Goal: Task Accomplishment & Management: Use online tool/utility

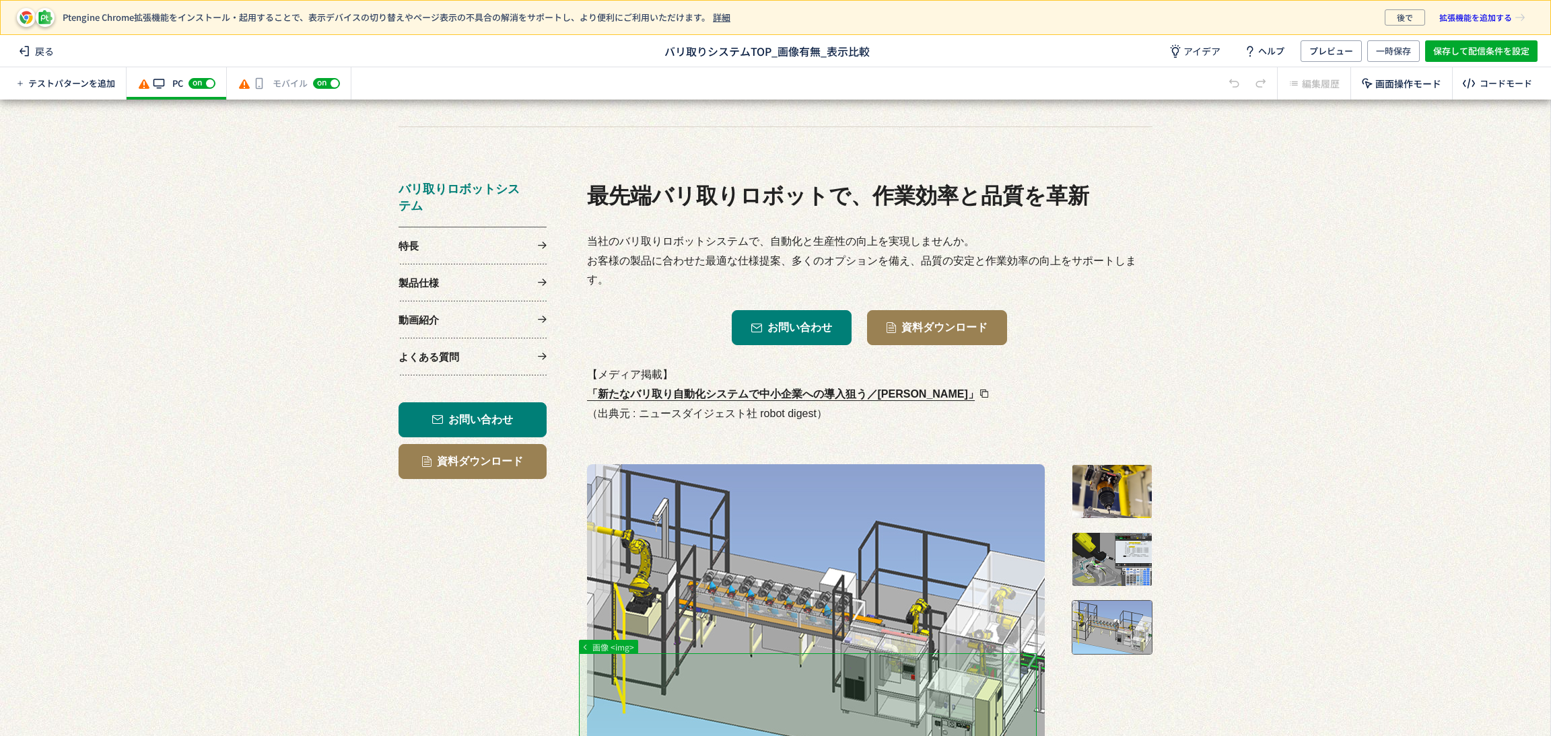
scroll to position [302, 0]
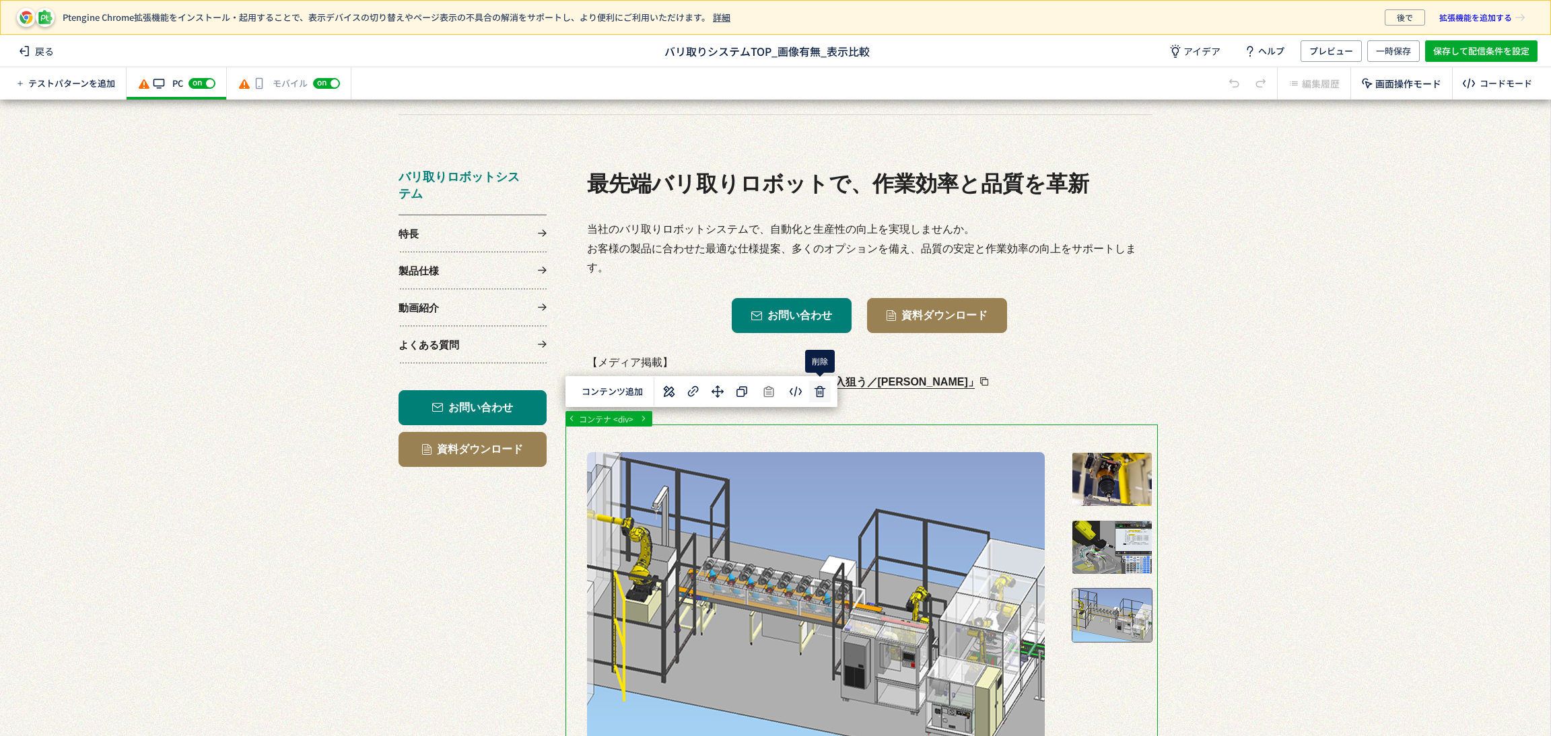
click at [823, 388] on div "... div section div div コンテナ <div> 選択した要素の前 選択した要素の後 選択した領域内の先頭 選択した領域内の末尾 コンテン…" at bounding box center [775, 418] width 1550 height 637
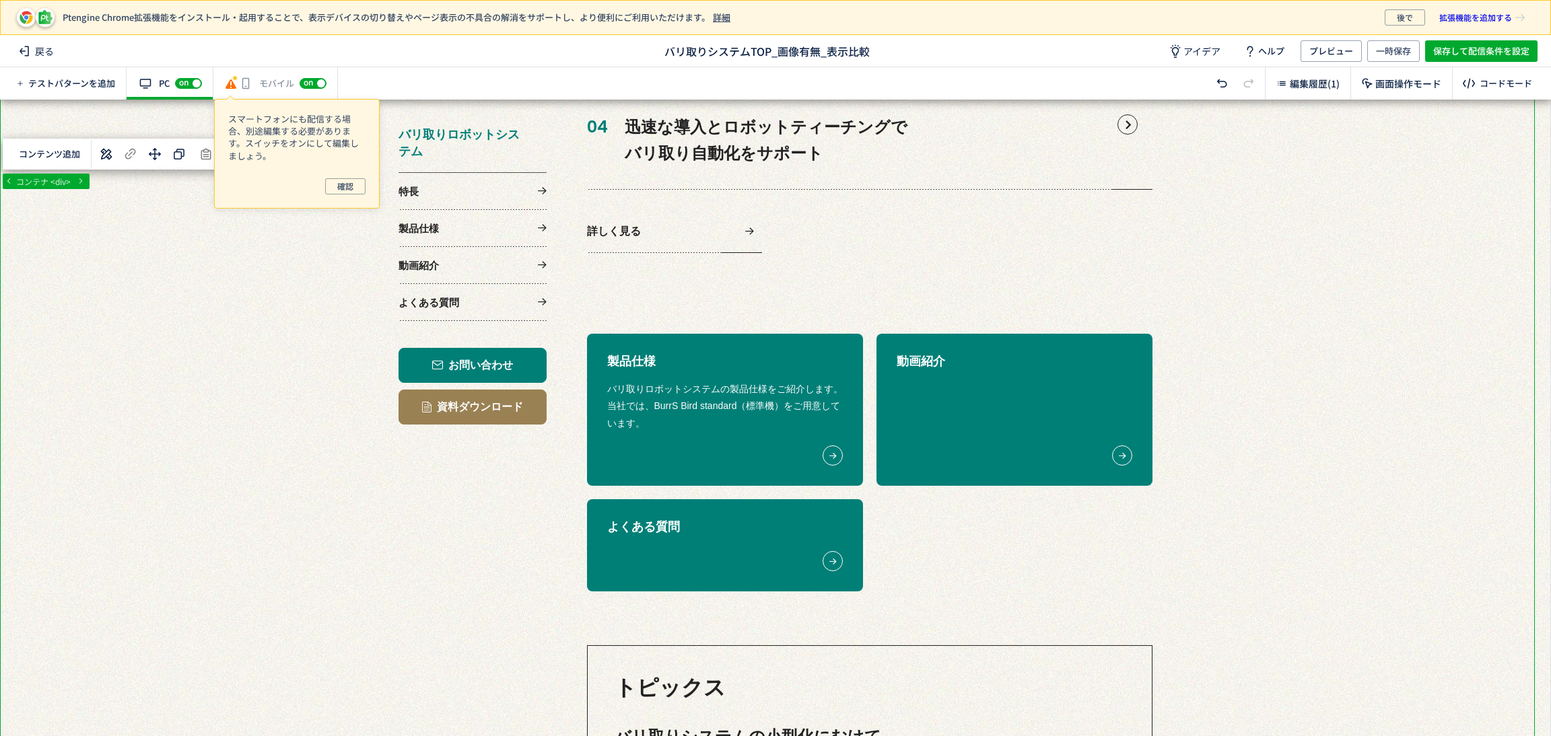
scroll to position [1009, 0]
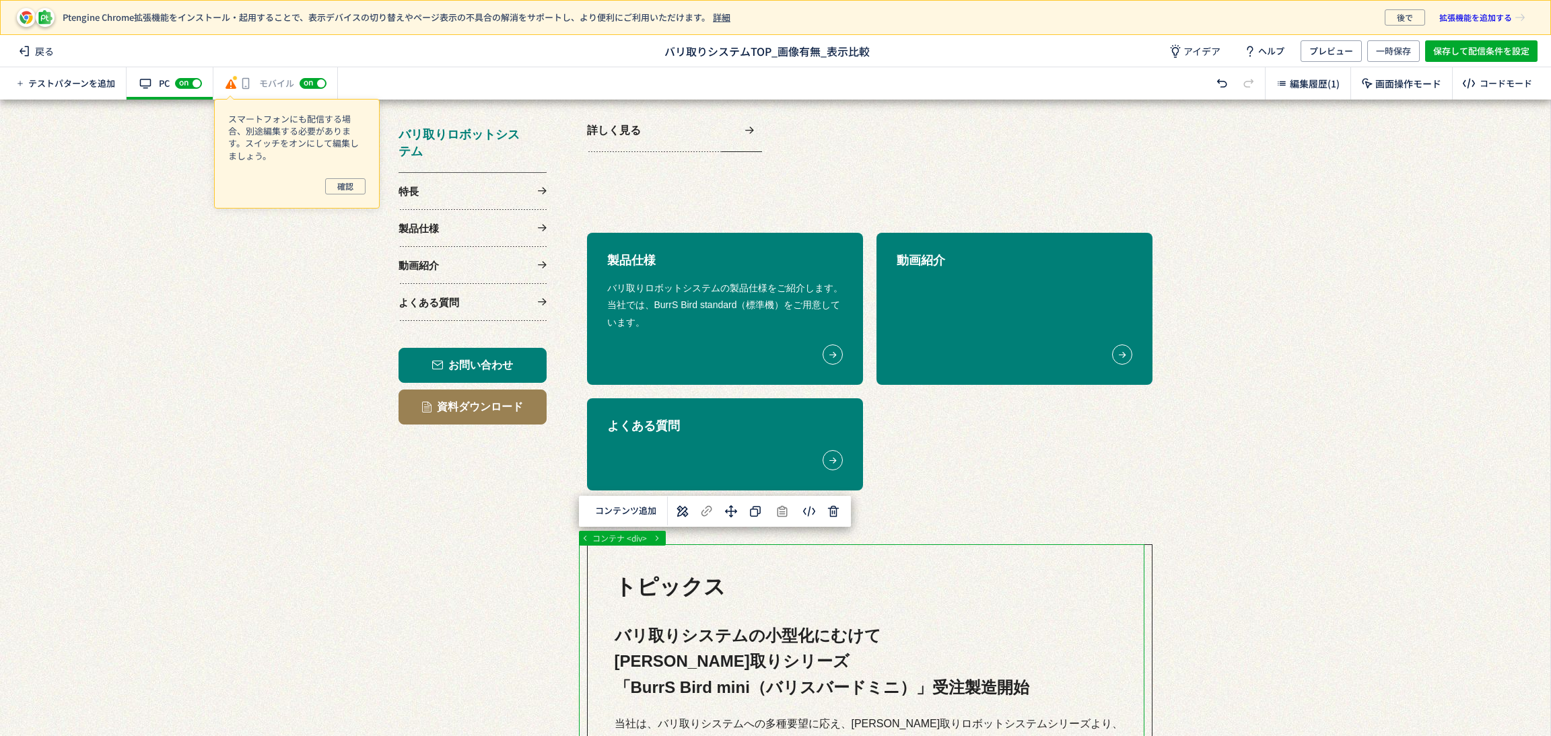
click at [1039, 619] on div at bounding box center [767, 510] width 1535 height 2838
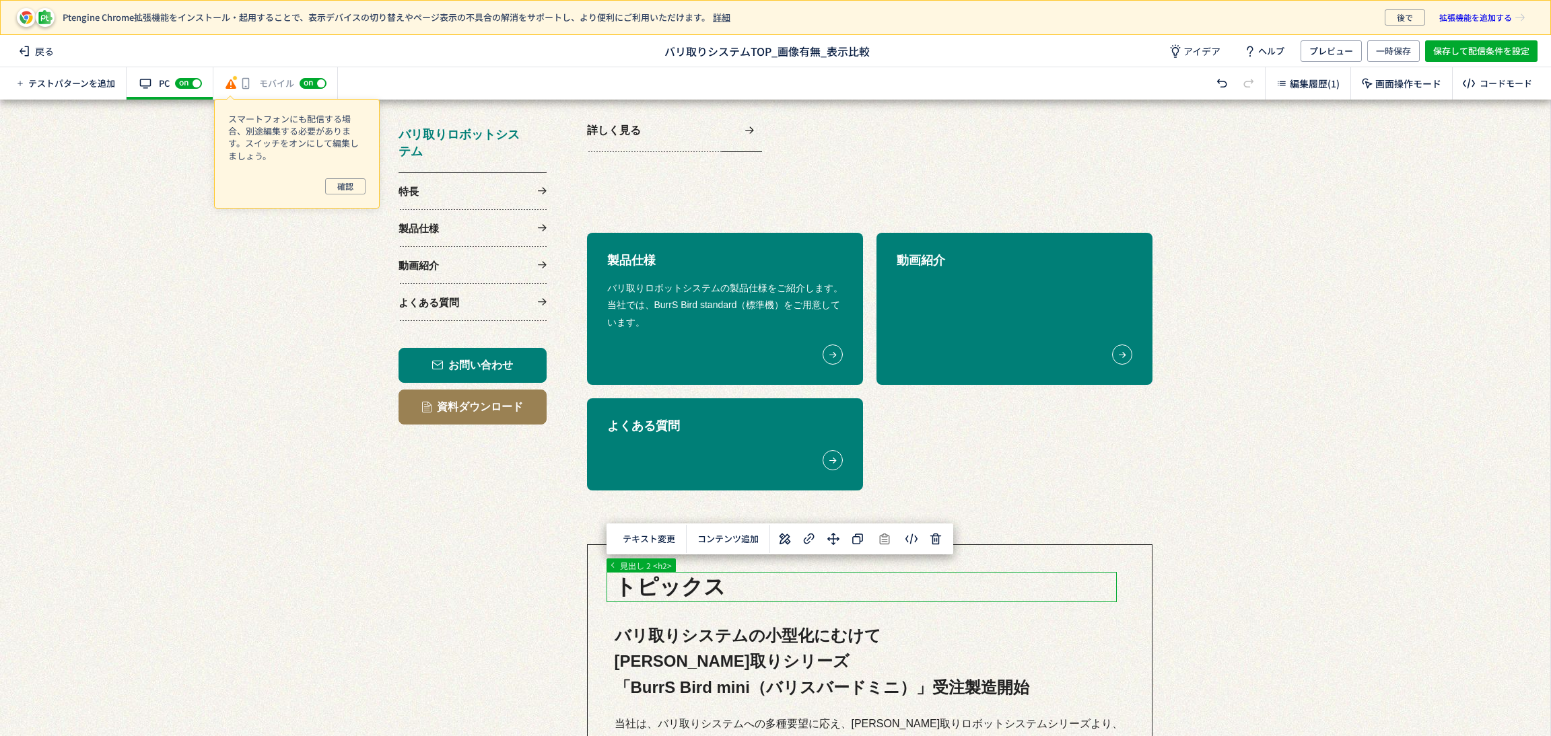
click at [1057, 599] on div at bounding box center [767, 510] width 1535 height 2838
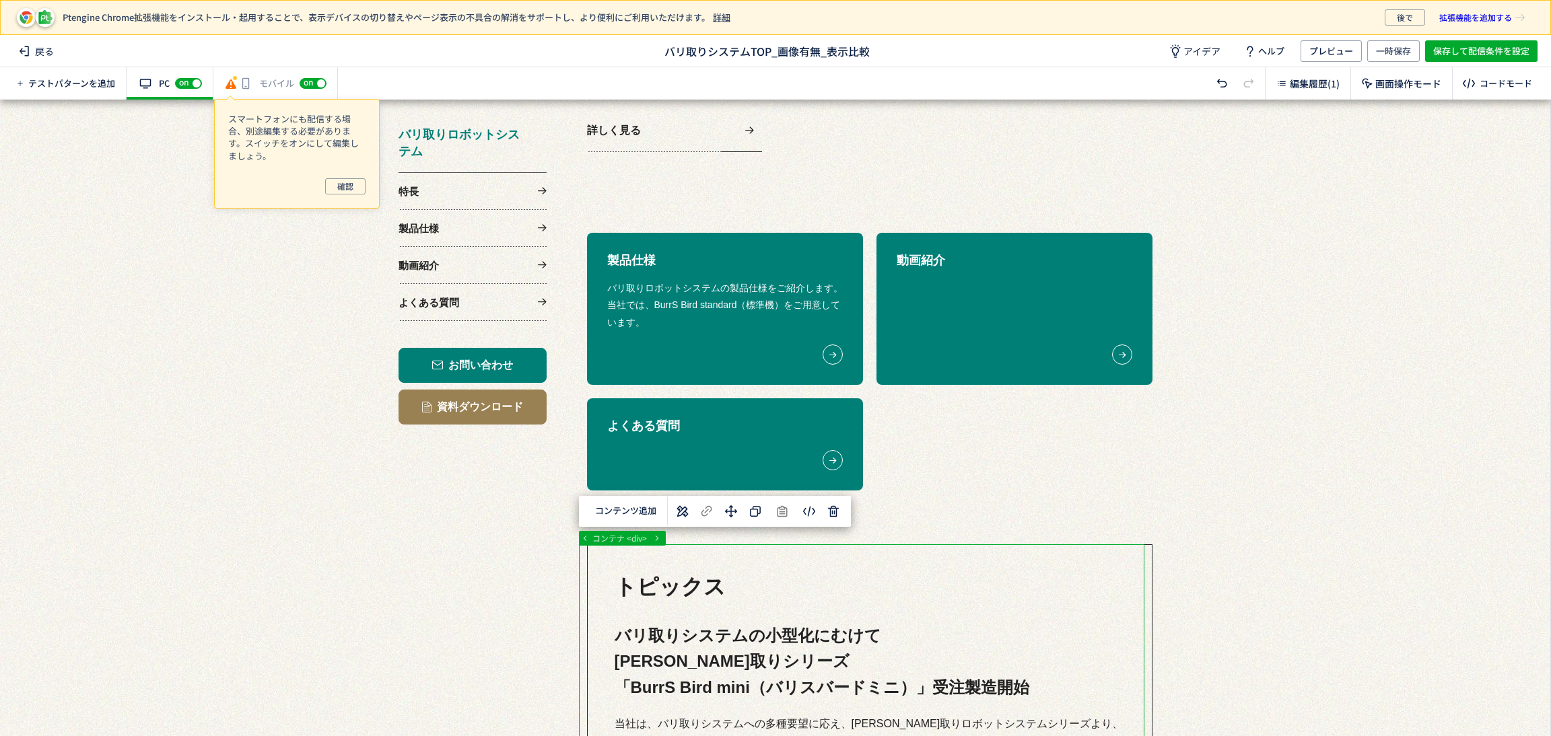
click at [1122, 617] on div at bounding box center [767, 510] width 1535 height 2838
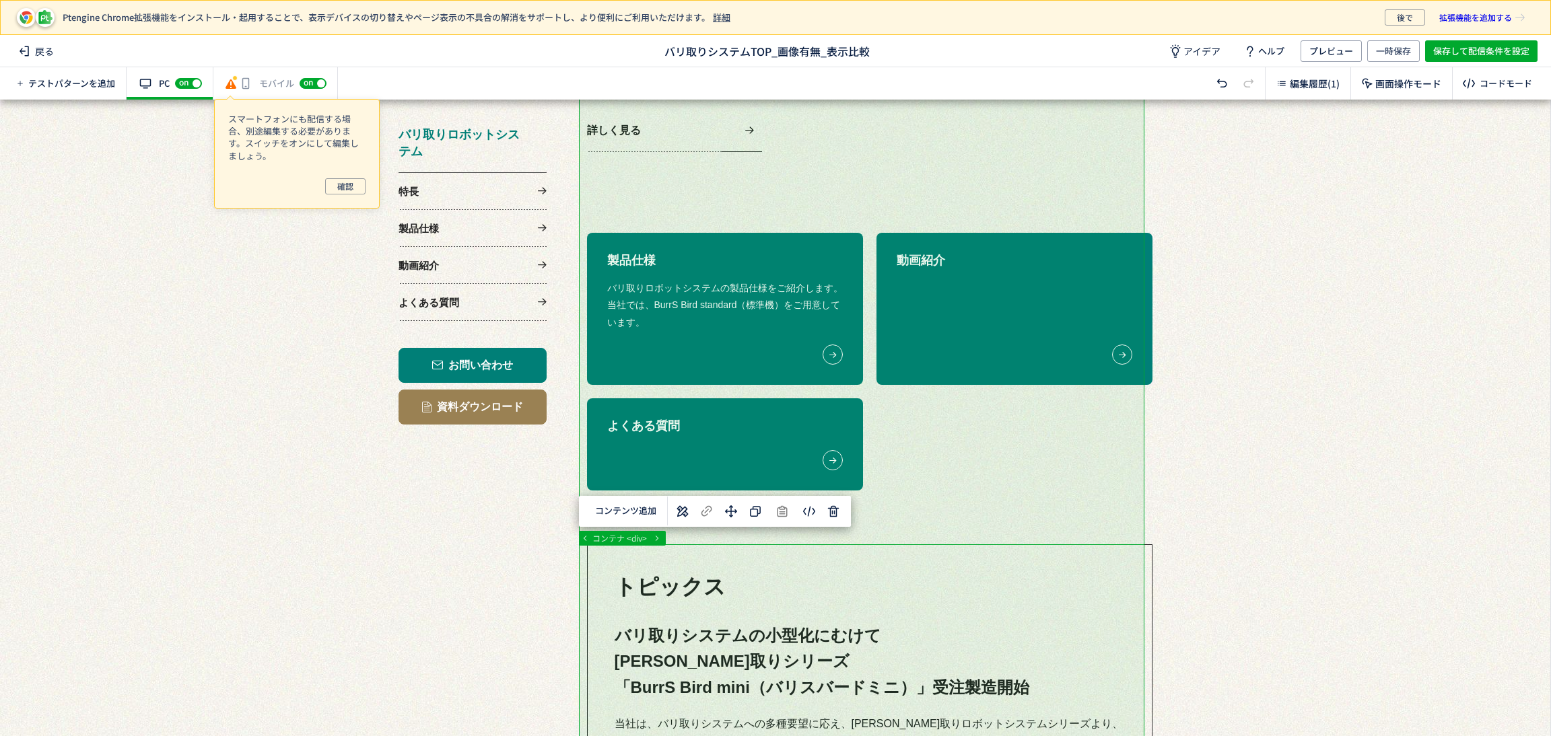
drag, startPoint x: 1132, startPoint y: 617, endPoint x: 1069, endPoint y: 196, distance: 426.0
click at [1069, 196] on div at bounding box center [767, 510] width 1535 height 2838
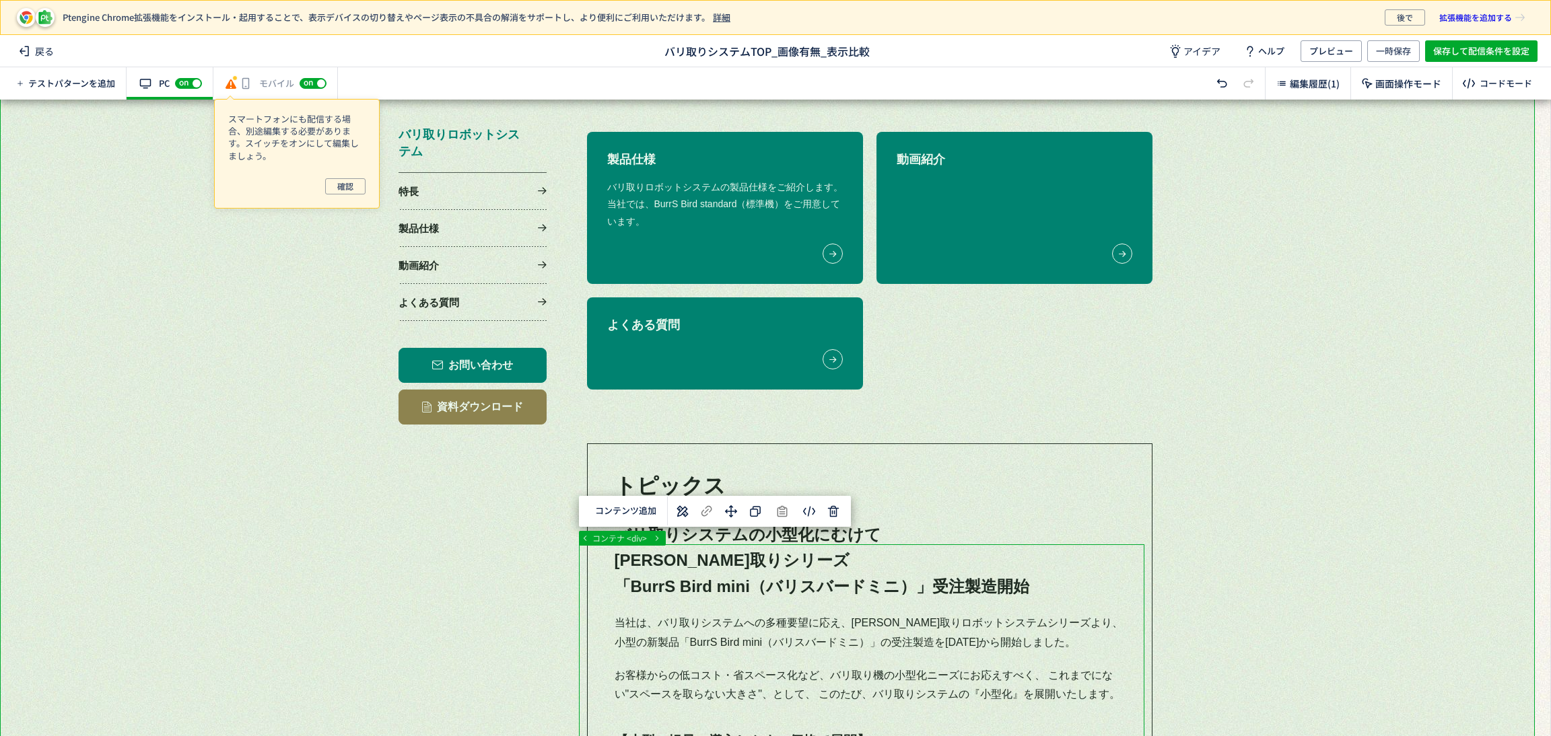
scroll to position [1110, 0]
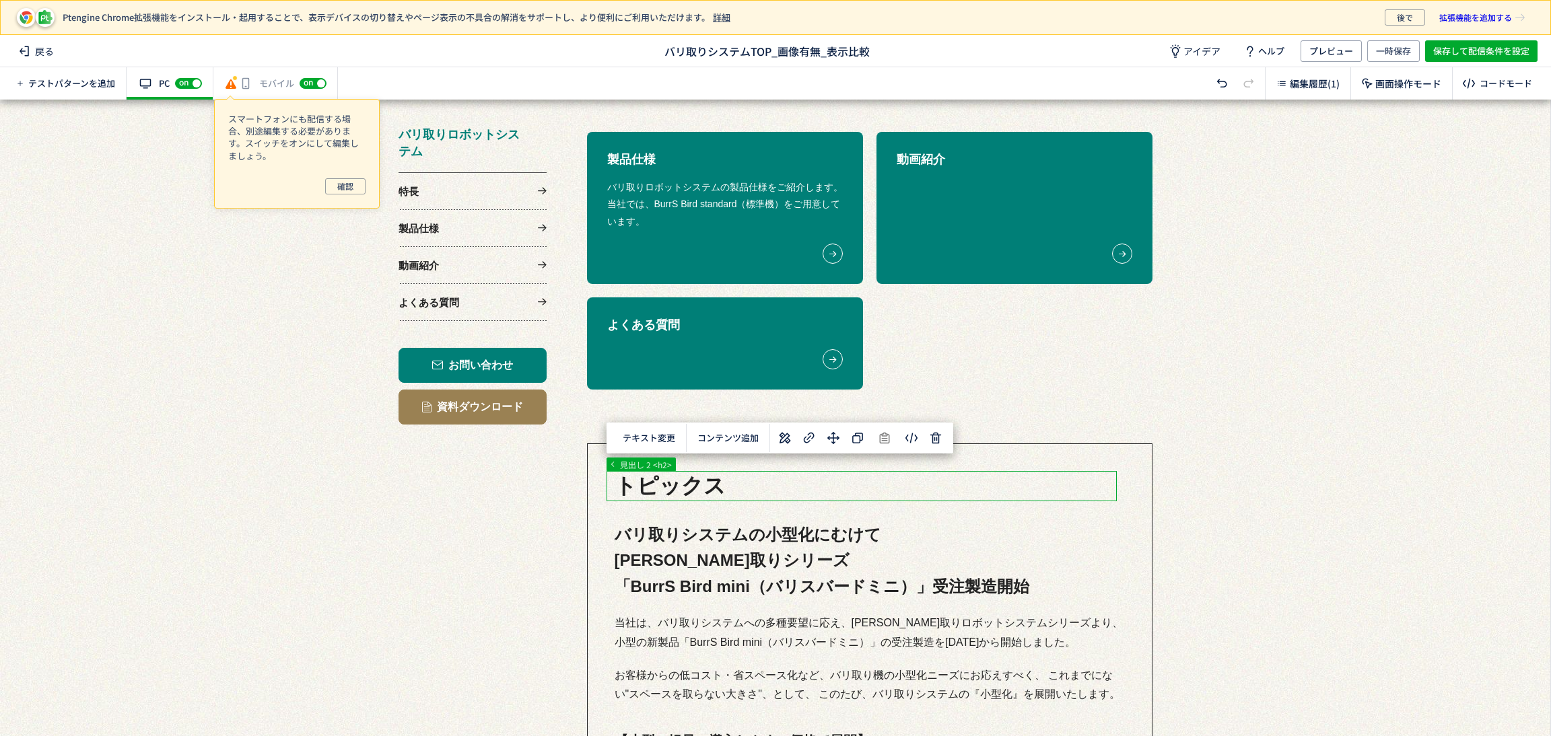
click at [1114, 497] on div at bounding box center [767, 409] width 1535 height 2838
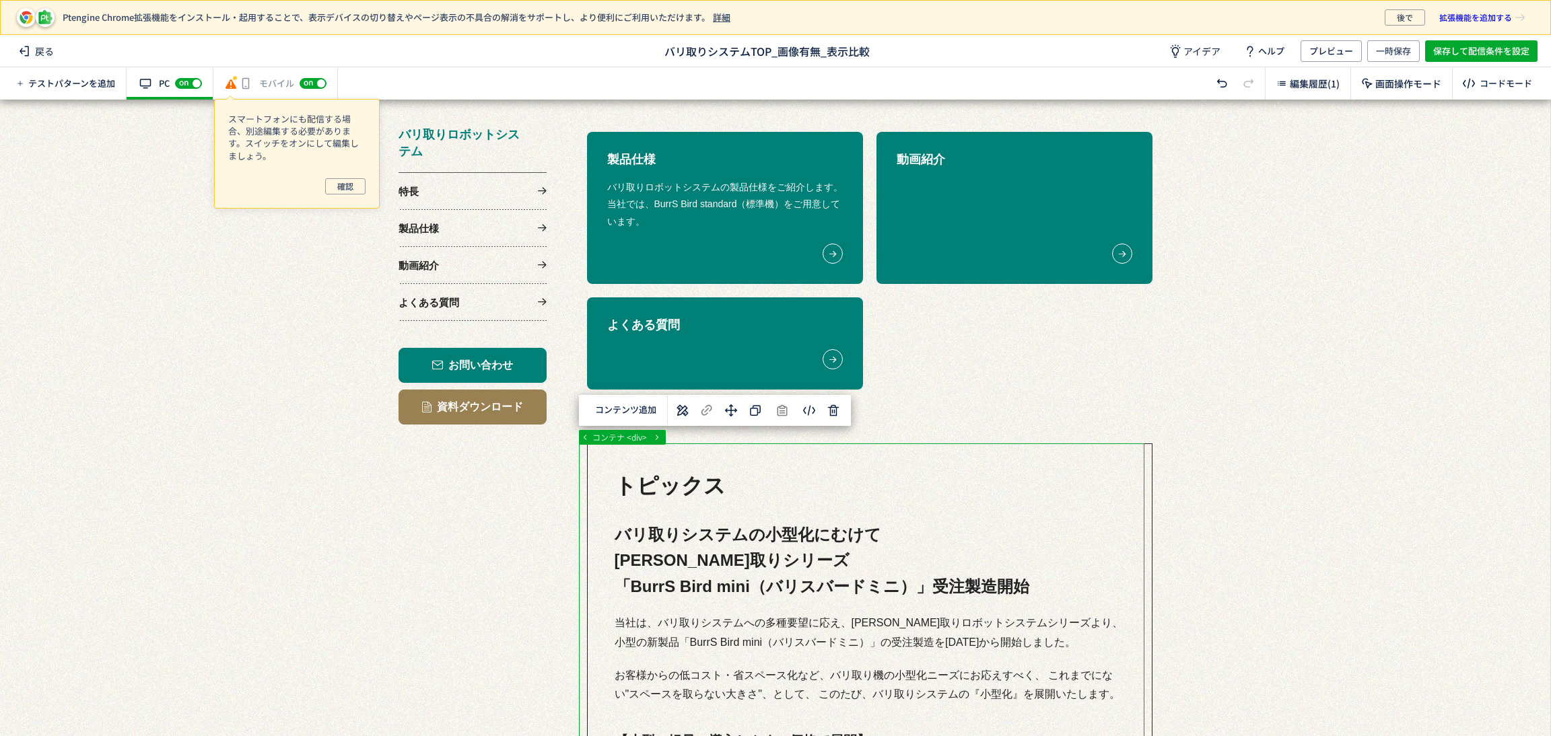
click at [1120, 460] on div at bounding box center [767, 409] width 1535 height 2838
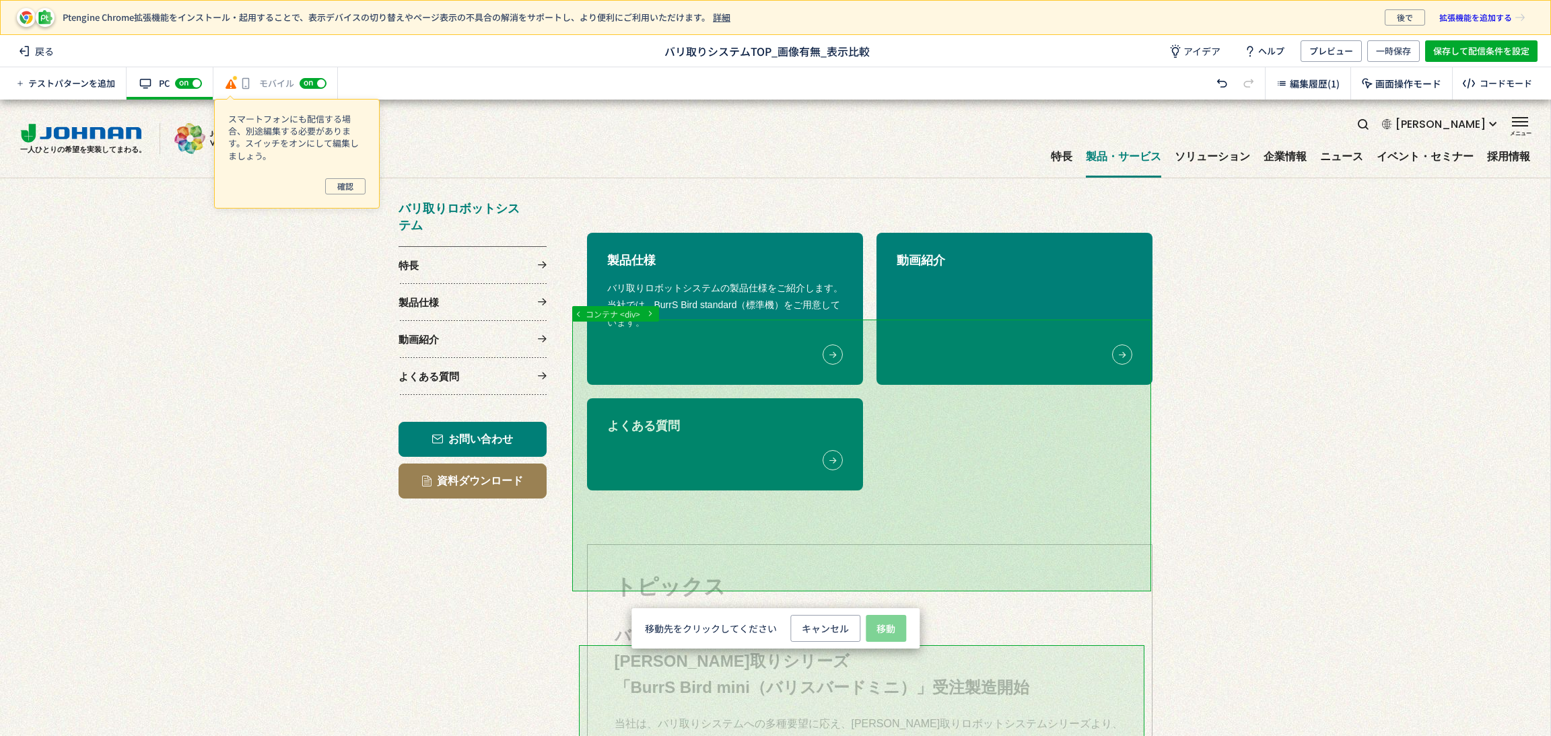
scroll to position [908, 0]
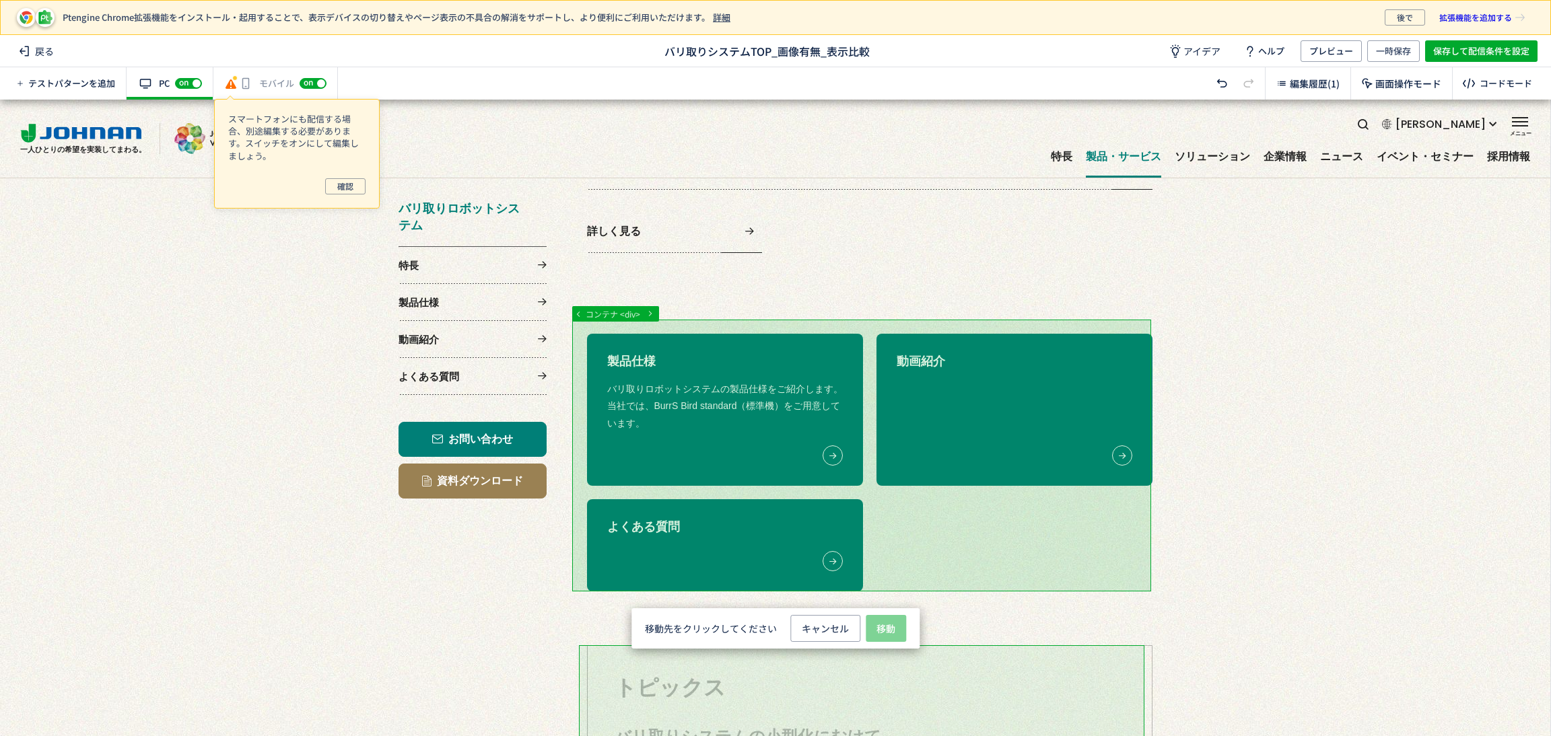
click at [771, 322] on div at bounding box center [767, 611] width 1535 height 2838
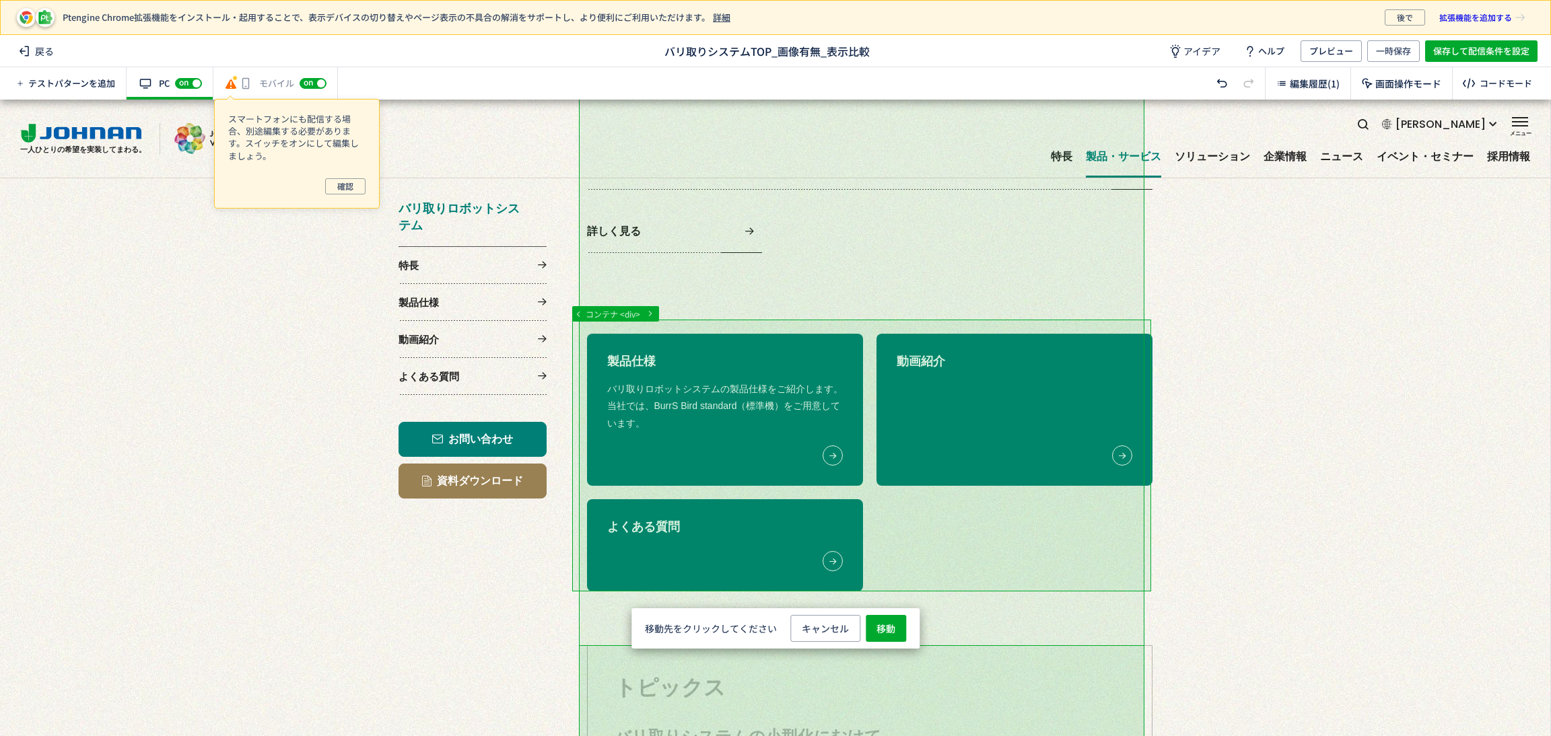
click at [771, 304] on div at bounding box center [767, 611] width 1535 height 2838
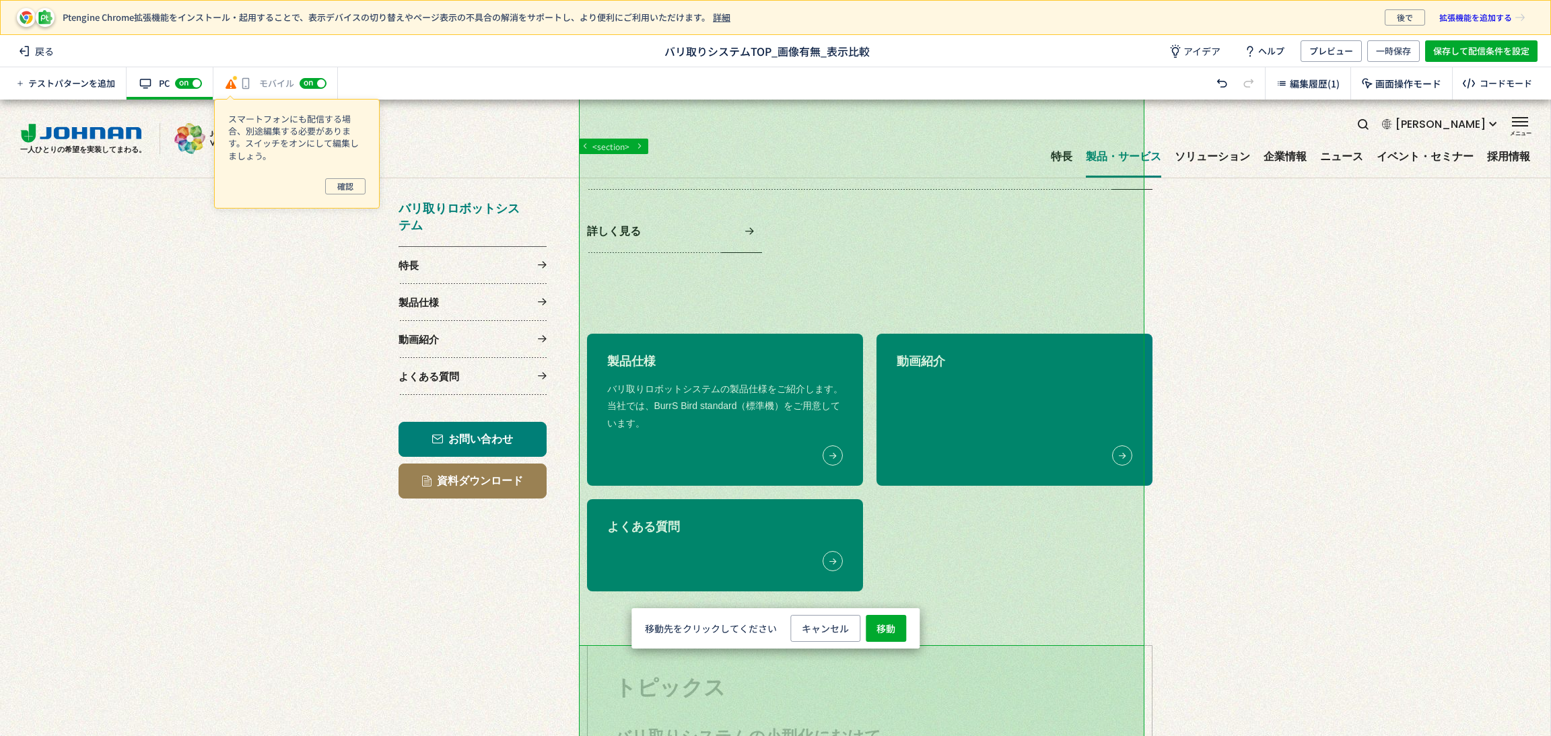
click at [771, 315] on div at bounding box center [767, 611] width 1535 height 2838
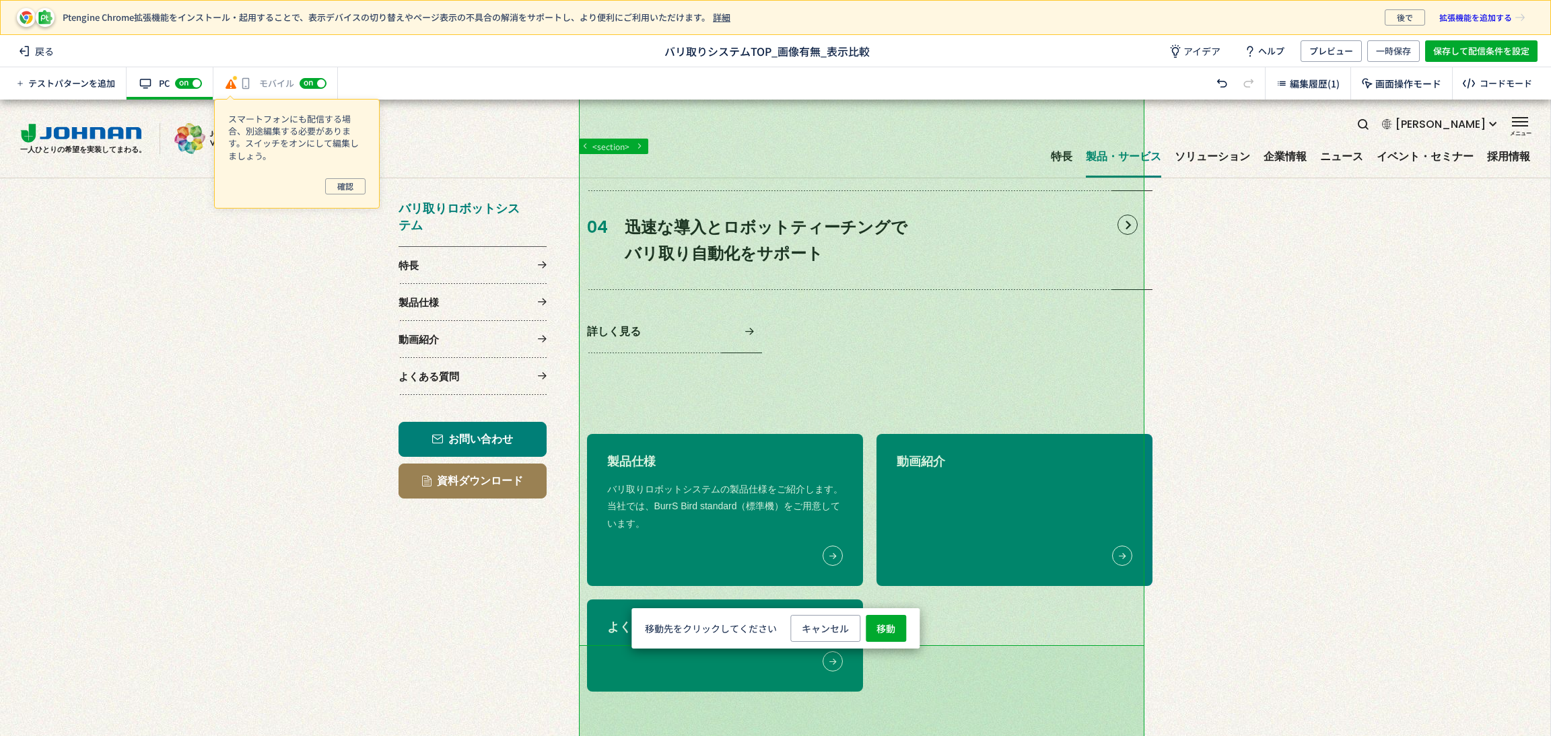
scroll to position [808, 0]
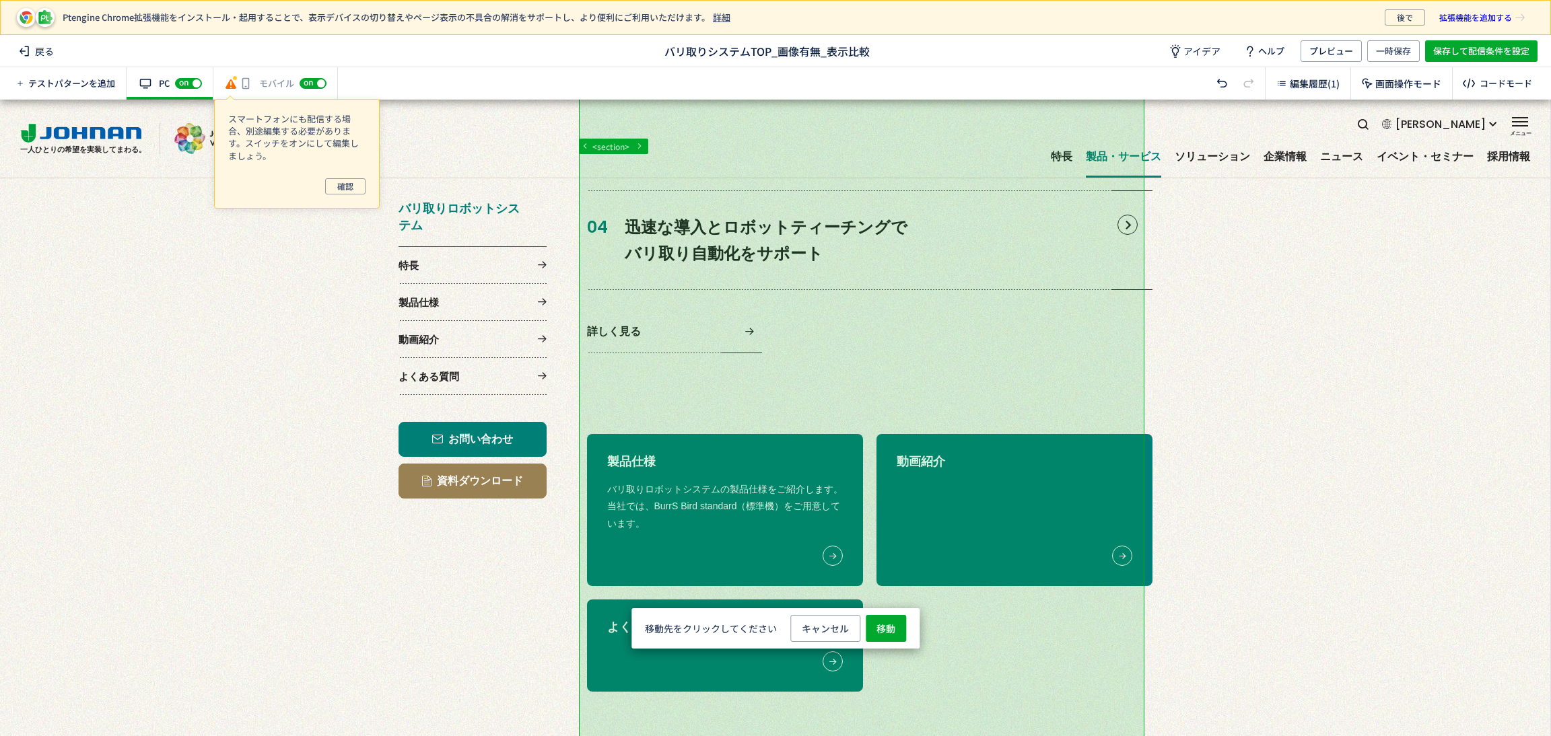
click at [786, 372] on div at bounding box center [767, 711] width 1535 height 2838
click at [786, 369] on div at bounding box center [767, 711] width 1535 height 2838
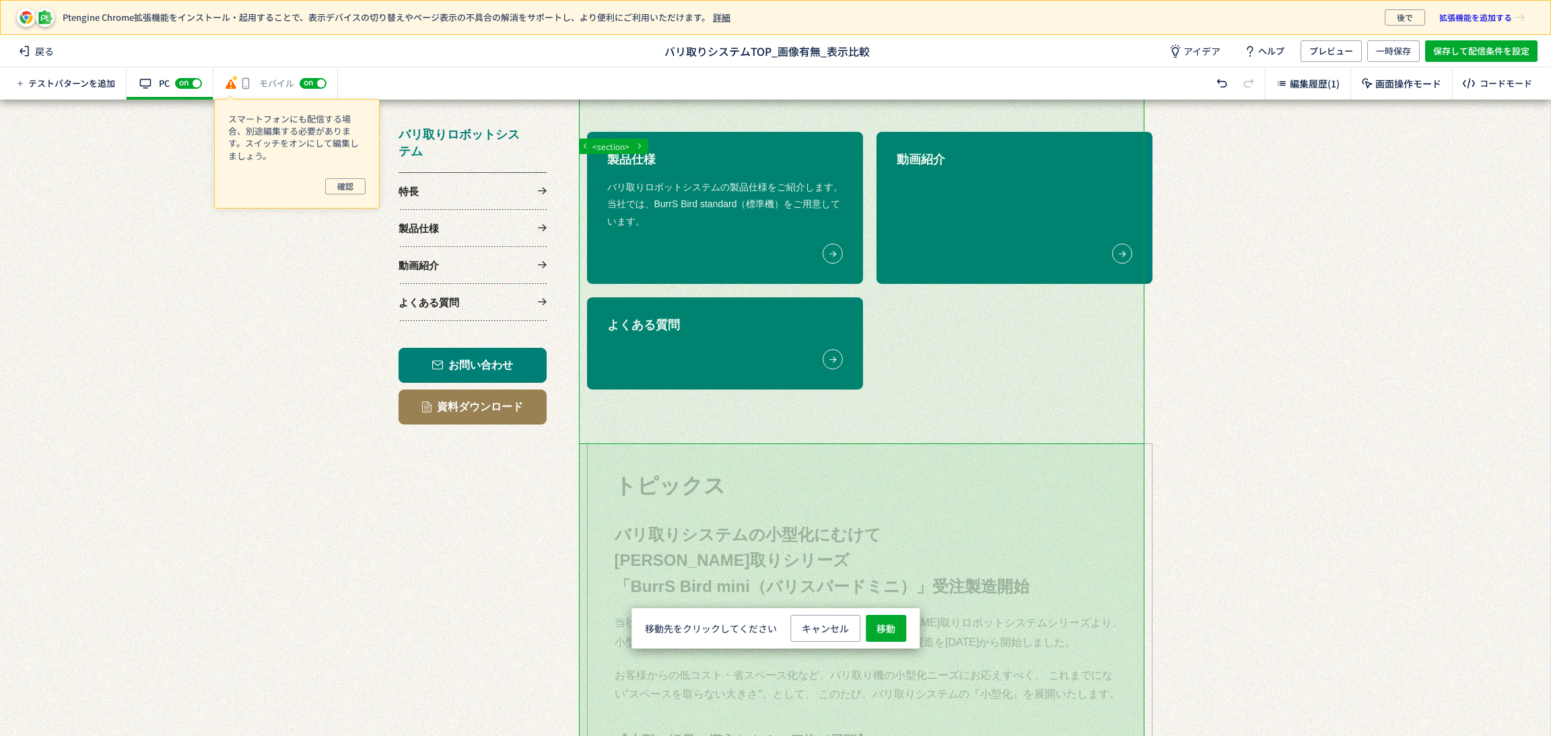
scroll to position [908, 0]
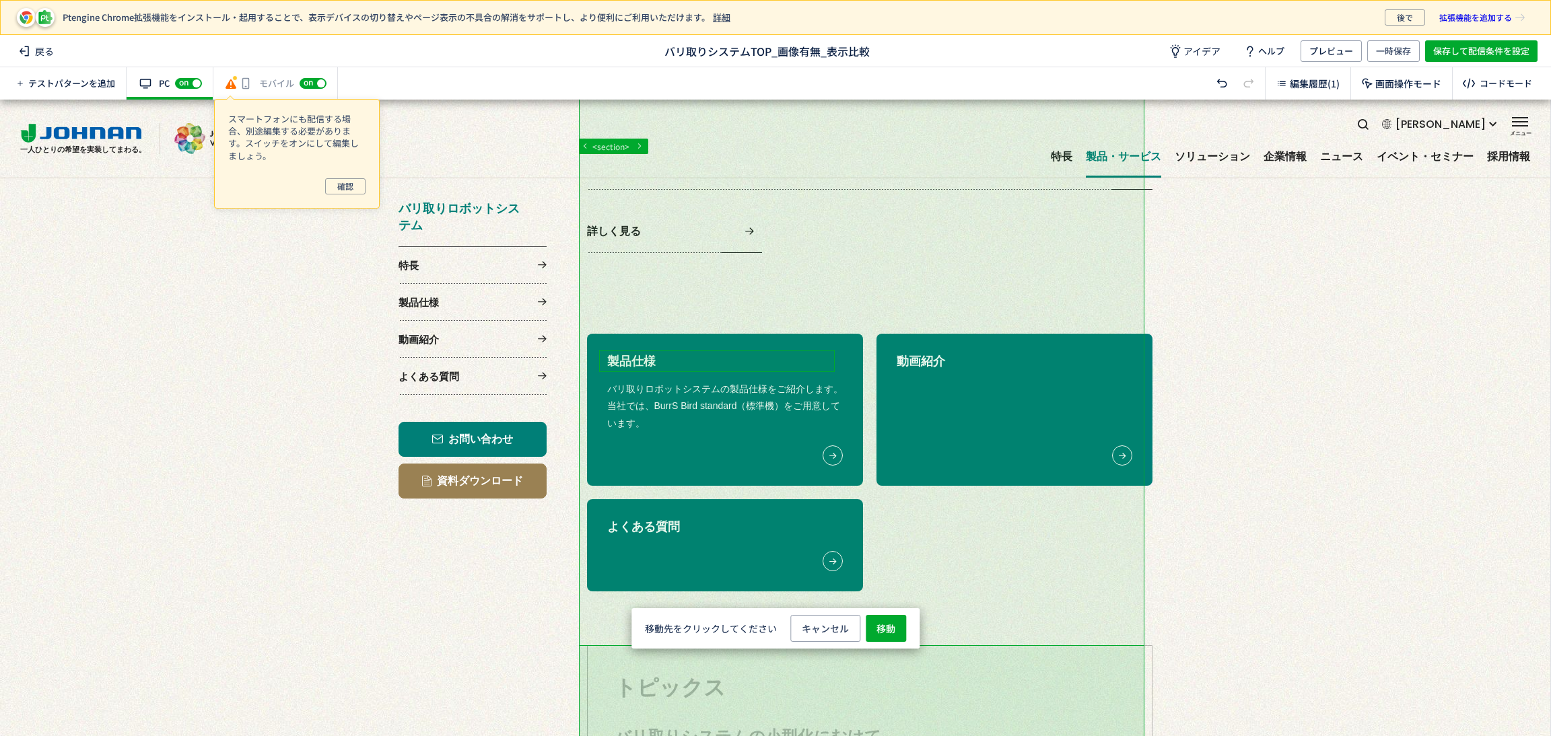
click at [800, 362] on div at bounding box center [767, 611] width 1535 height 2838
click at [793, 318] on div at bounding box center [767, 611] width 1535 height 2838
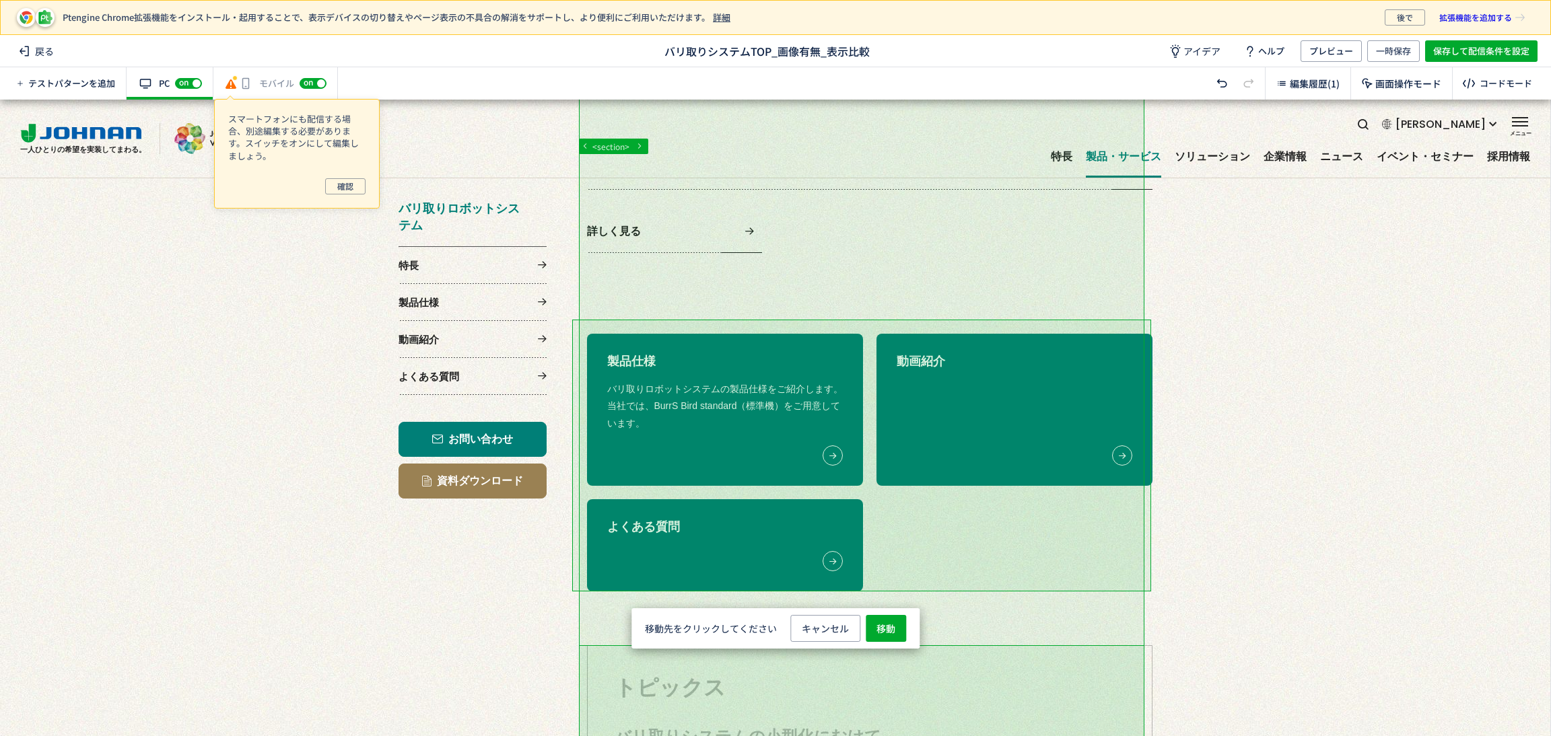
click at [813, 325] on div at bounding box center [767, 611] width 1535 height 2838
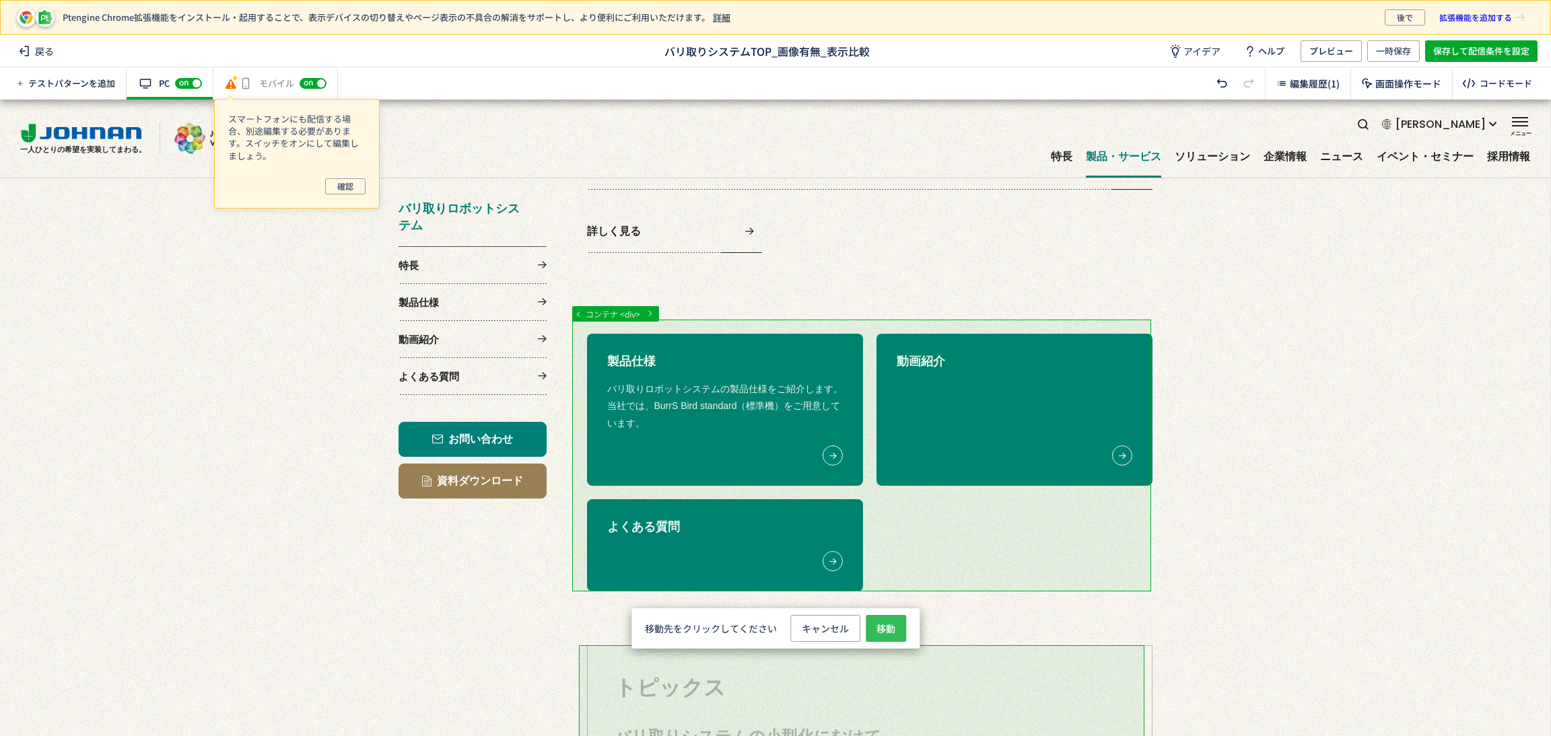
click at [890, 619] on span "移動" at bounding box center [885, 628] width 19 height 27
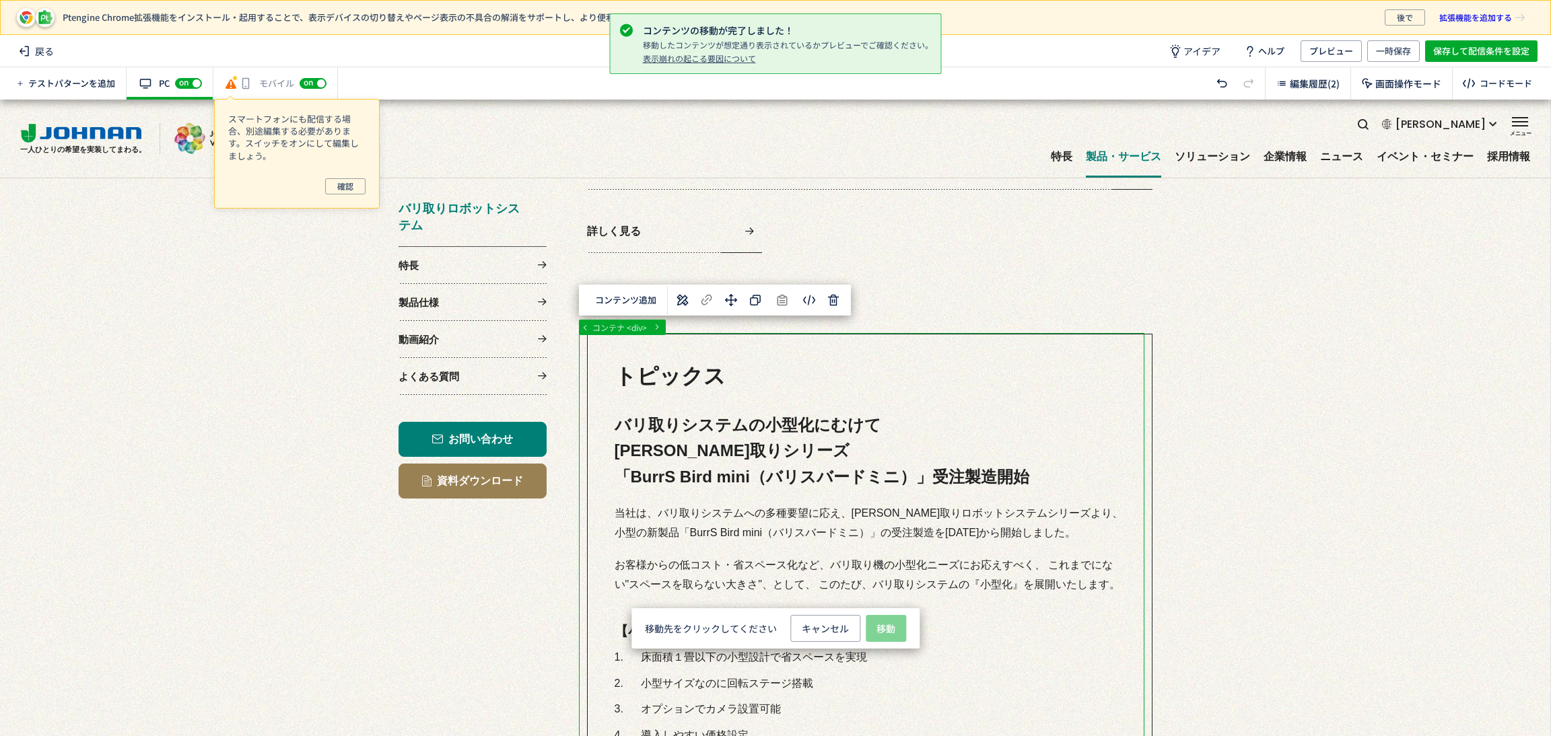
click at [887, 525] on p "選択した要素の前" at bounding box center [886, 516] width 114 height 24
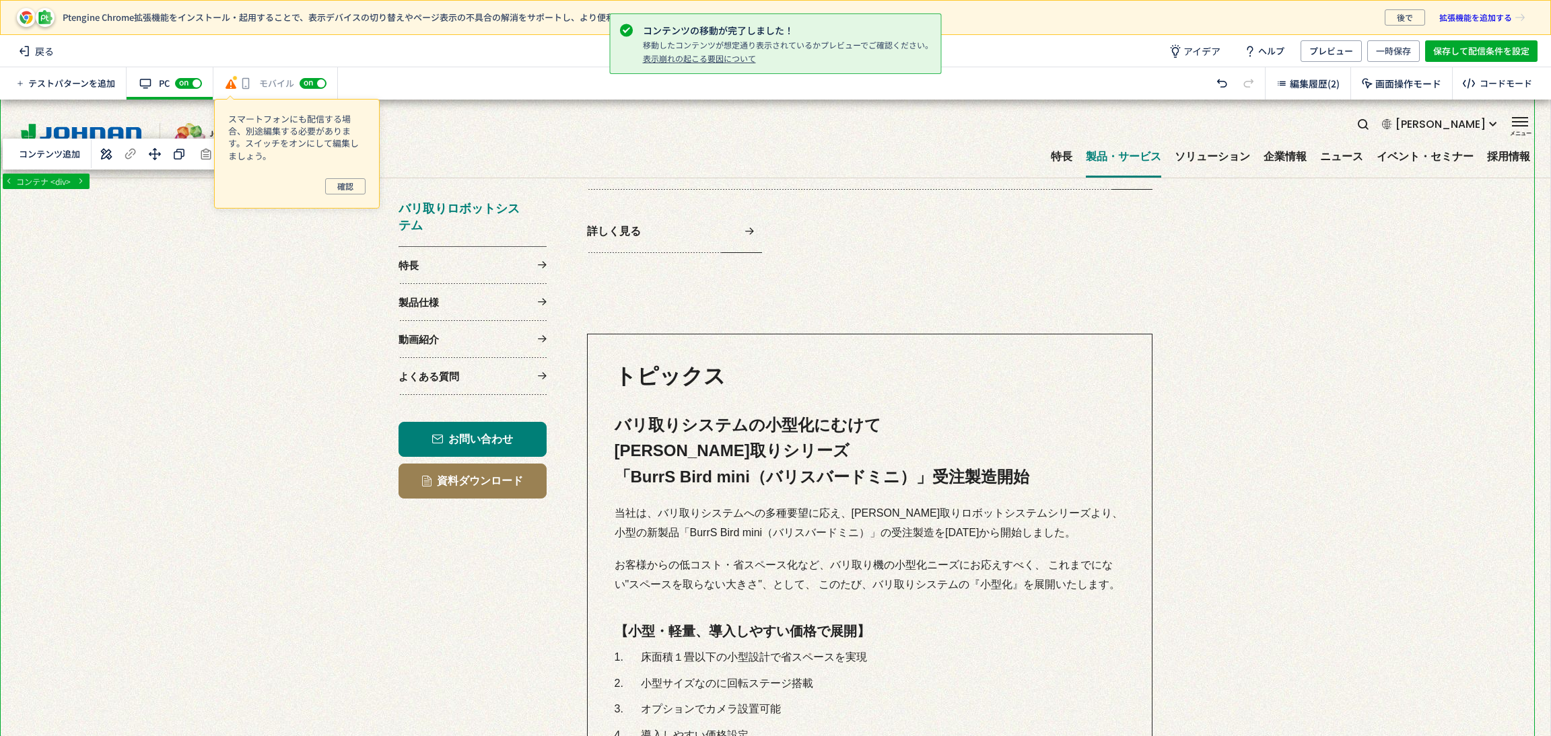
click at [1214, 445] on div at bounding box center [767, 611] width 1535 height 2838
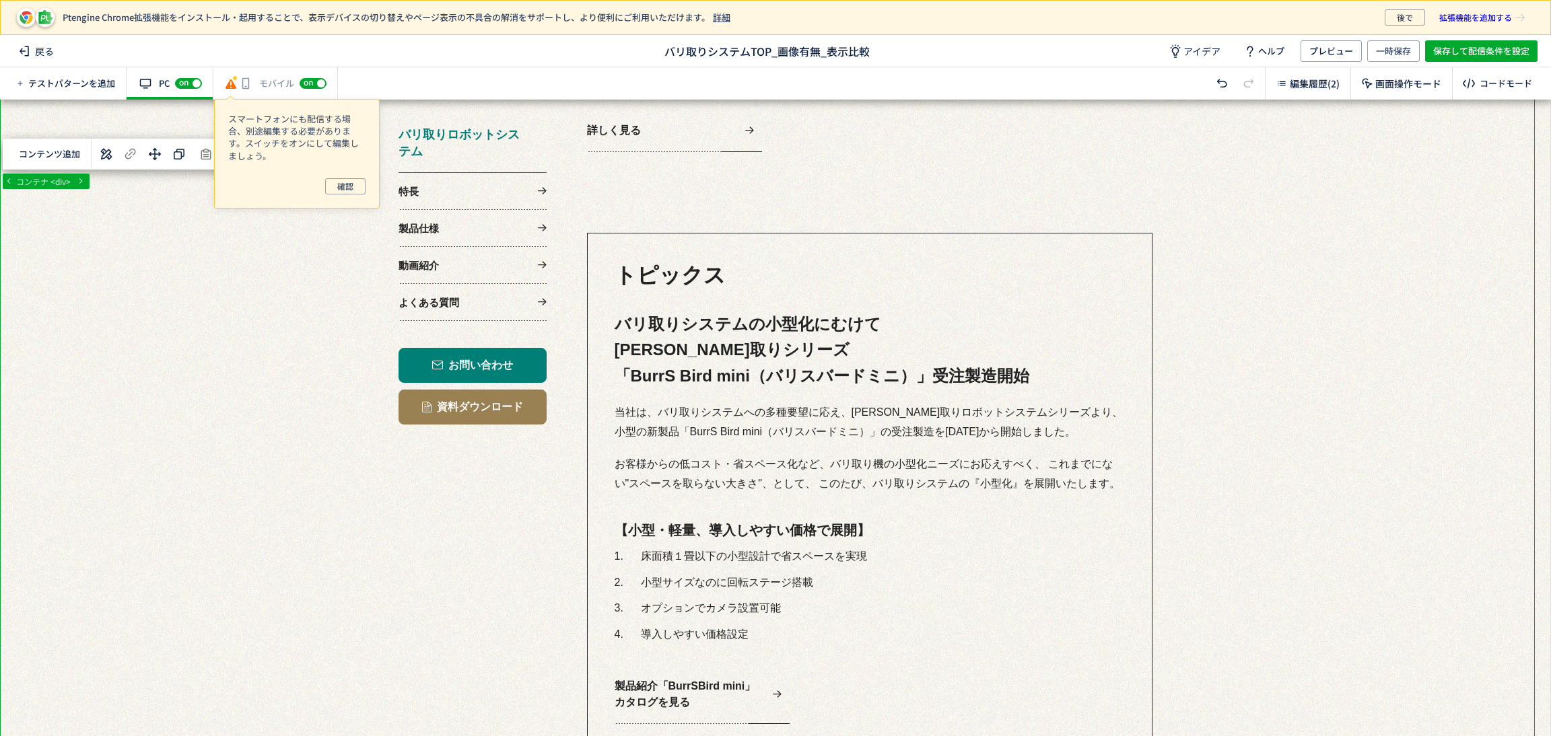
scroll to position [0, 0]
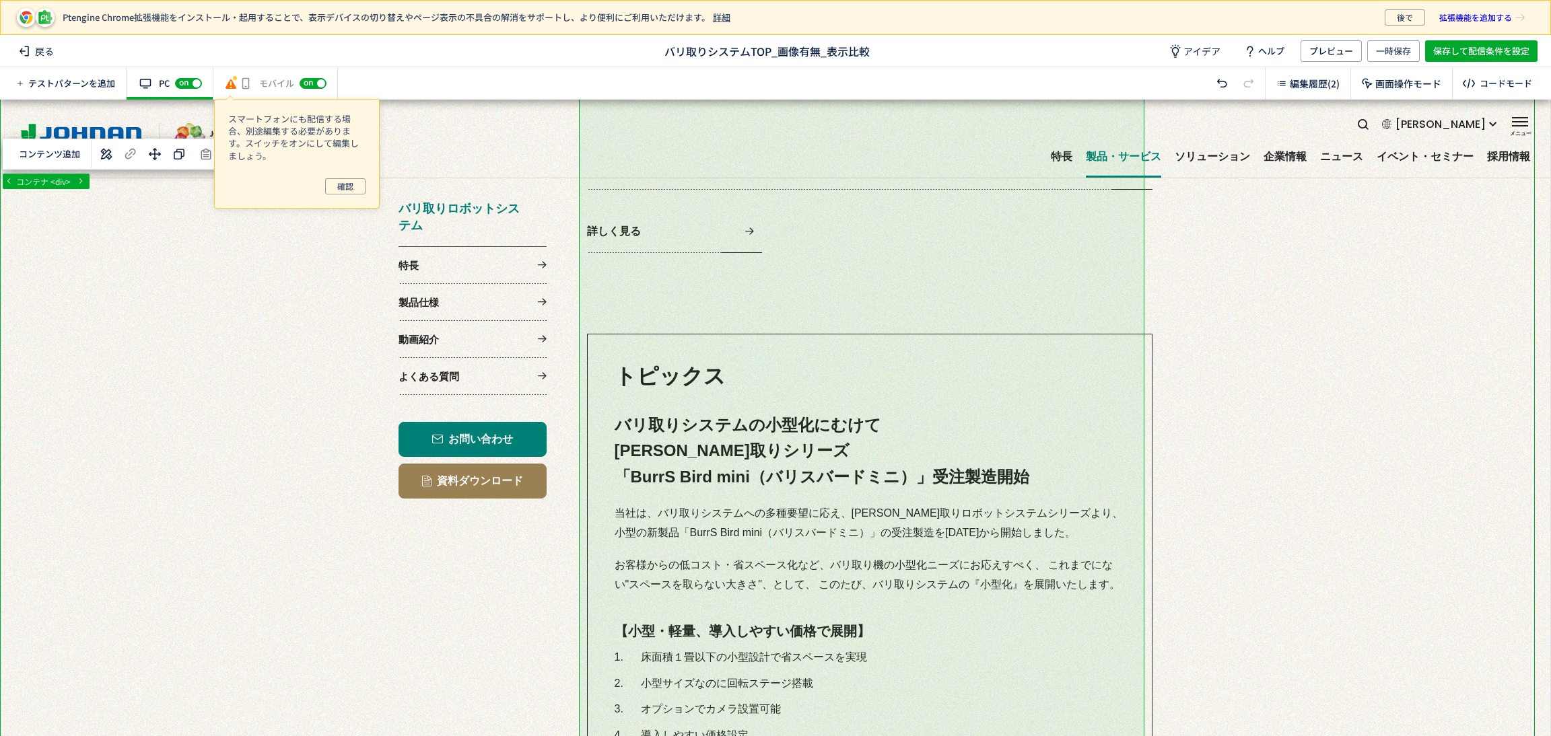
click at [825, 304] on div at bounding box center [767, 584] width 1535 height 2784
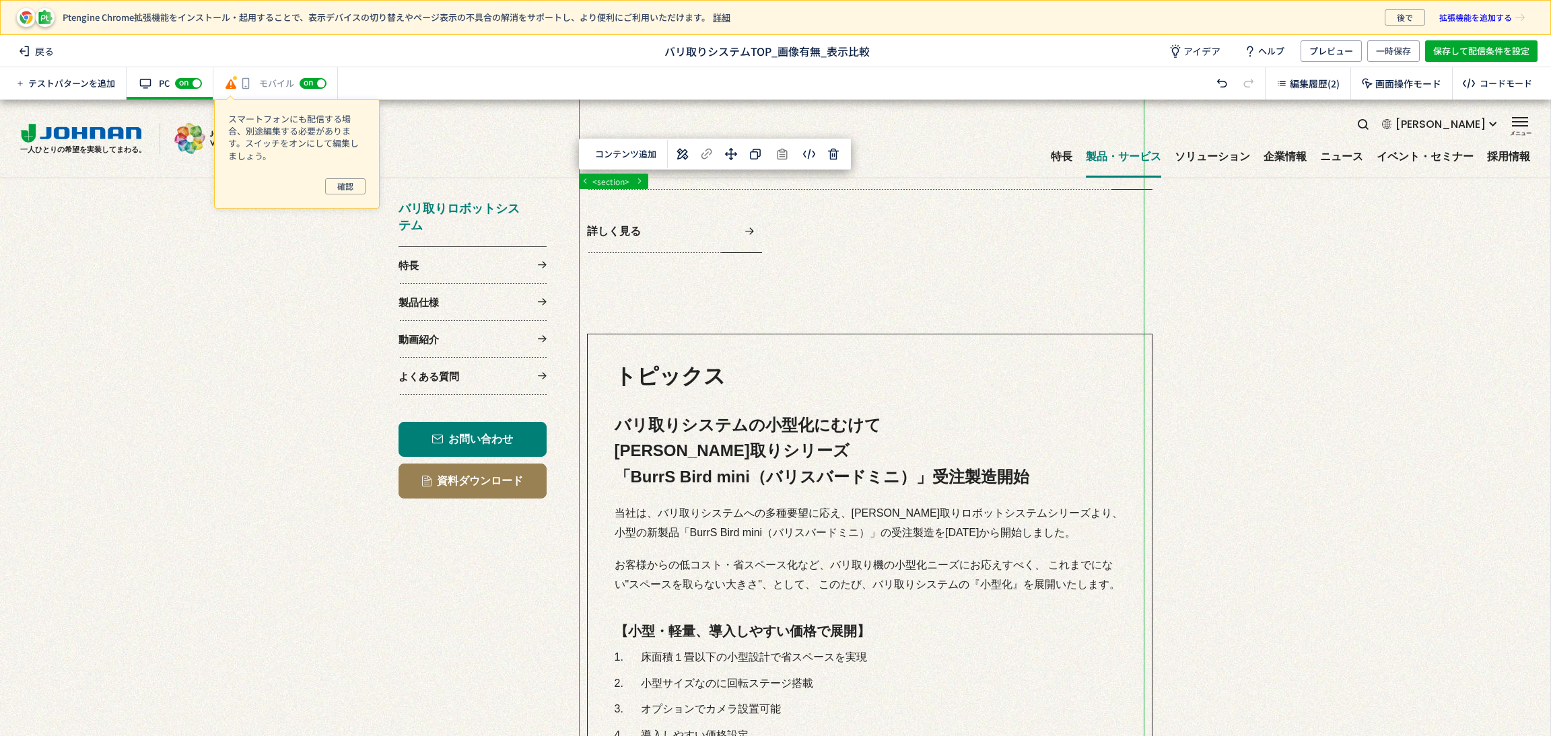
click at [830, 312] on div at bounding box center [767, 584] width 1535 height 2784
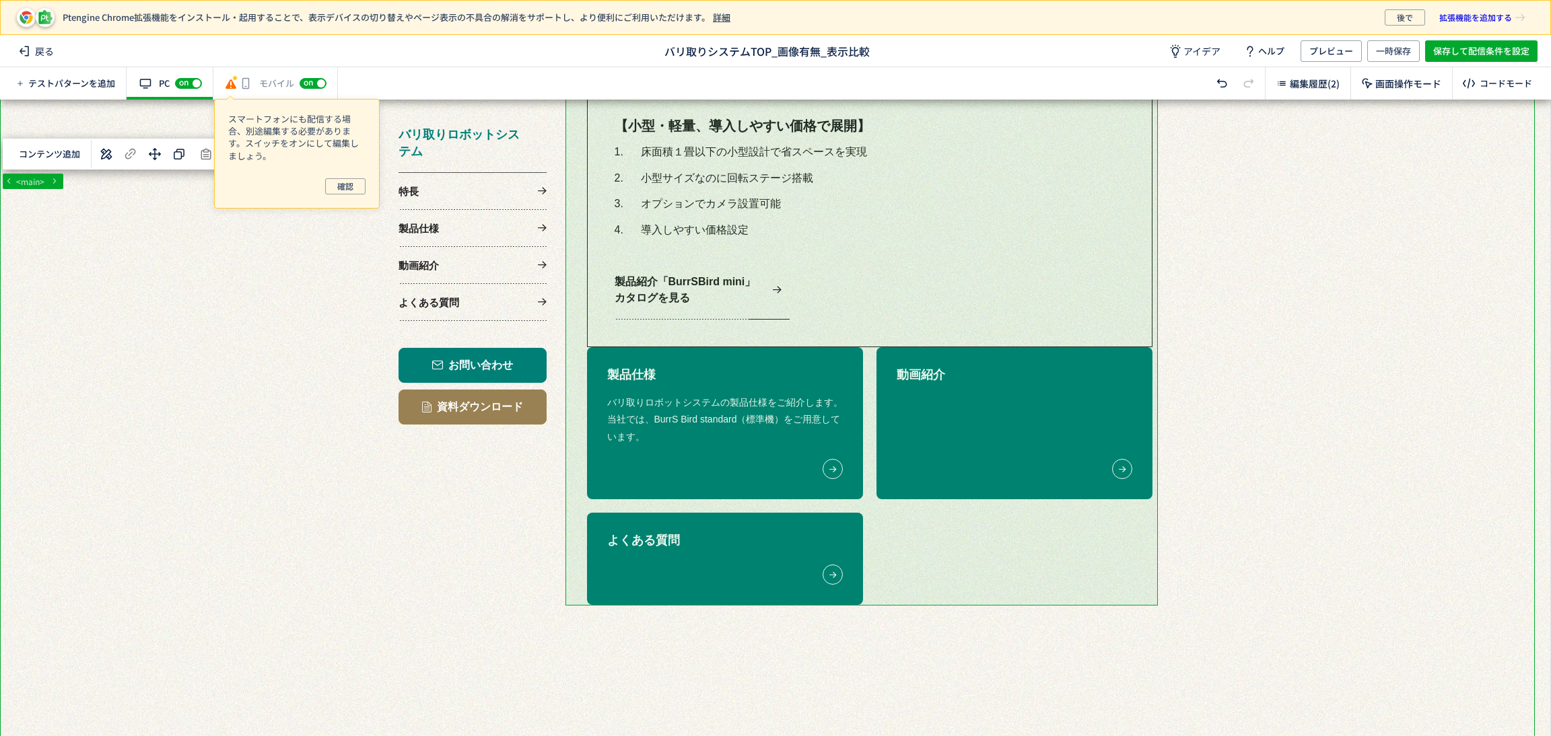
click at [1157, 291] on div at bounding box center [767, 78] width 1535 height 2784
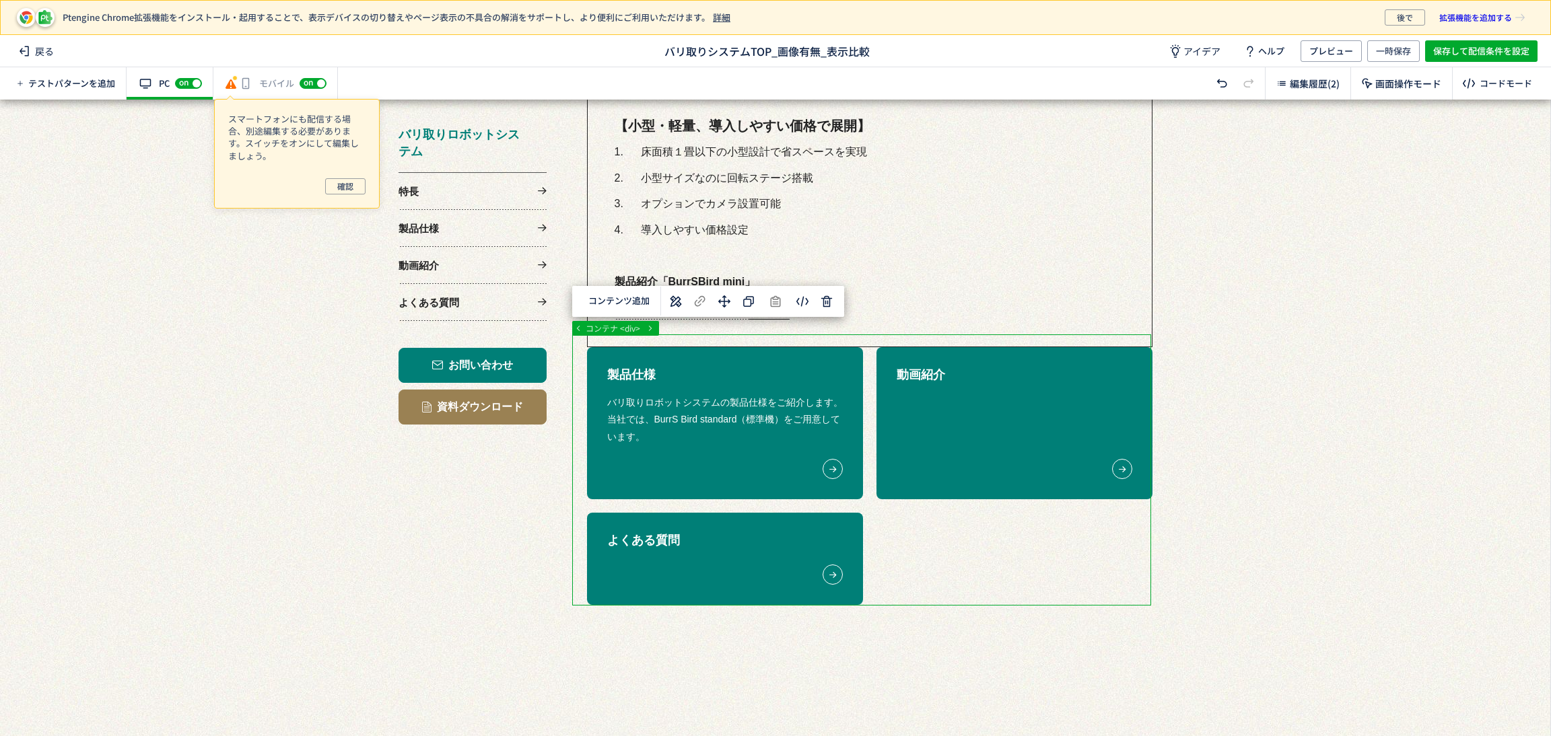
click at [1150, 339] on div at bounding box center [767, 78] width 1535 height 2784
click at [798, 304] on body "Ptengine Chrome拡張機能をインストール・起用することで、表示デバイスの切り替えやページ表示の不具合の解消をサポートし、より便利にご利用いただけま…" at bounding box center [775, 368] width 1551 height 736
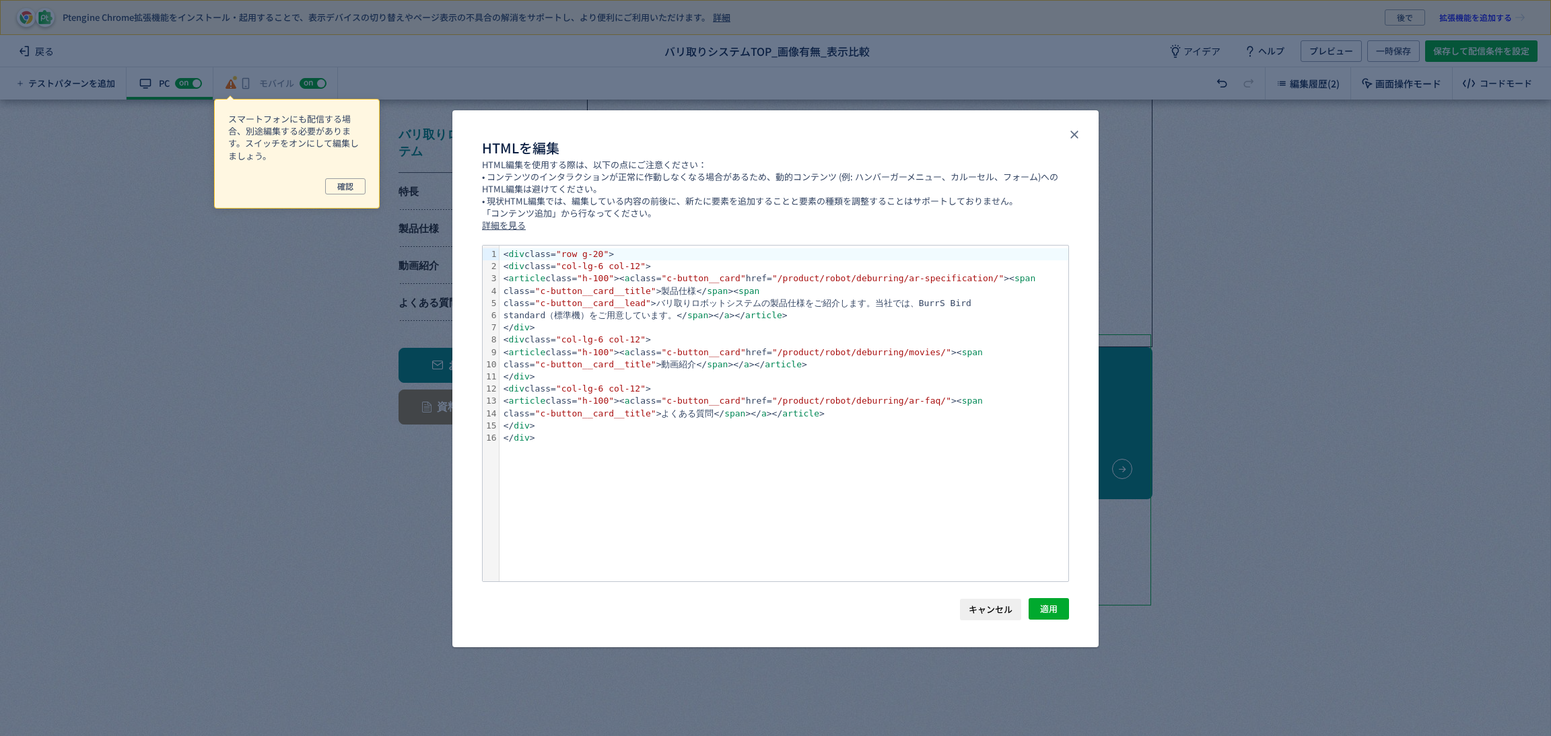
click at [902, 372] on div "</ div >" at bounding box center [784, 377] width 569 height 12
click at [588, 377] on div "</ div >" at bounding box center [784, 377] width 569 height 12
click at [1000, 609] on span "キャンセル" at bounding box center [991, 610] width 44 height 22
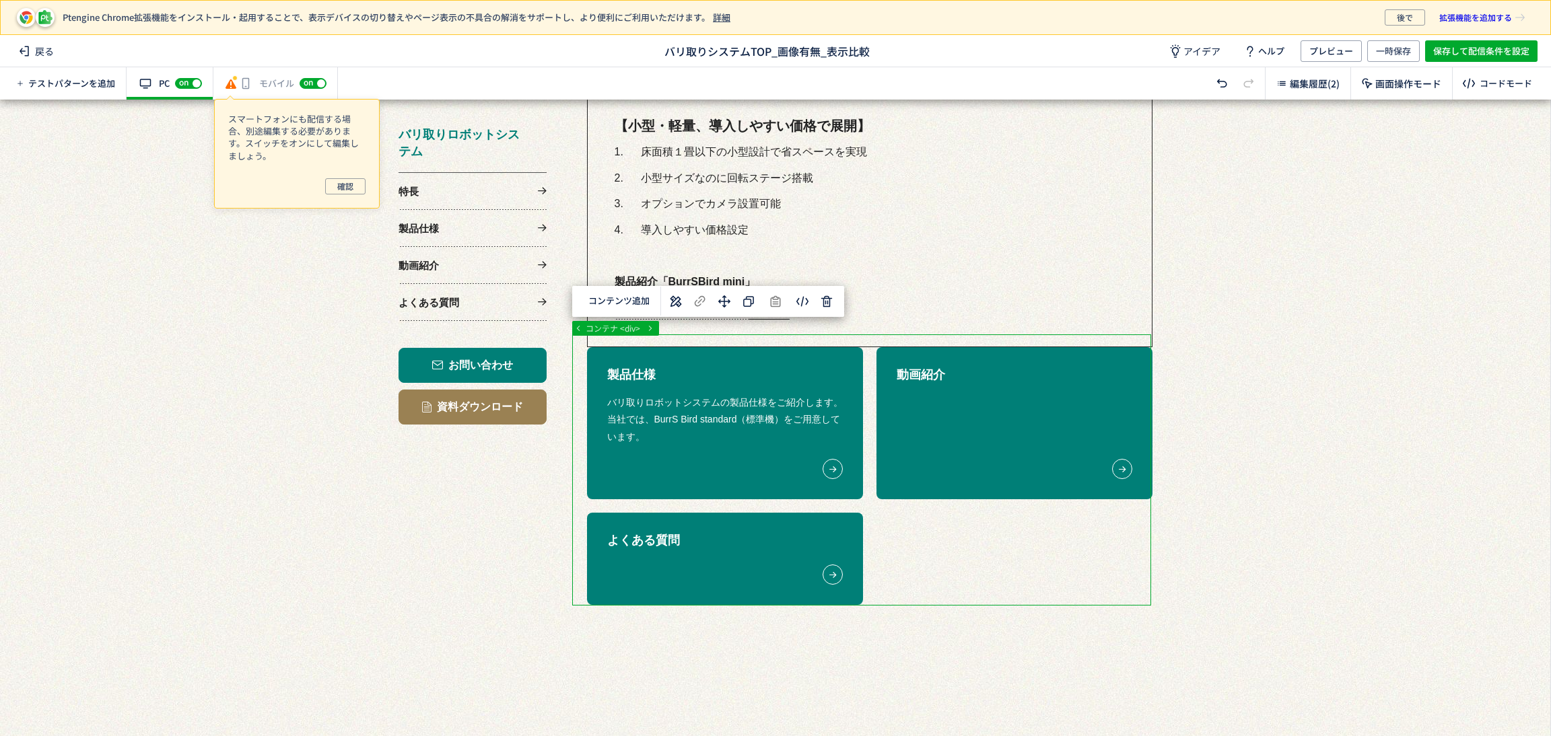
click at [1085, 547] on div at bounding box center [767, 78] width 1535 height 2784
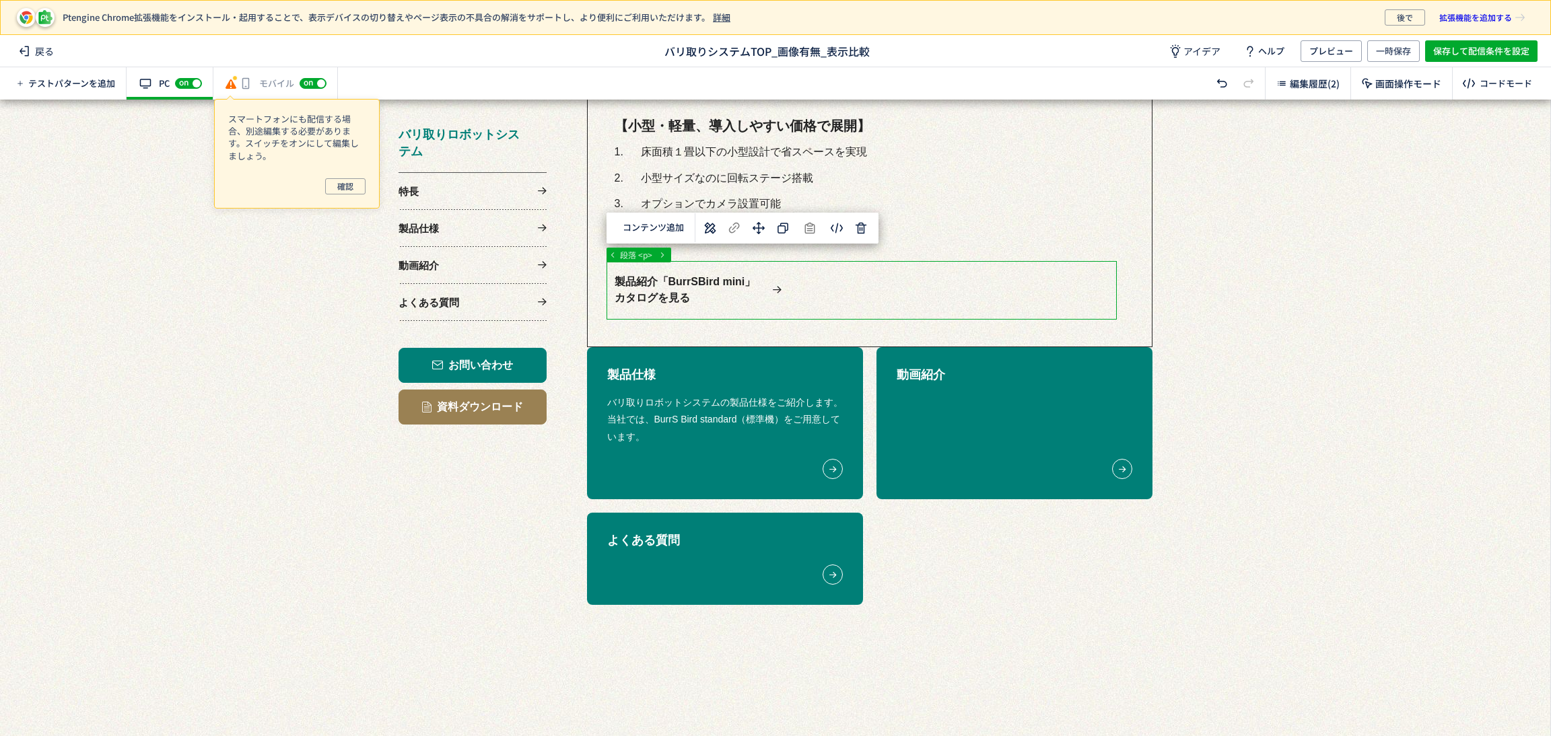
click at [1050, 274] on div at bounding box center [767, 78] width 1535 height 2784
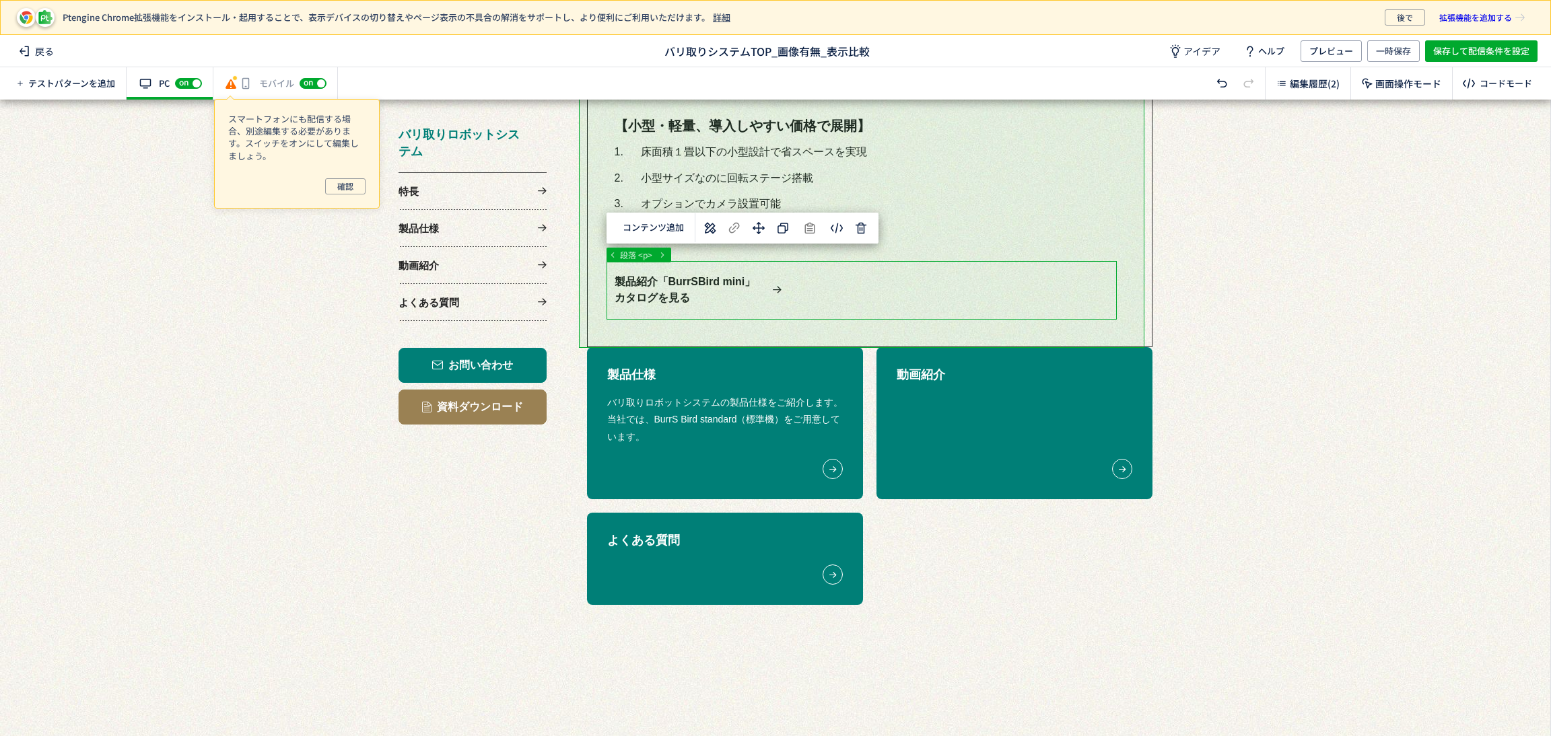
click at [1126, 283] on div at bounding box center [767, 78] width 1535 height 2784
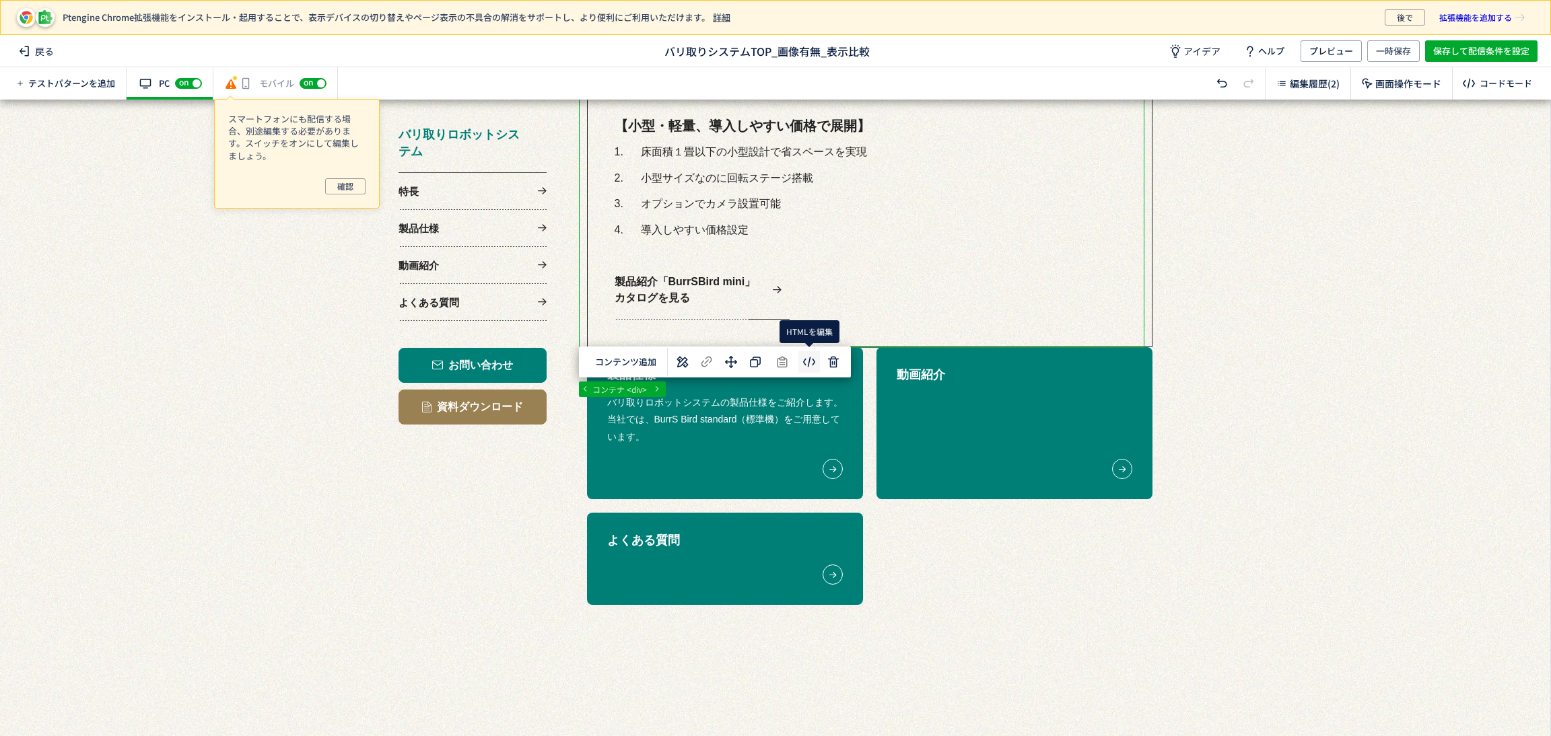
click at [802, 368] on body "Ptengine Chrome拡張機能をインストール・起用することで、表示デバイスの切り替えやページ表示の不具合の解消をサポートし、より便利にご利用いただけま…" at bounding box center [775, 368] width 1551 height 736
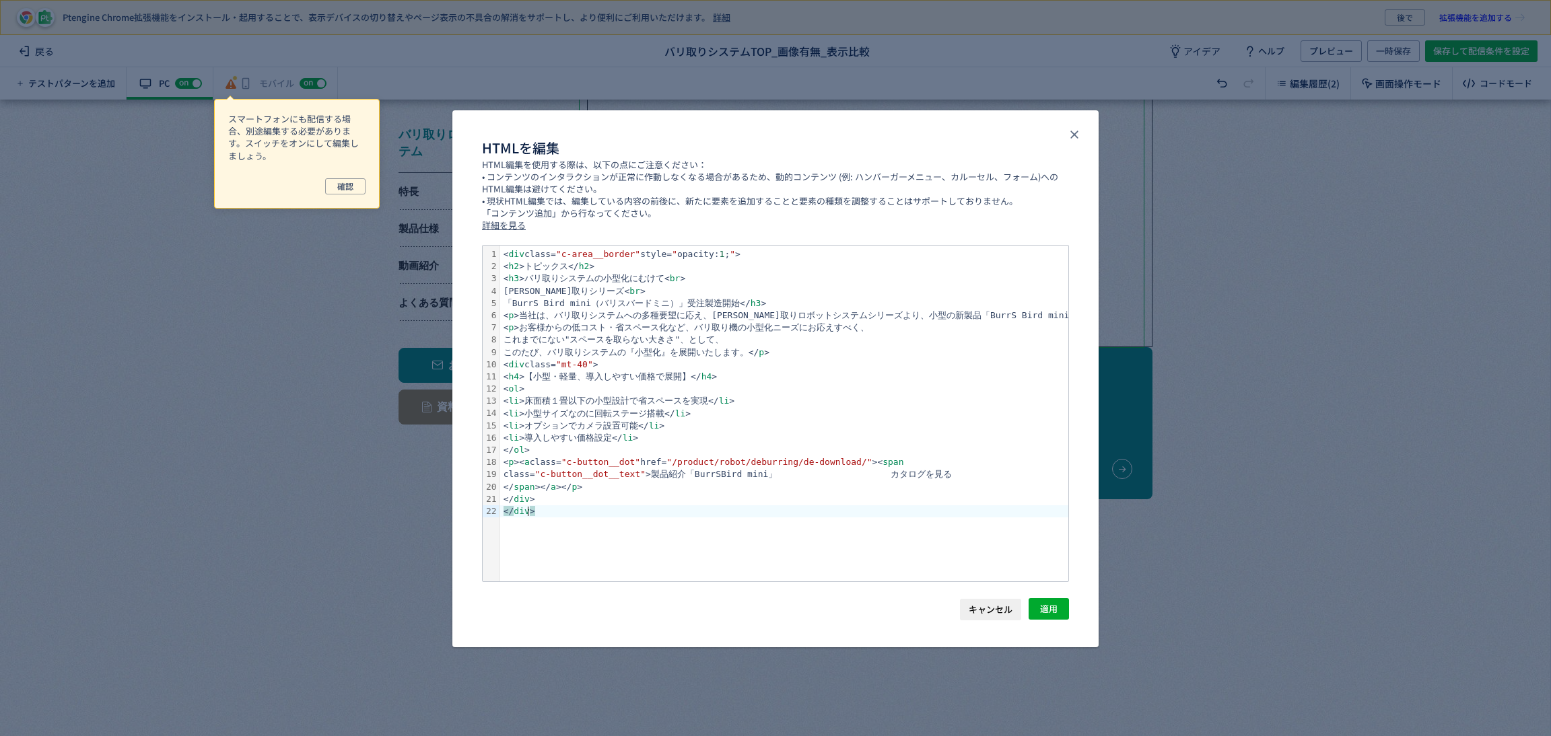
click at [664, 515] on div "</ div >" at bounding box center [926, 512] width 852 height 12
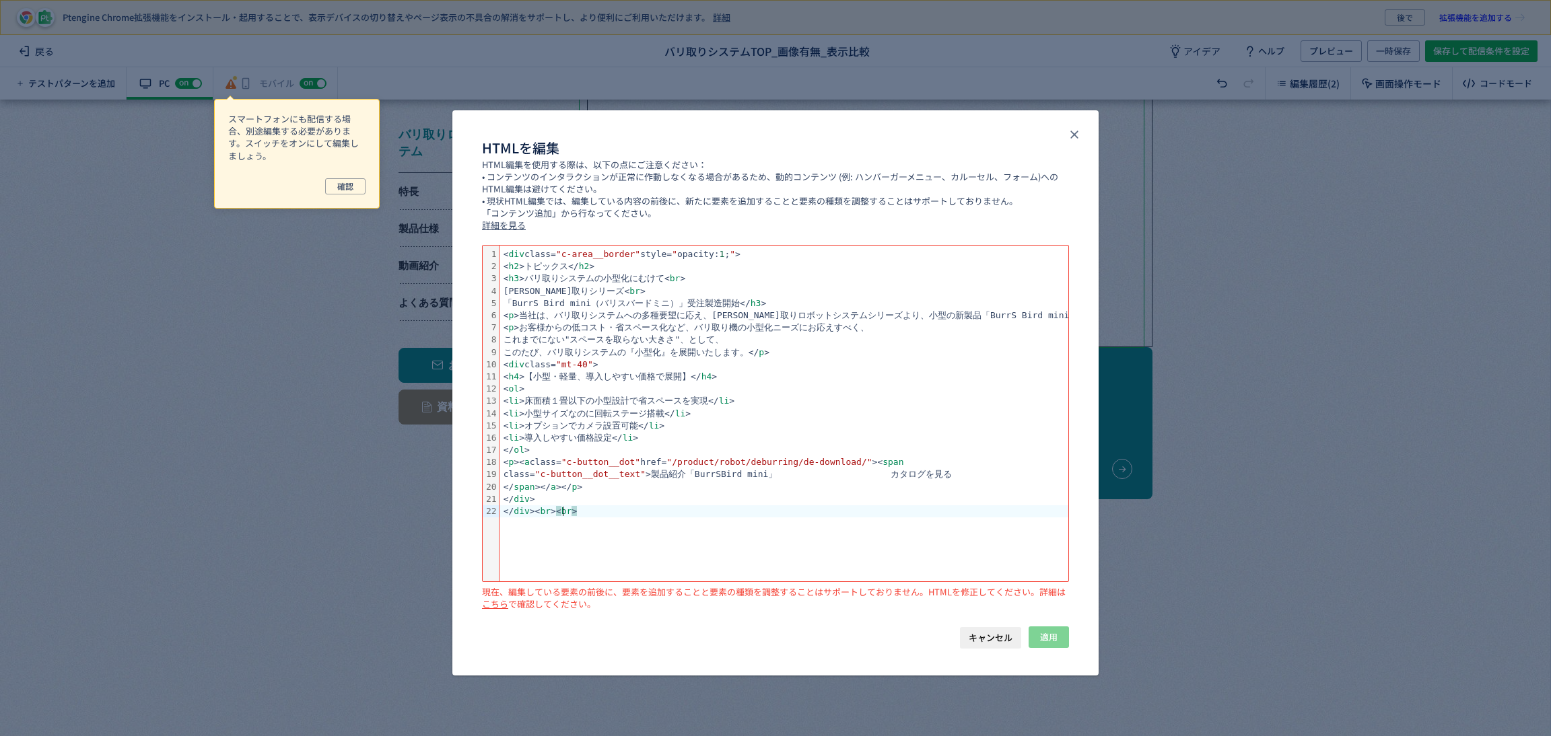
click at [988, 506] on div "</ div >< br > < br >" at bounding box center [926, 512] width 852 height 12
click at [617, 518] on div "dialog" at bounding box center [926, 524] width 852 height 12
click at [611, 510] on div "</ div >< br > < br >" at bounding box center [926, 512] width 852 height 12
click at [996, 644] on span "キャンセル" at bounding box center [991, 638] width 44 height 22
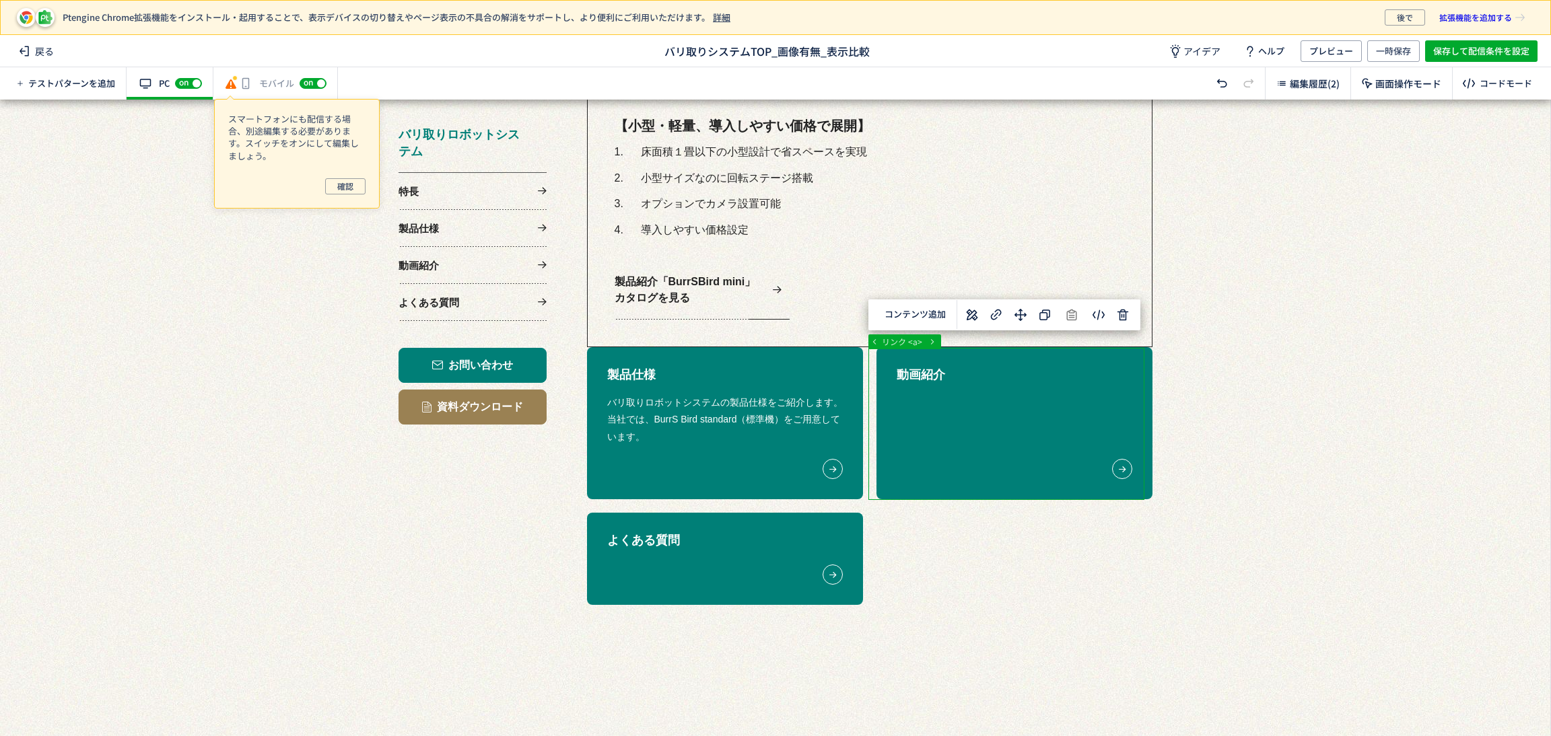
click at [1130, 377] on div at bounding box center [767, 78] width 1535 height 2784
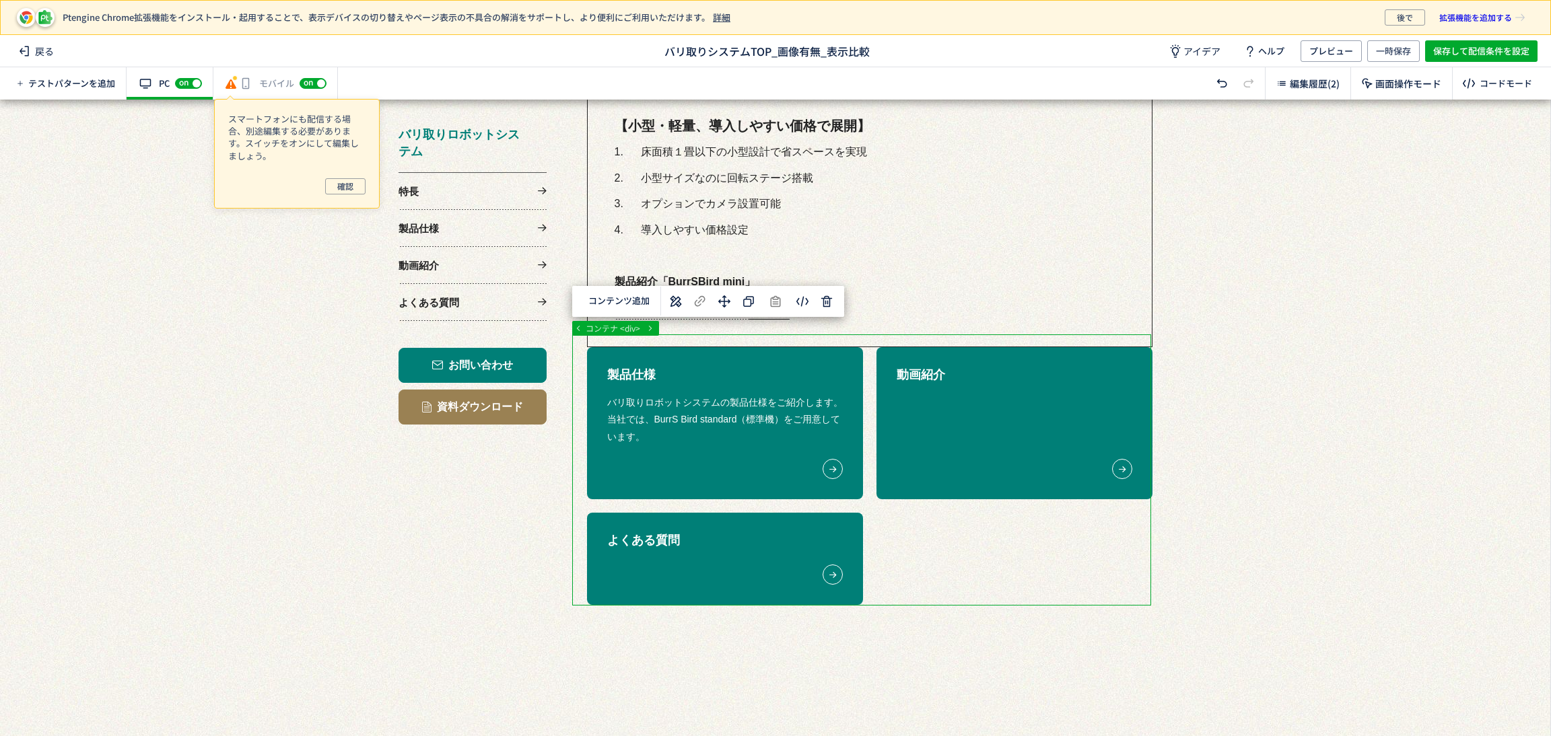
click at [1101, 506] on div at bounding box center [767, 78] width 1535 height 2784
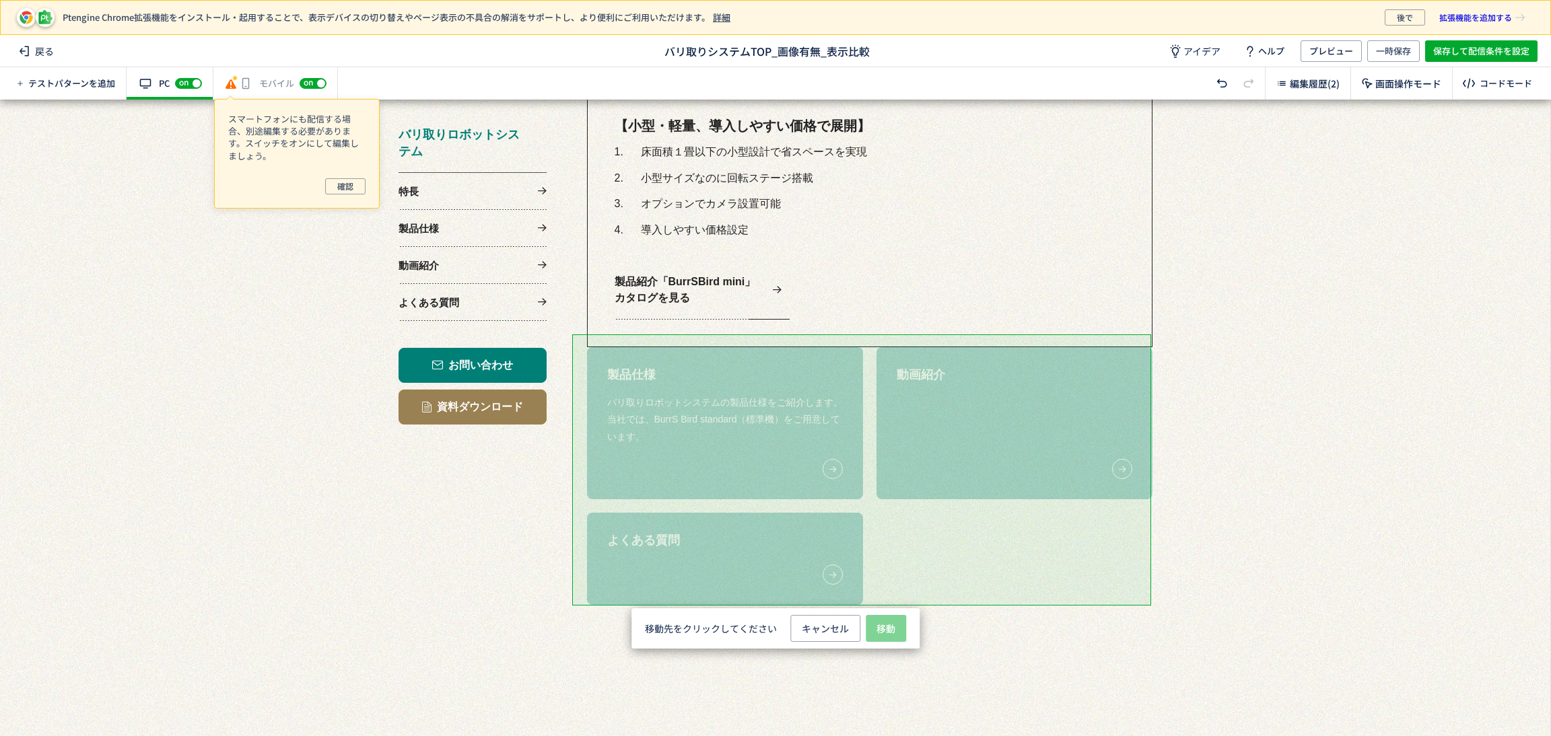
scroll to position [1515, 0]
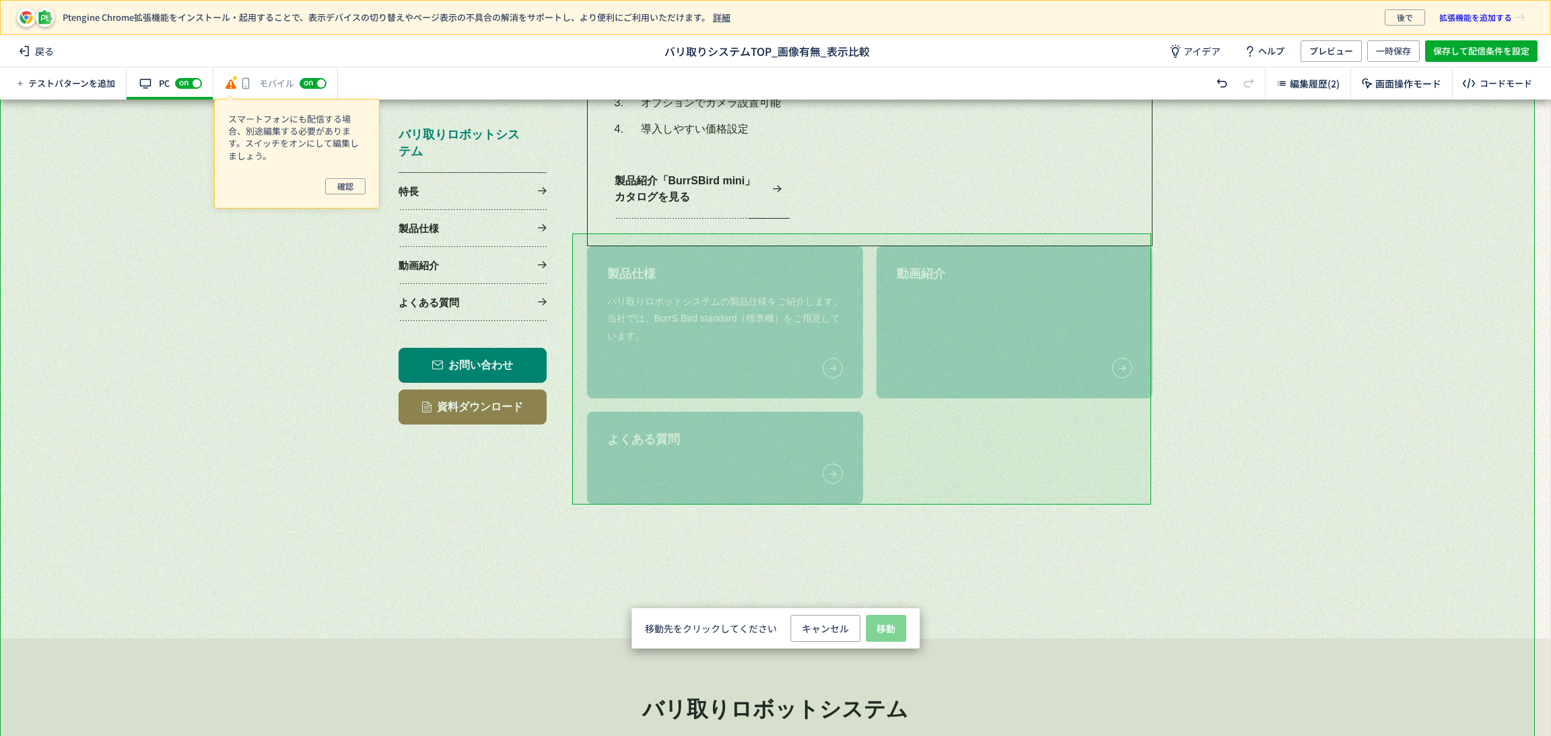
drag, startPoint x: 1087, startPoint y: 450, endPoint x: 1097, endPoint y: 553, distance: 104.1
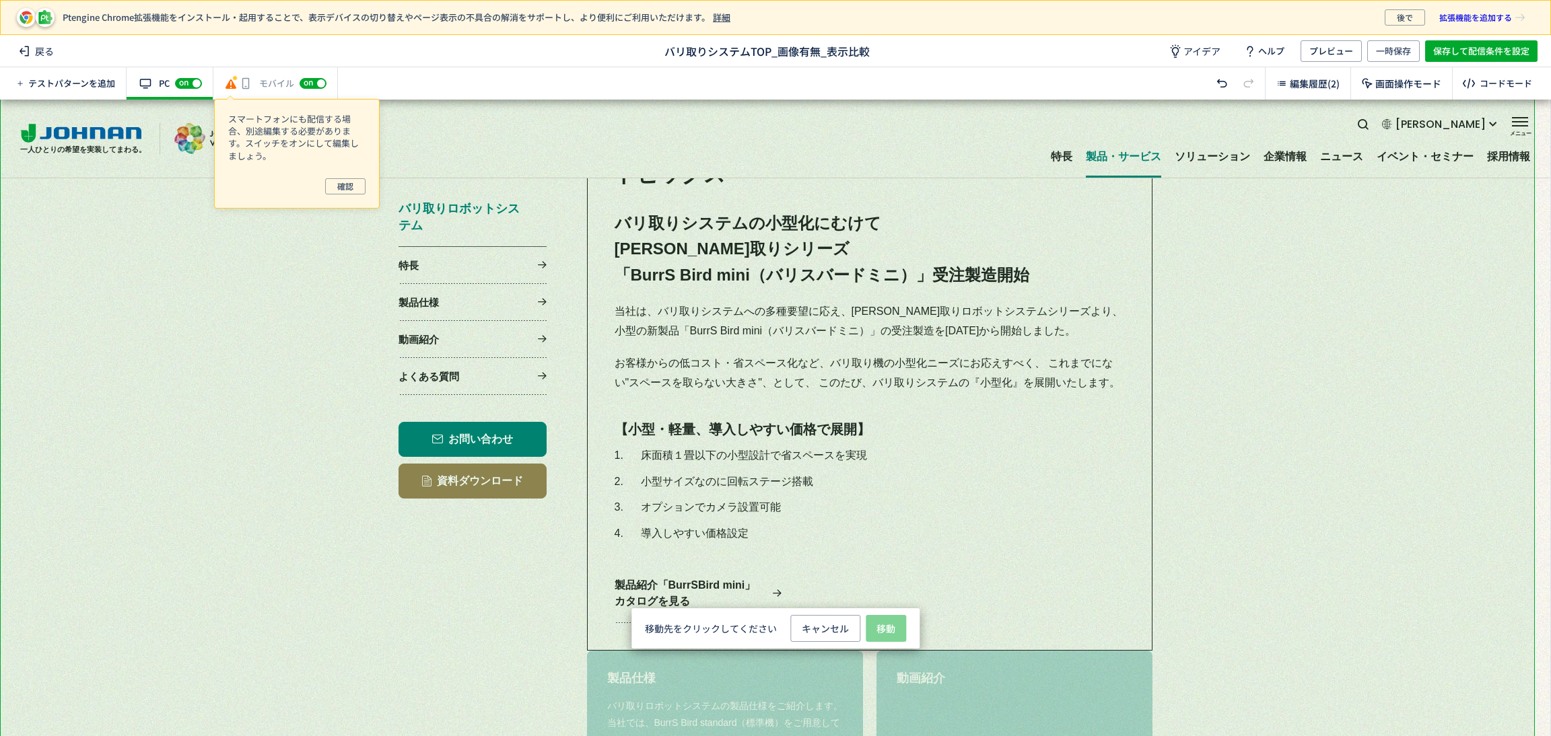
scroll to position [908, 0]
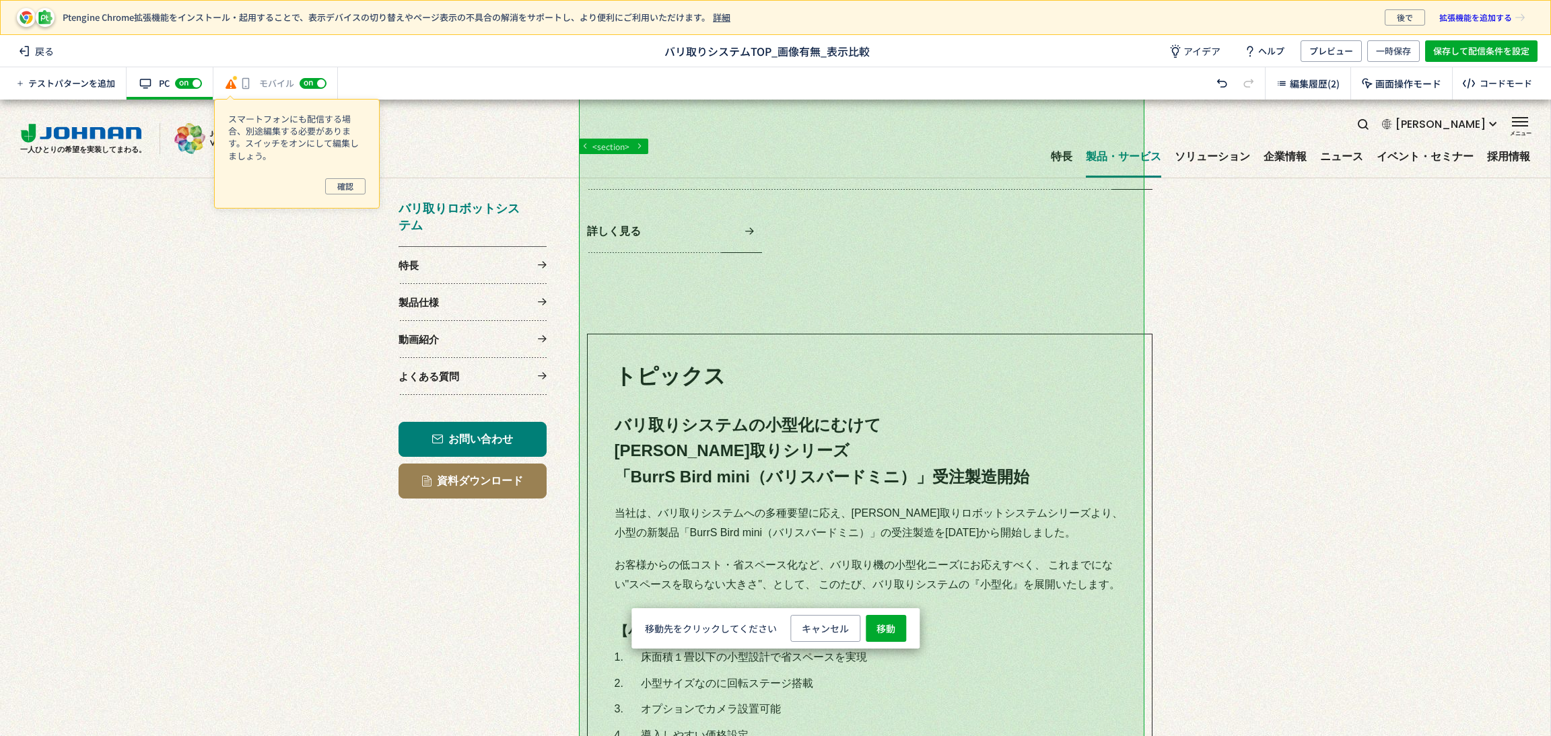
click at [1041, 296] on div at bounding box center [767, 584] width 1535 height 2784
click at [905, 296] on div at bounding box center [767, 584] width 1535 height 2784
click at [722, 298] on div at bounding box center [767, 584] width 1535 height 2784
click at [720, 297] on div at bounding box center [767, 584] width 1535 height 2784
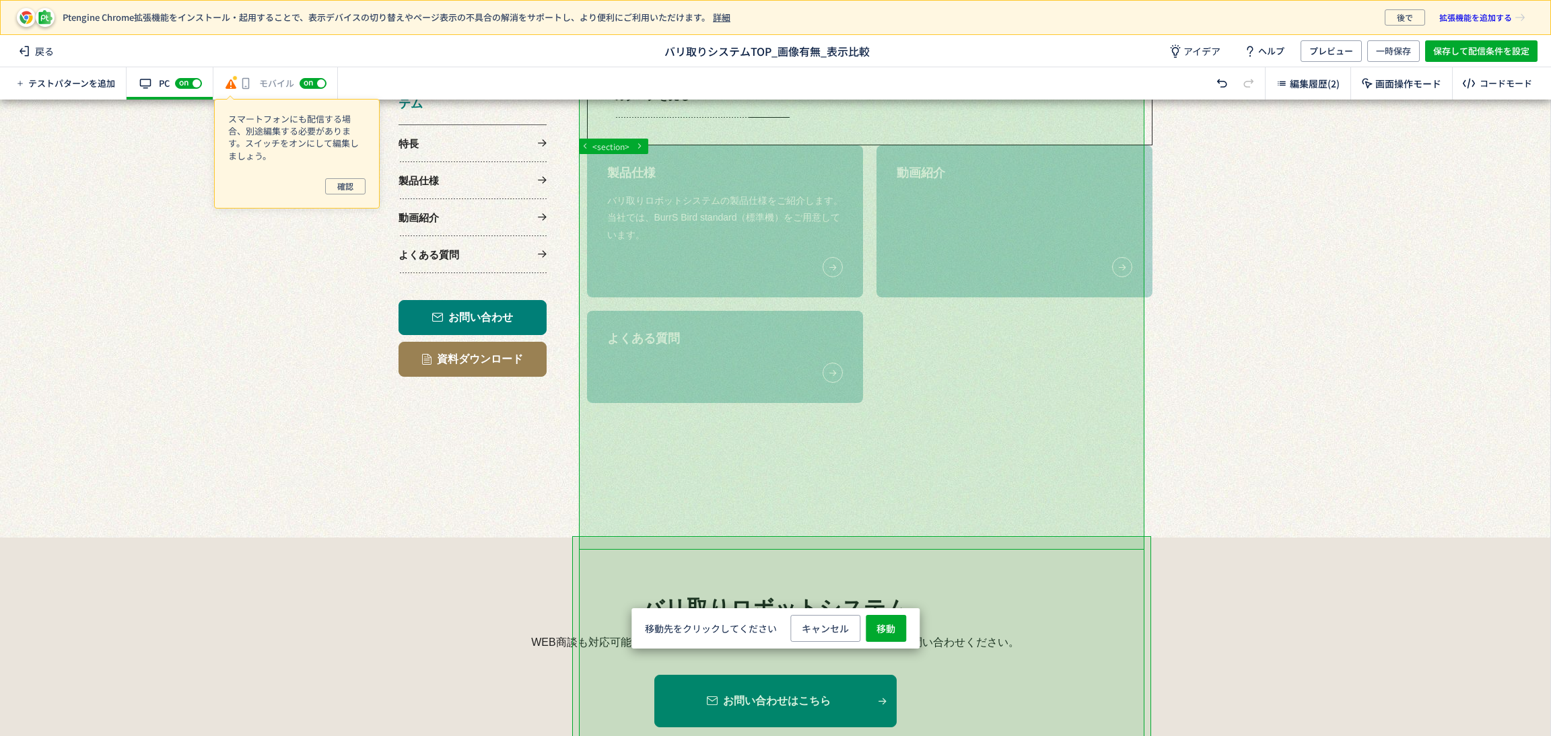
scroll to position [1616, 0]
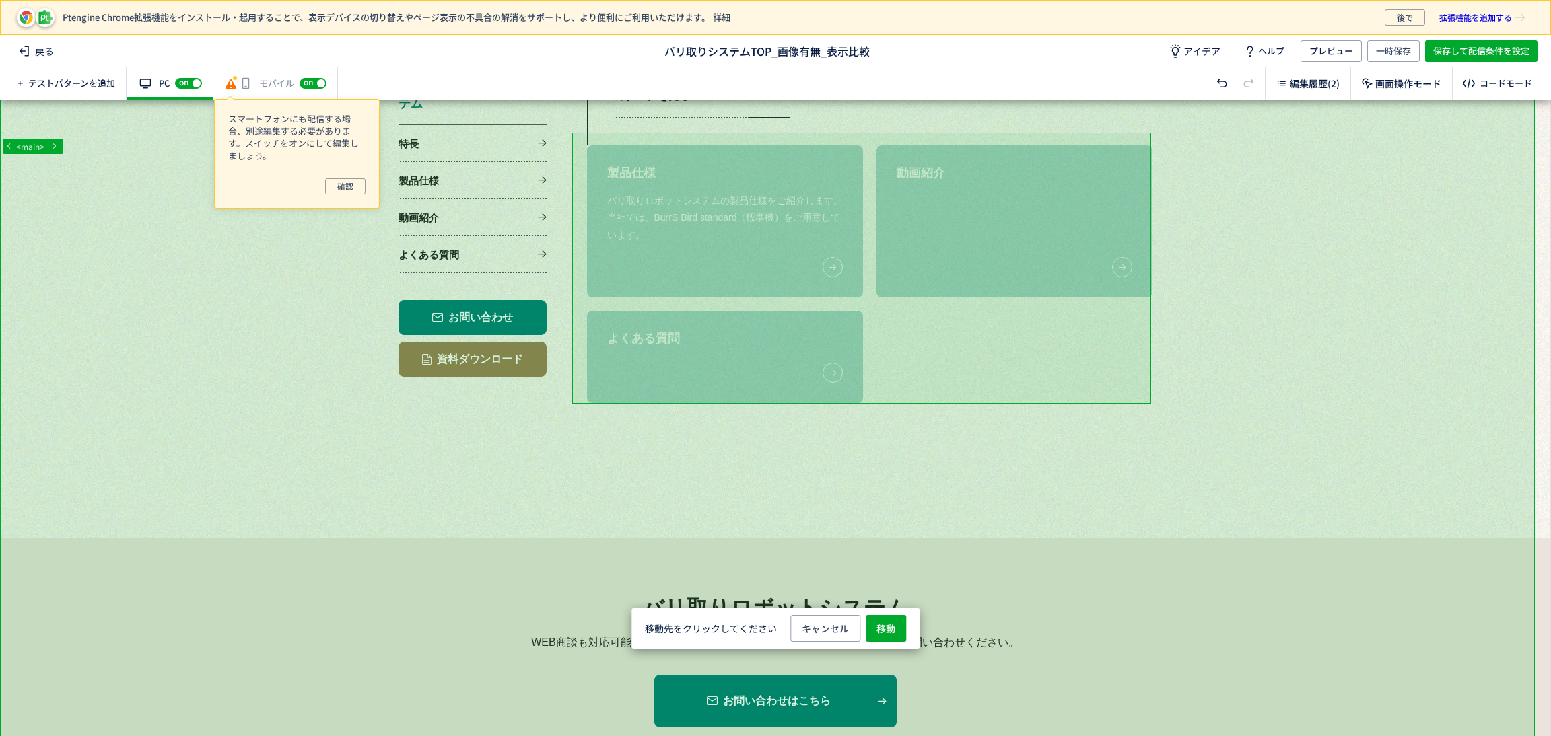
drag, startPoint x: 877, startPoint y: 493, endPoint x: 888, endPoint y: 543, distance: 51.0
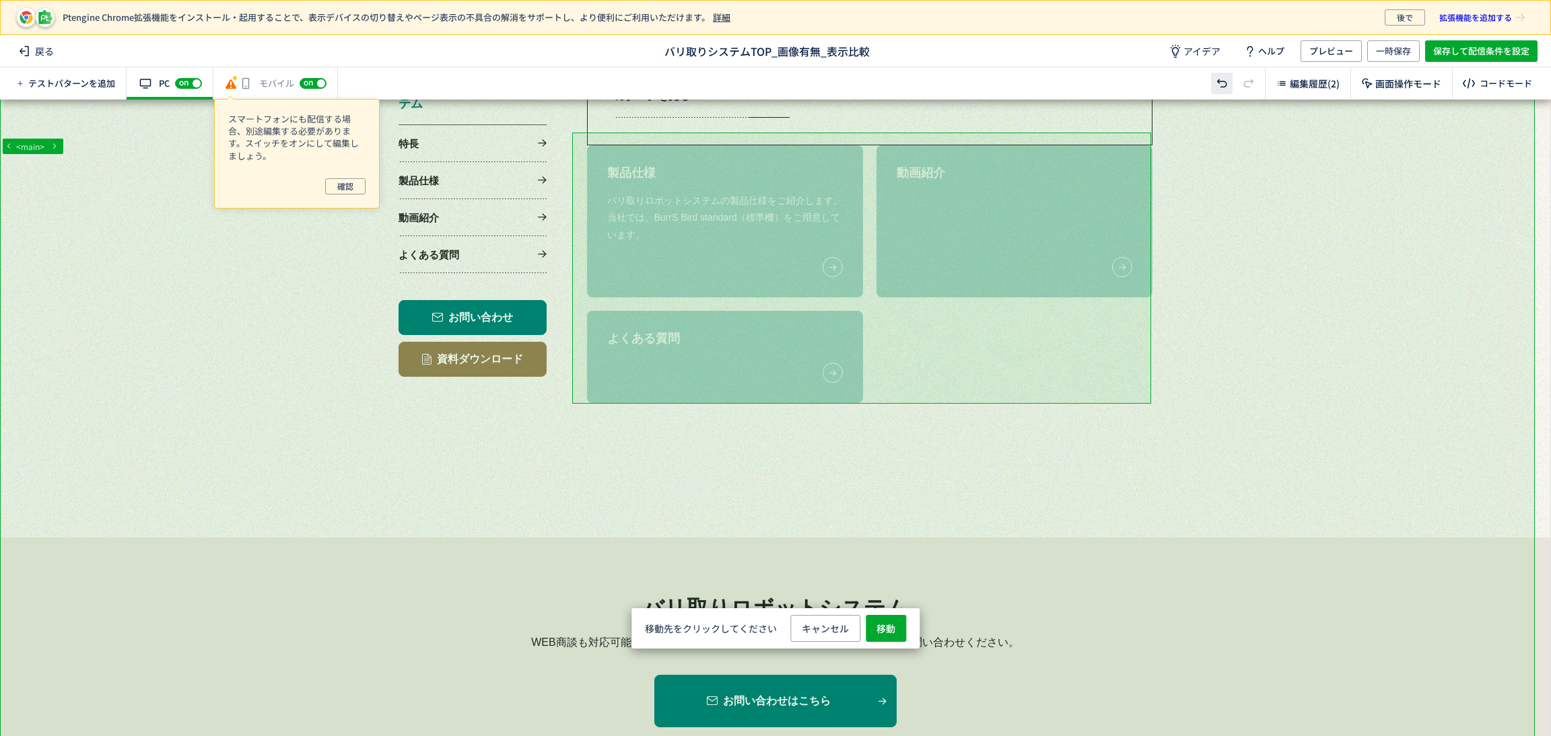
click at [1223, 90] on icon at bounding box center [1222, 83] width 16 height 16
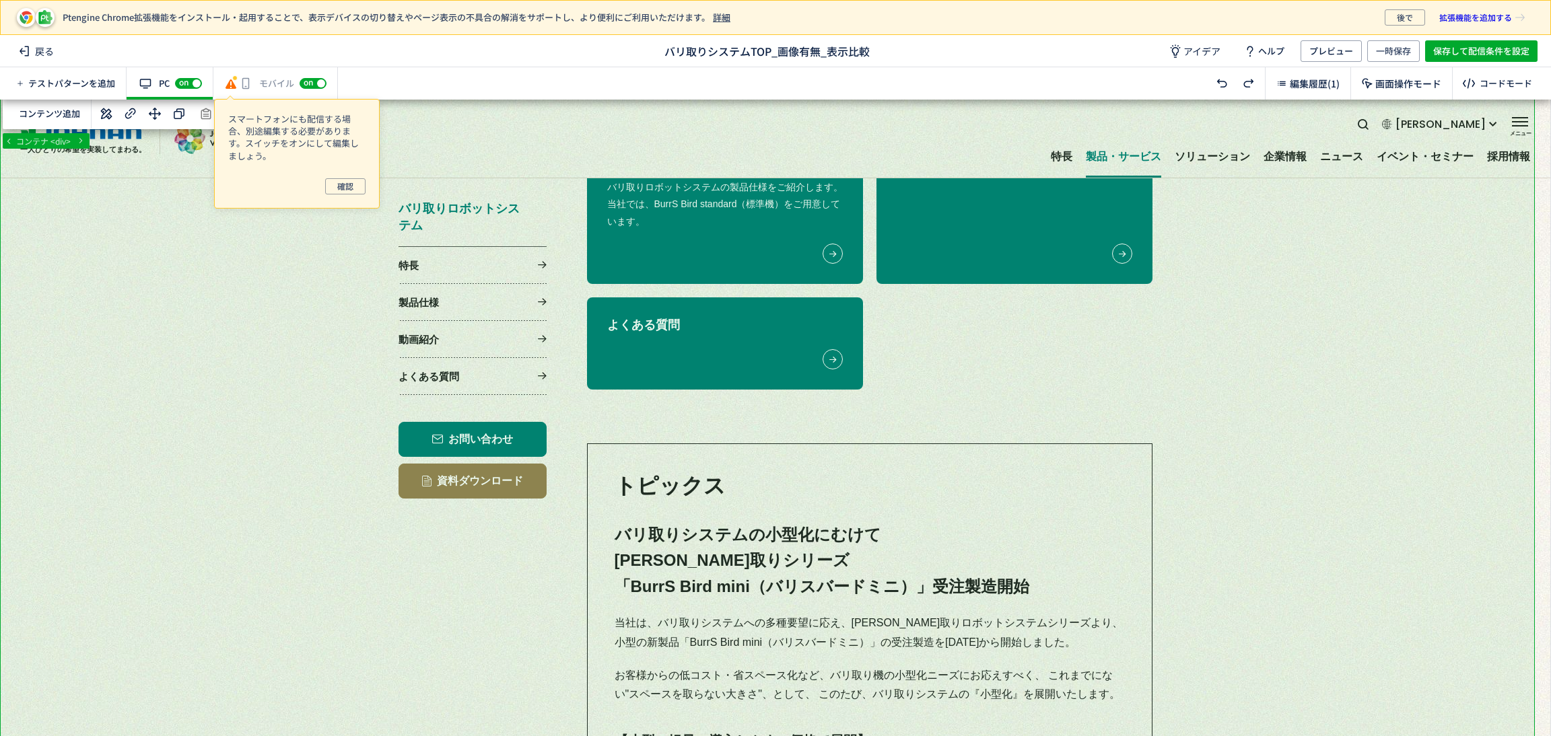
scroll to position [908, 0]
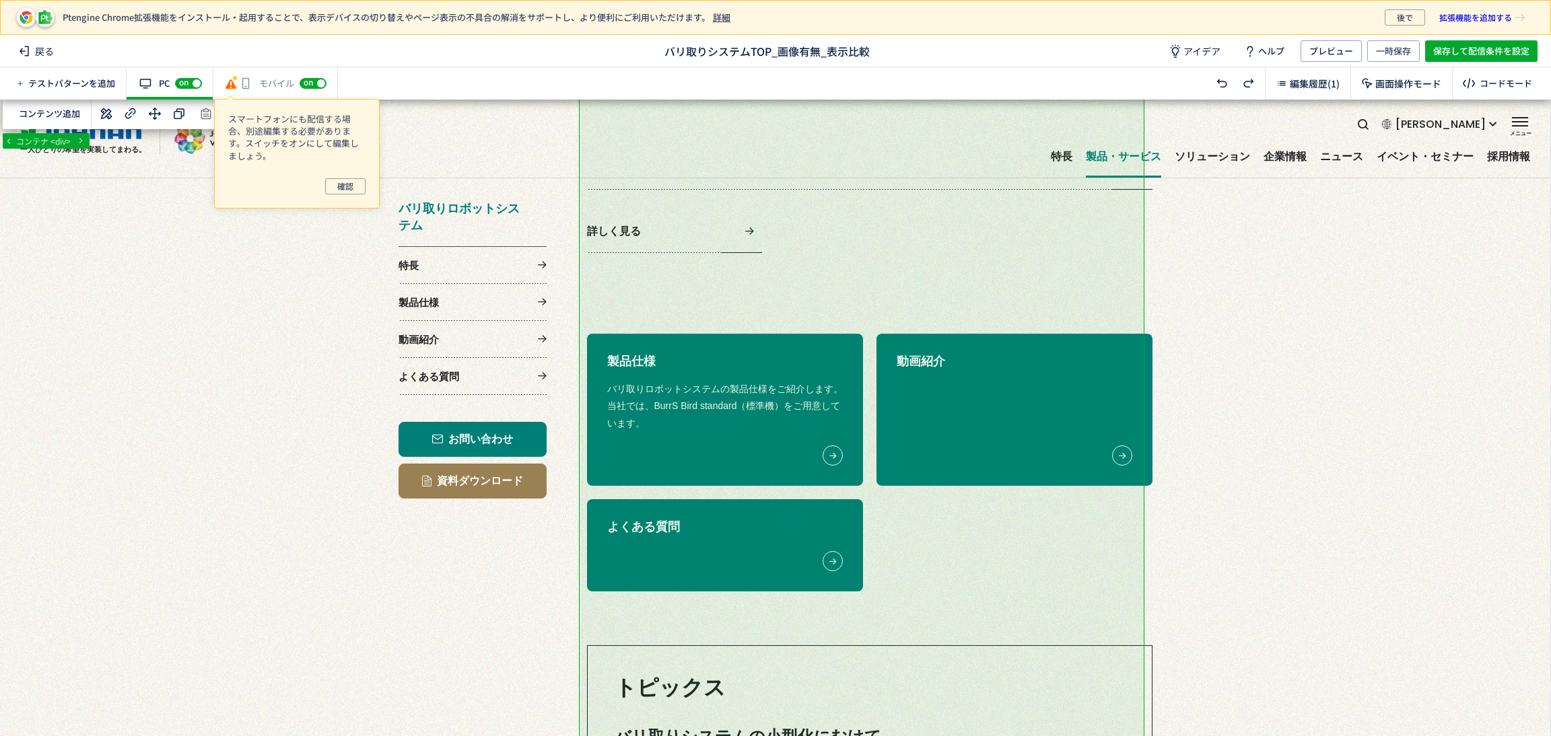
click at [766, 312] on div at bounding box center [767, 611] width 1535 height 2838
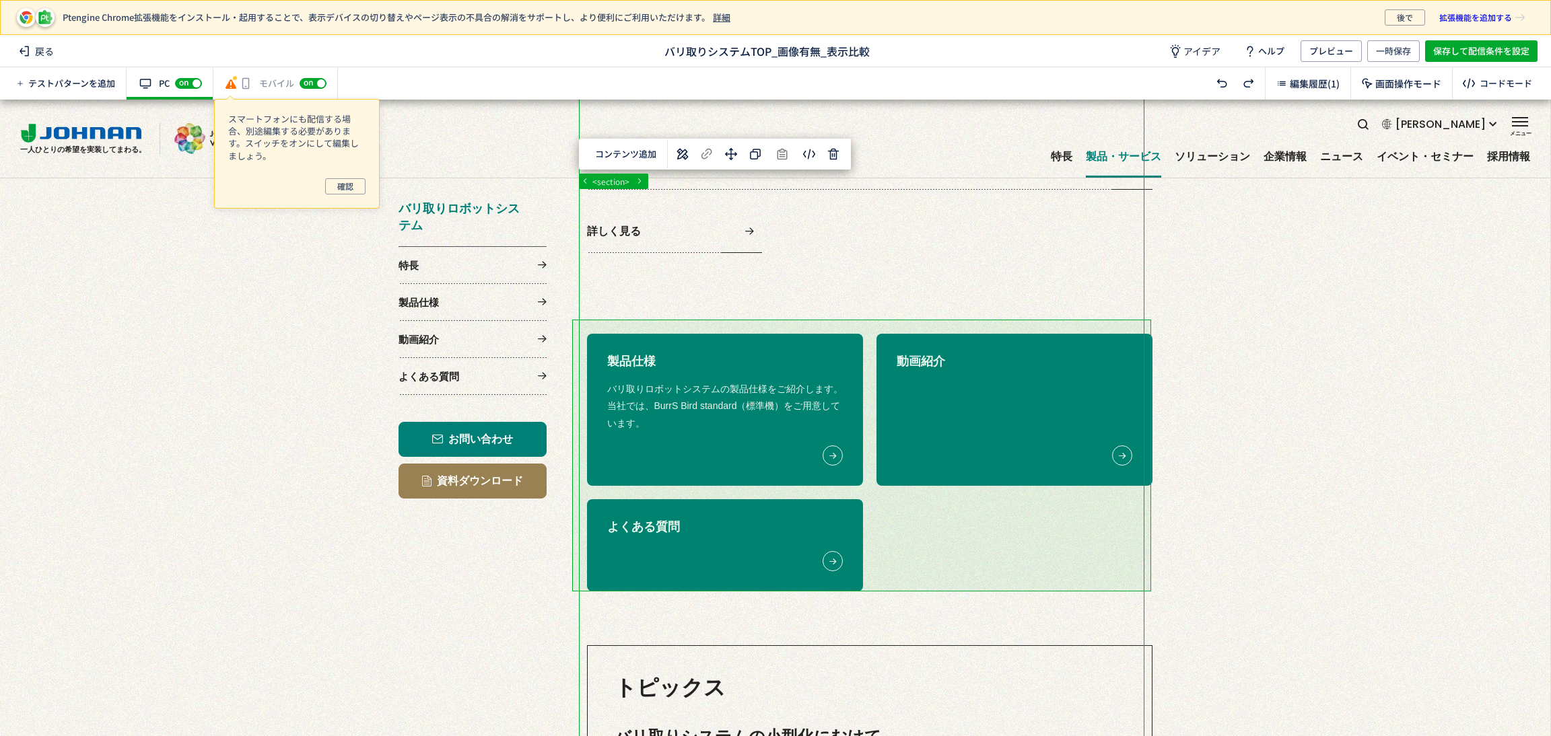
click at [769, 321] on div at bounding box center [767, 611] width 1535 height 2838
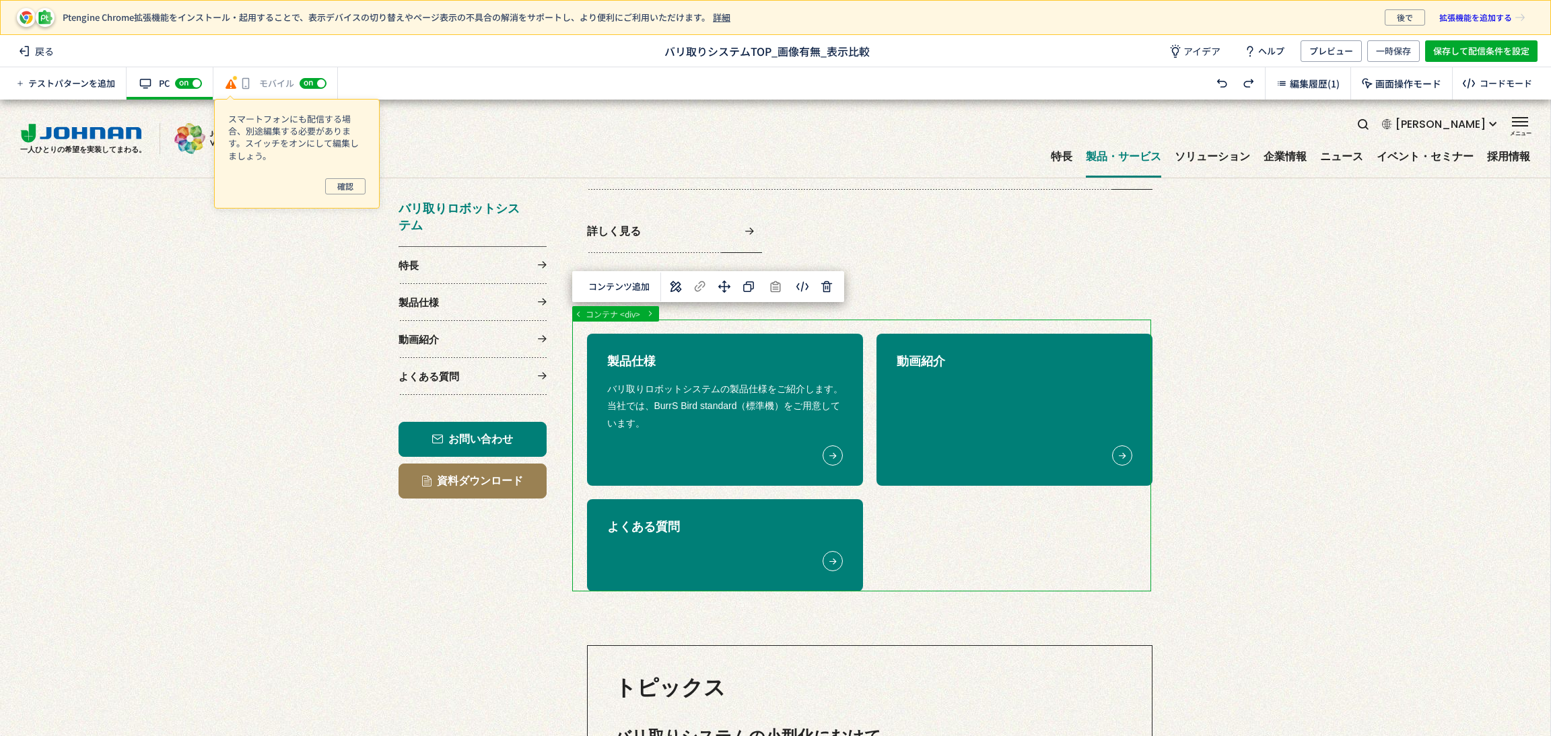
click at [765, 326] on div at bounding box center [767, 611] width 1535 height 2838
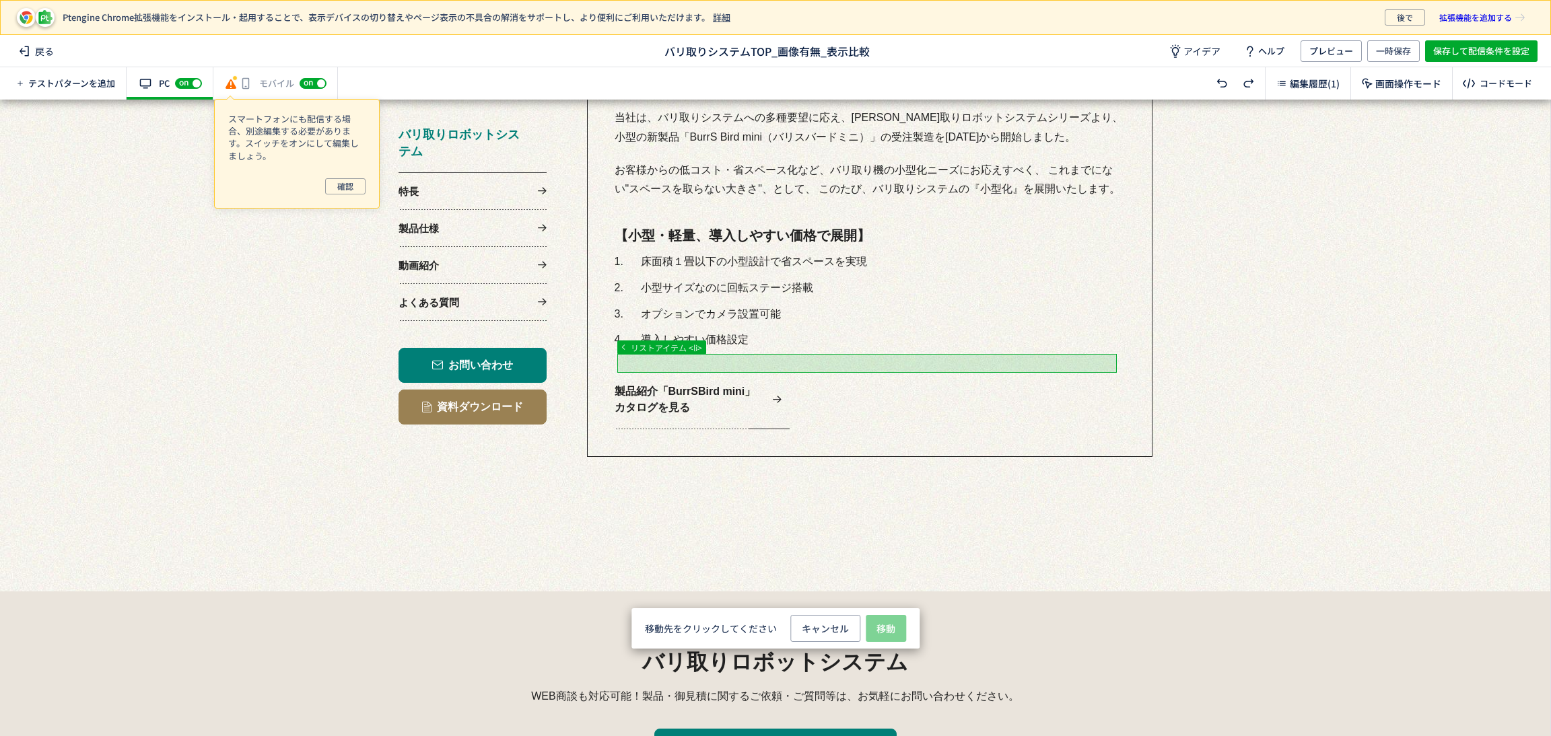
scroll to position [1616, 0]
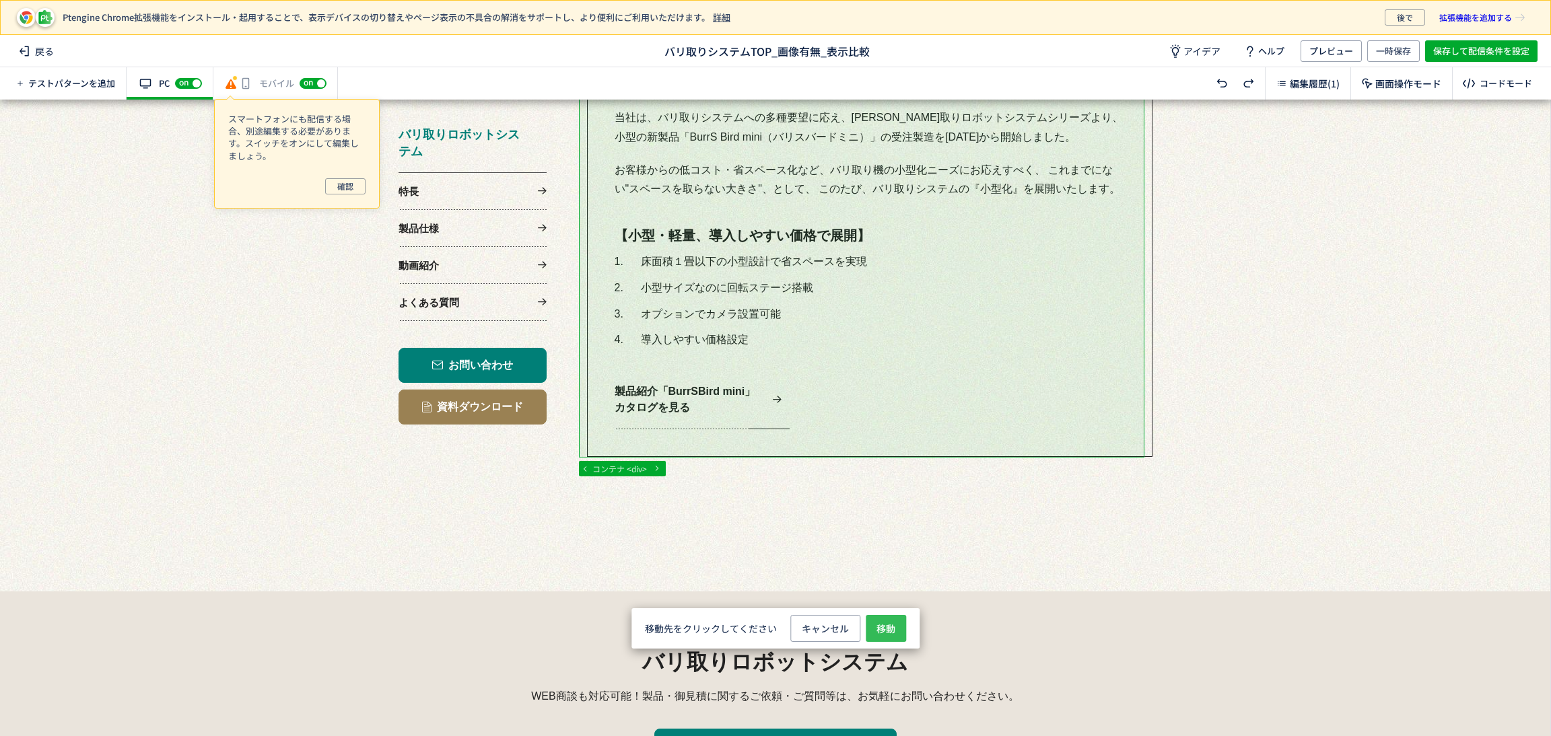
click at [884, 629] on span "移動" at bounding box center [885, 628] width 19 height 27
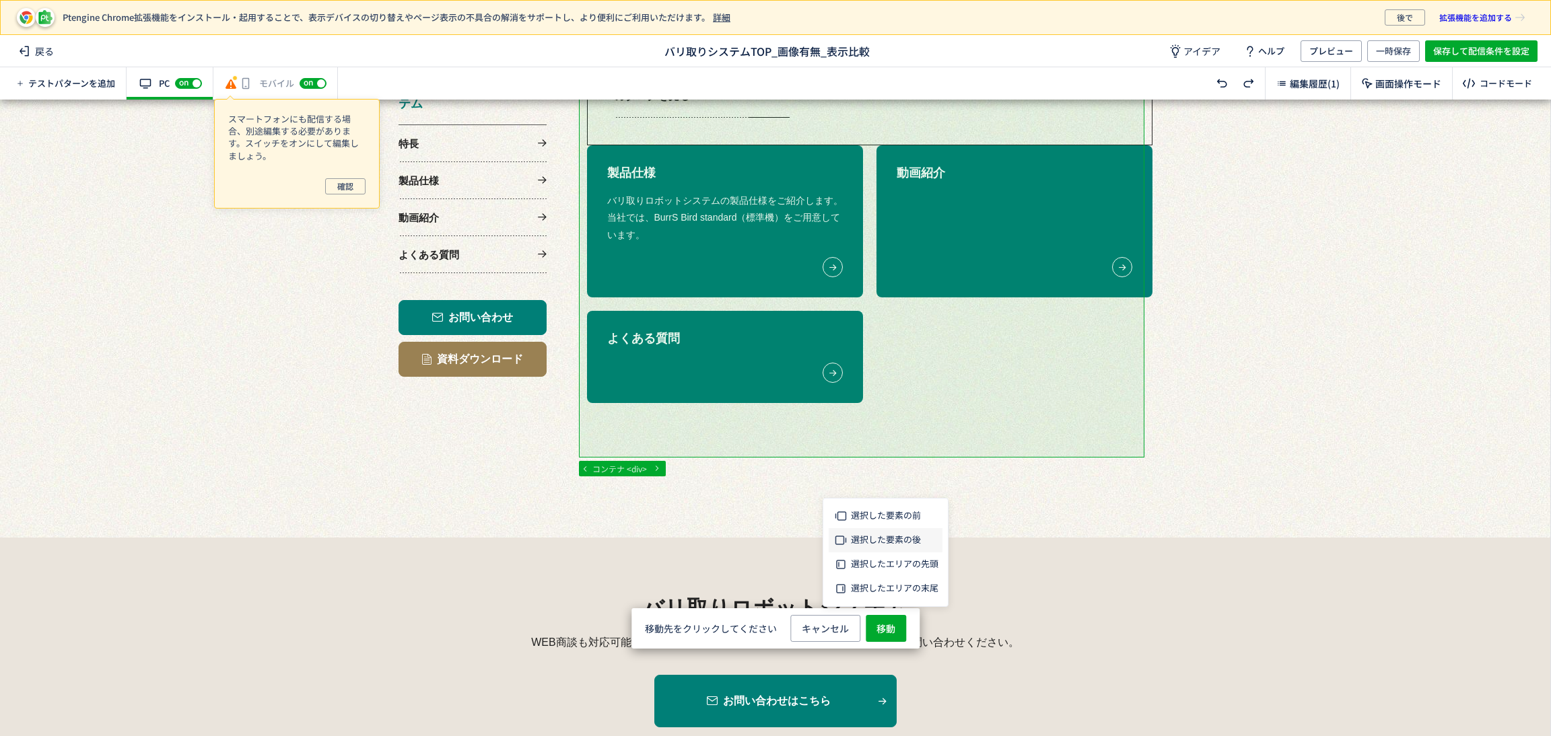
click at [870, 541] on span "選択した要素の後" at bounding box center [886, 539] width 70 height 13
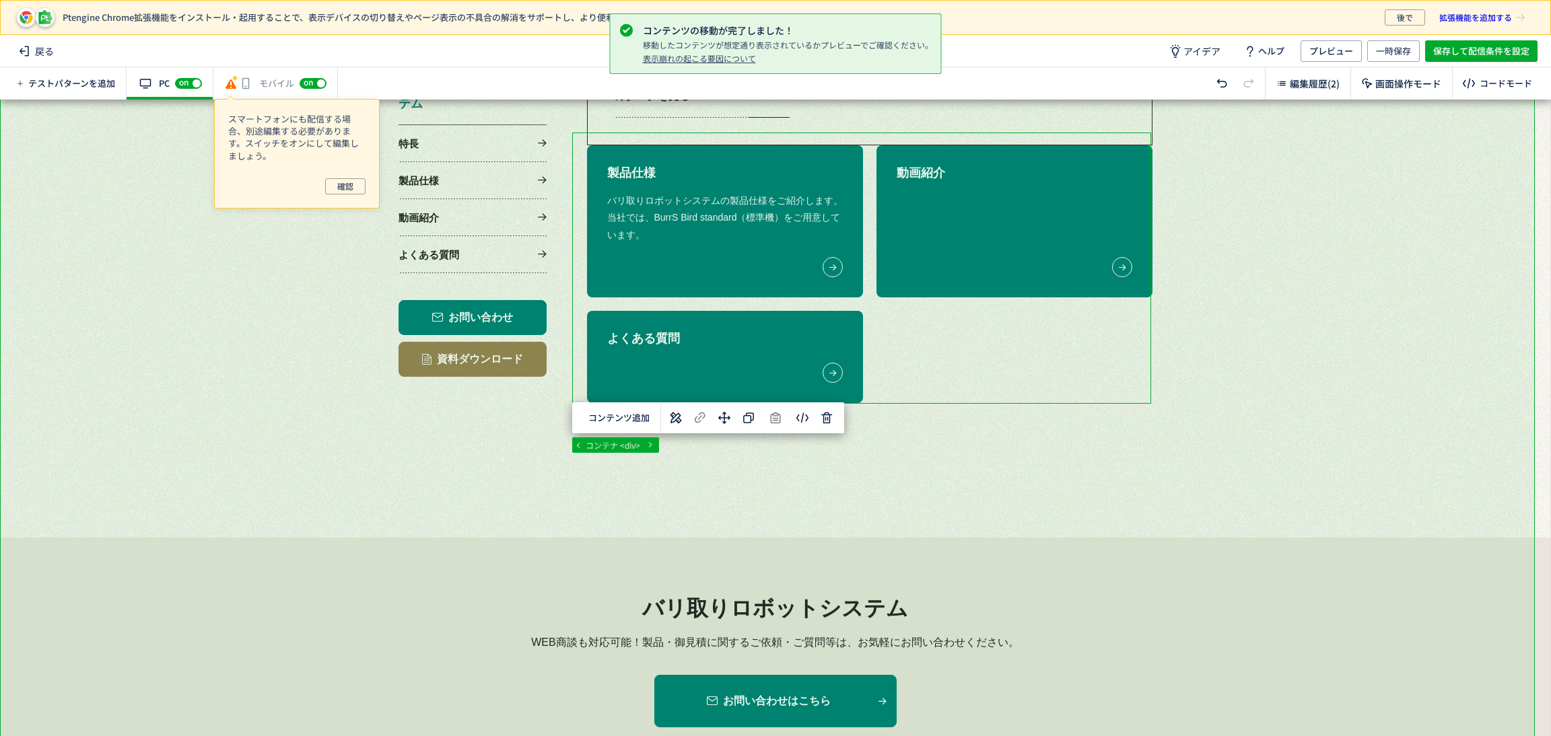
scroll to position [1515, 0]
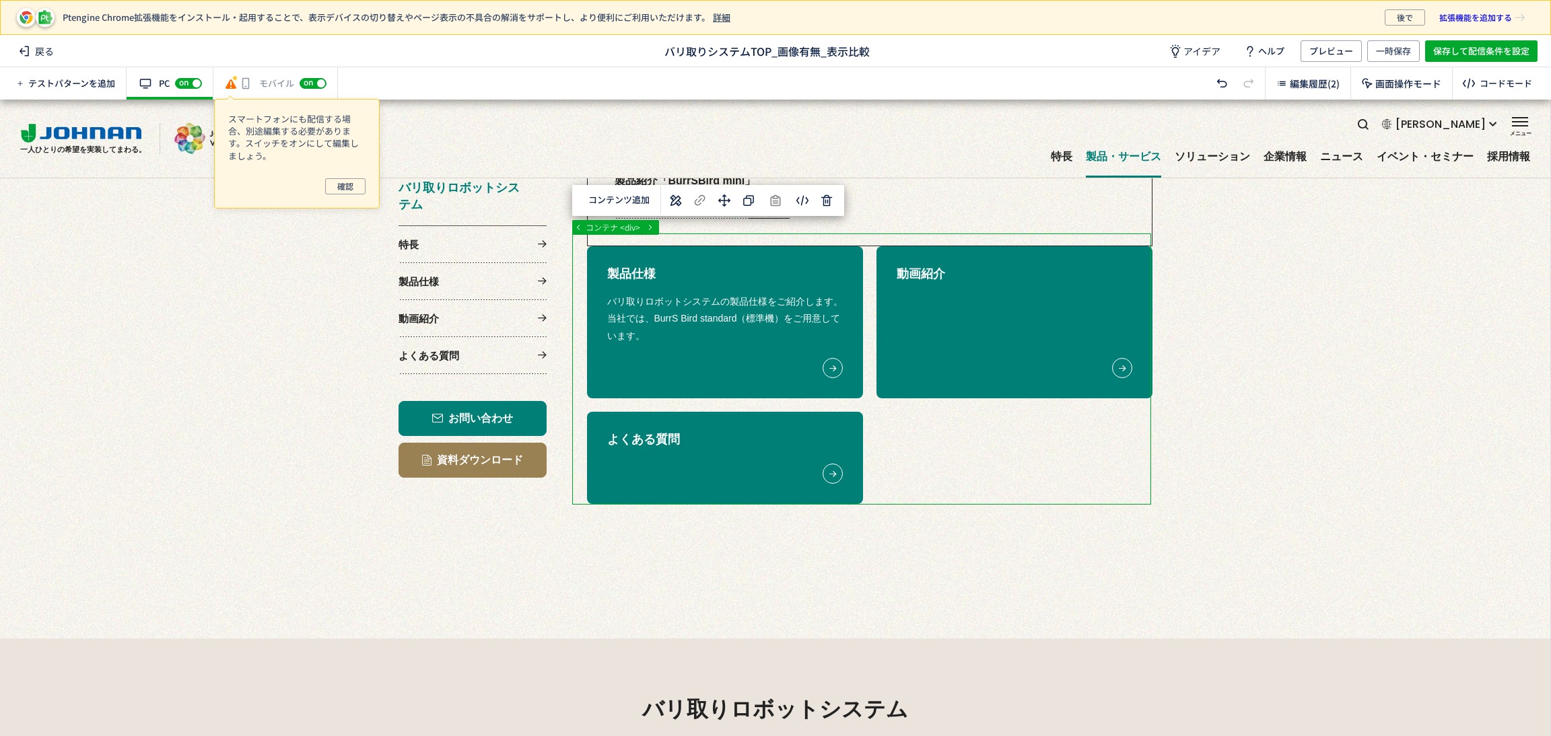
drag, startPoint x: 947, startPoint y: 454, endPoint x: 944, endPoint y: 500, distance: 45.9
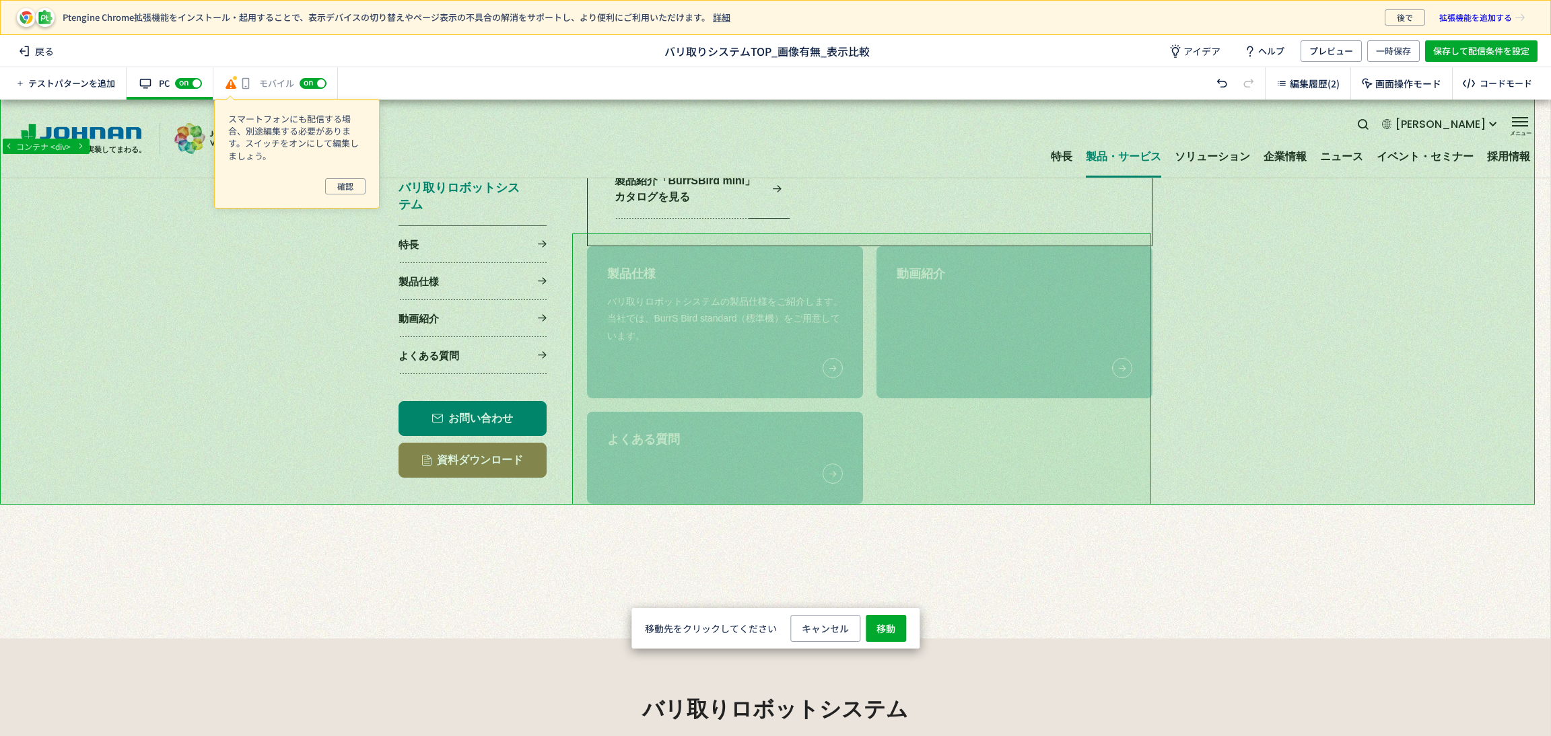
drag, startPoint x: 1116, startPoint y: 398, endPoint x: 1416, endPoint y: 275, distance: 324.5
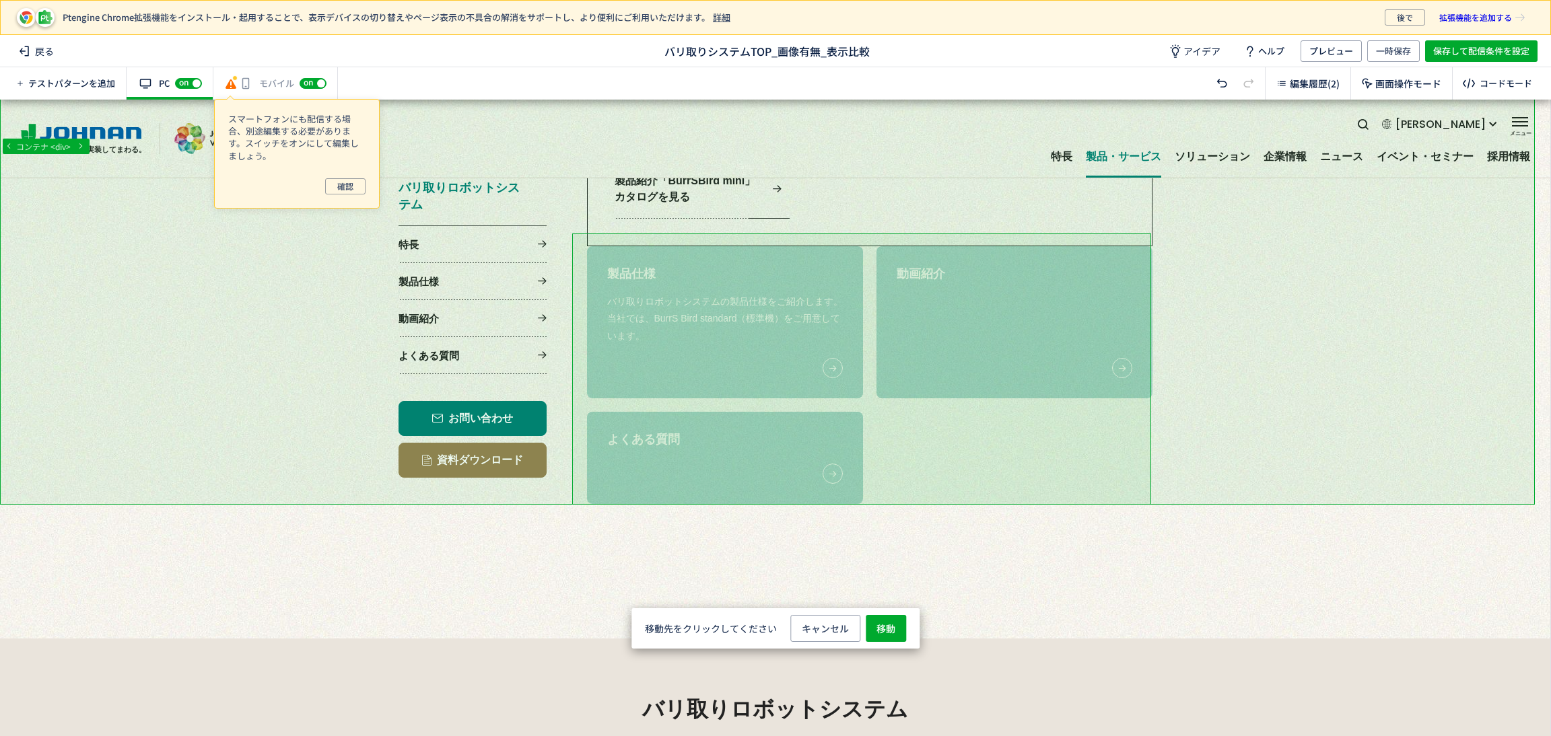
click at [495, 89] on div "テストパターンを追加 有効な編集箇所が確認されません PC off on 有効な編集箇所が確認されません モバイル off on 編集履歴(2) 画面操作モー…" at bounding box center [775, 83] width 1551 height 32
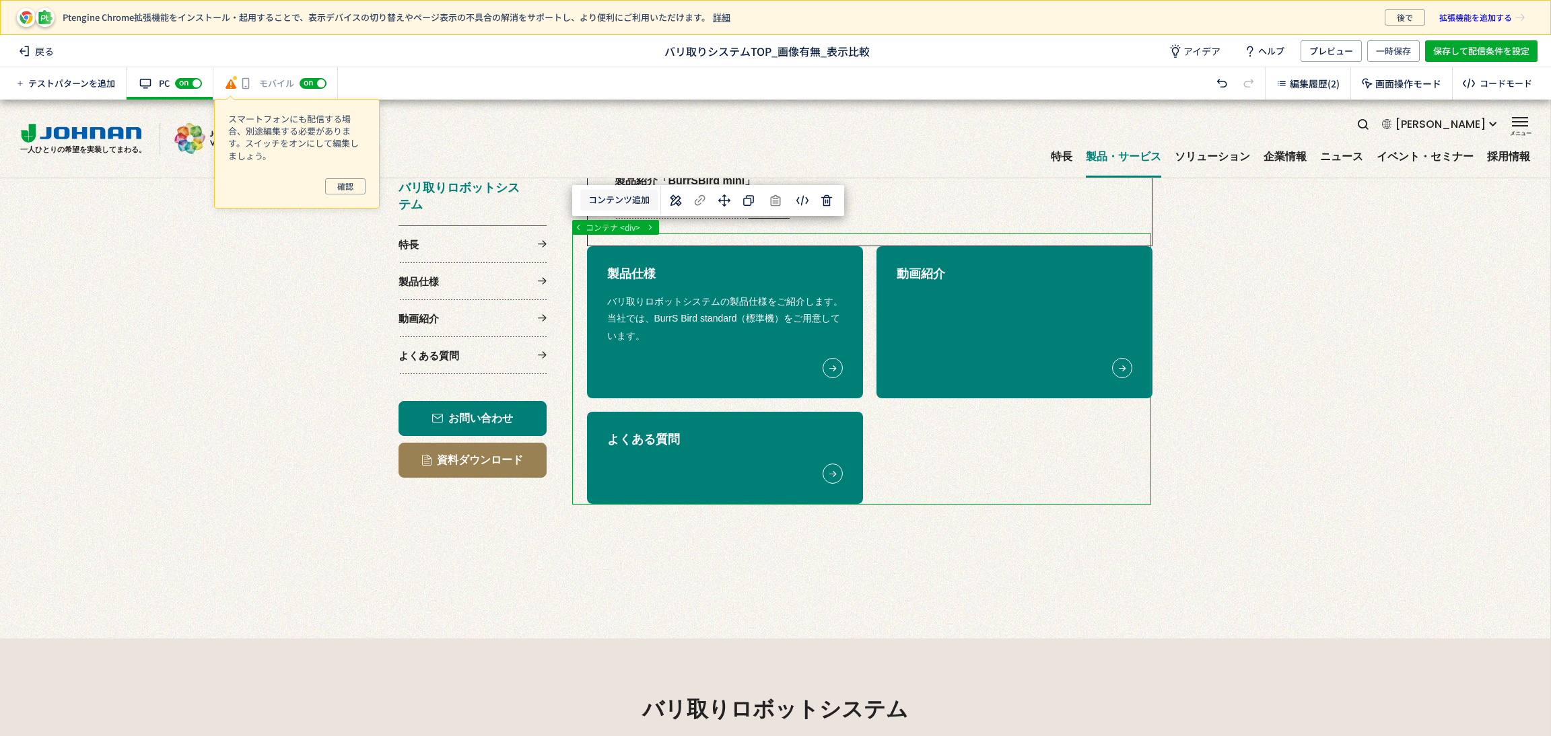
click at [640, 203] on button "コンテンツ追加" at bounding box center [618, 200] width 77 height 21
click at [635, 240] on span "選択した要素の前" at bounding box center [619, 235] width 70 height 13
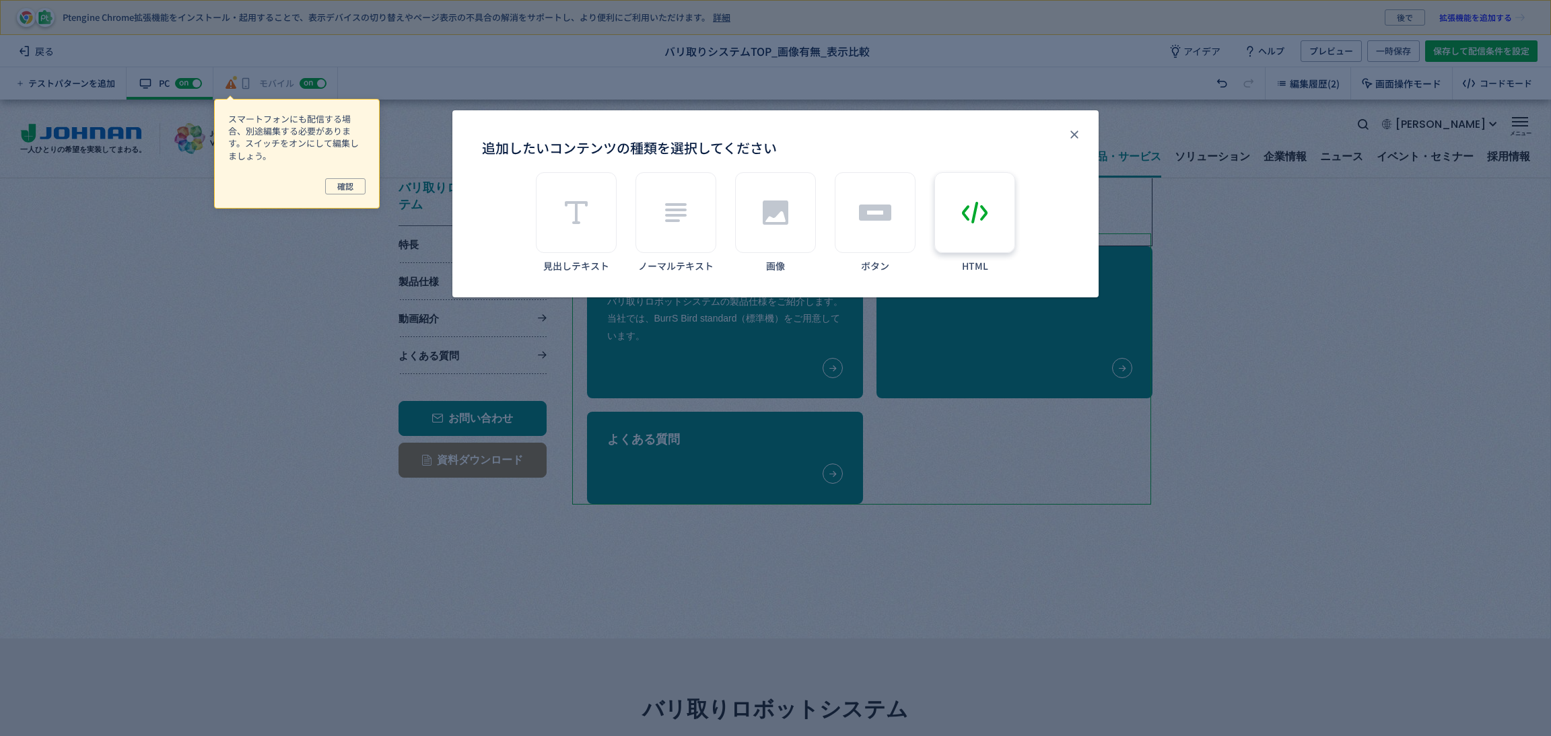
click at [980, 223] on icon "追加したいコンテンツの種類を選択してください" at bounding box center [975, 213] width 32 height 32
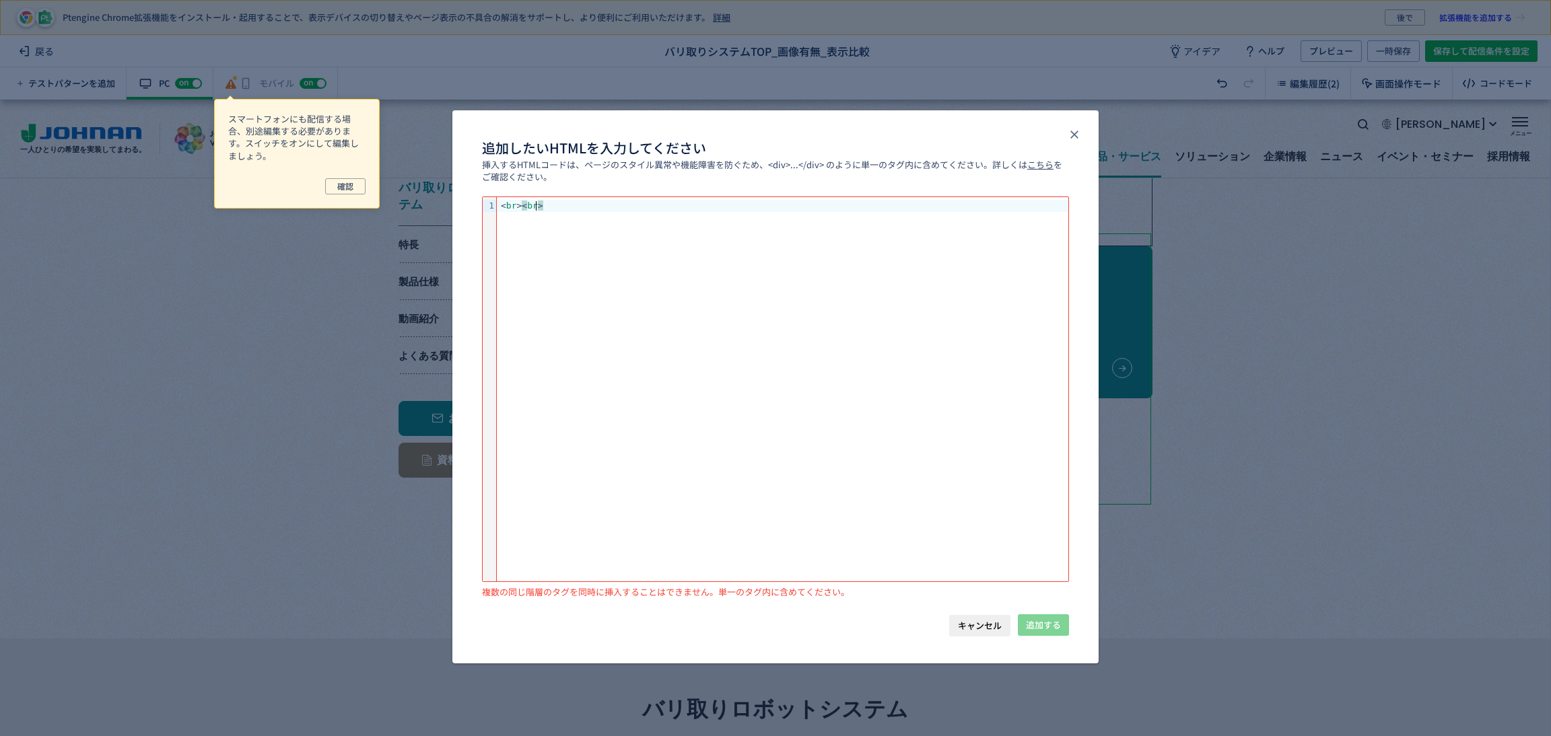
click at [616, 207] on div "< br > < br >" at bounding box center [783, 206] width 572 height 12
click at [562, 207] on div "< br > < br >" at bounding box center [783, 206] width 572 height 12
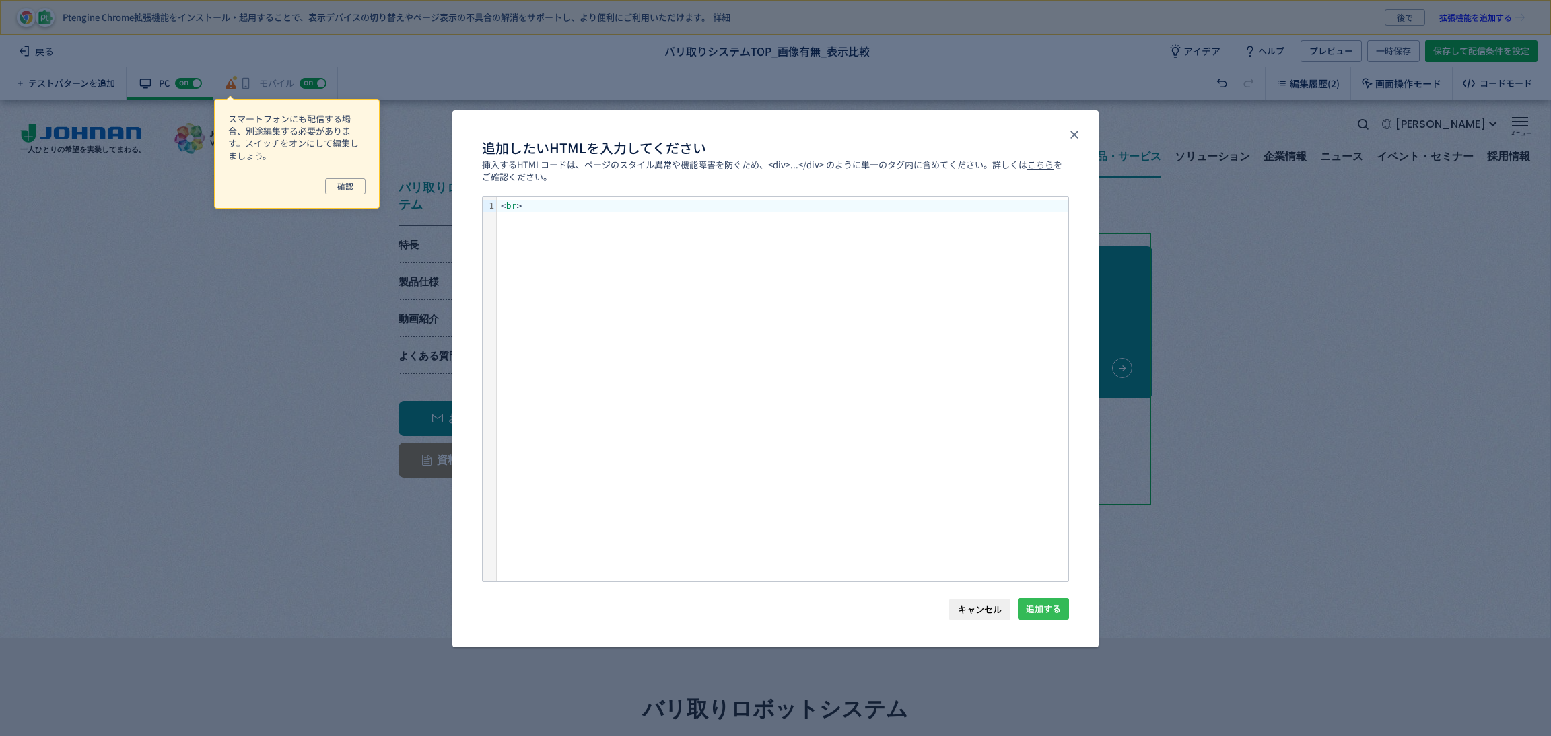
click at [1058, 612] on span "追加する" at bounding box center [1043, 609] width 35 height 22
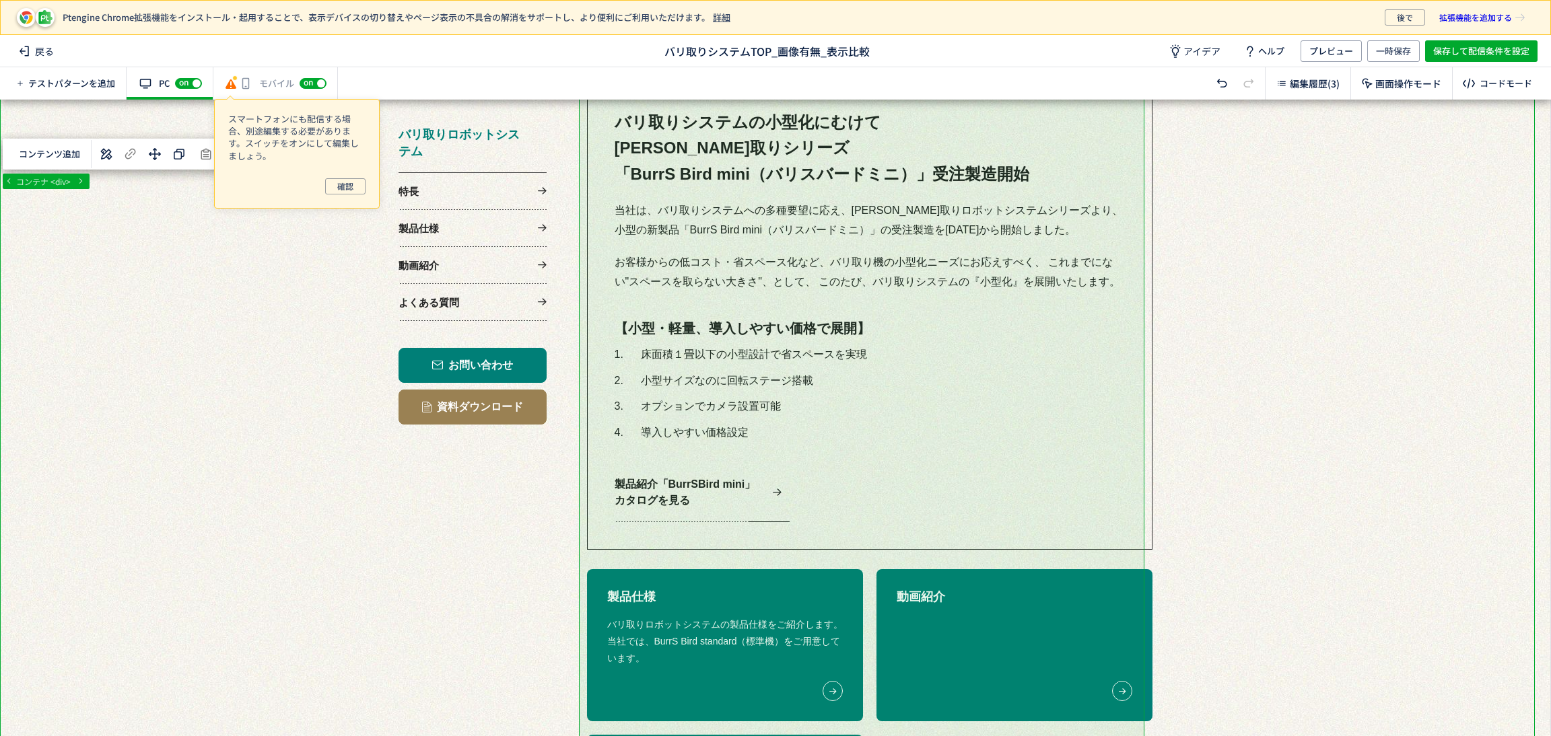
scroll to position [1211, 0]
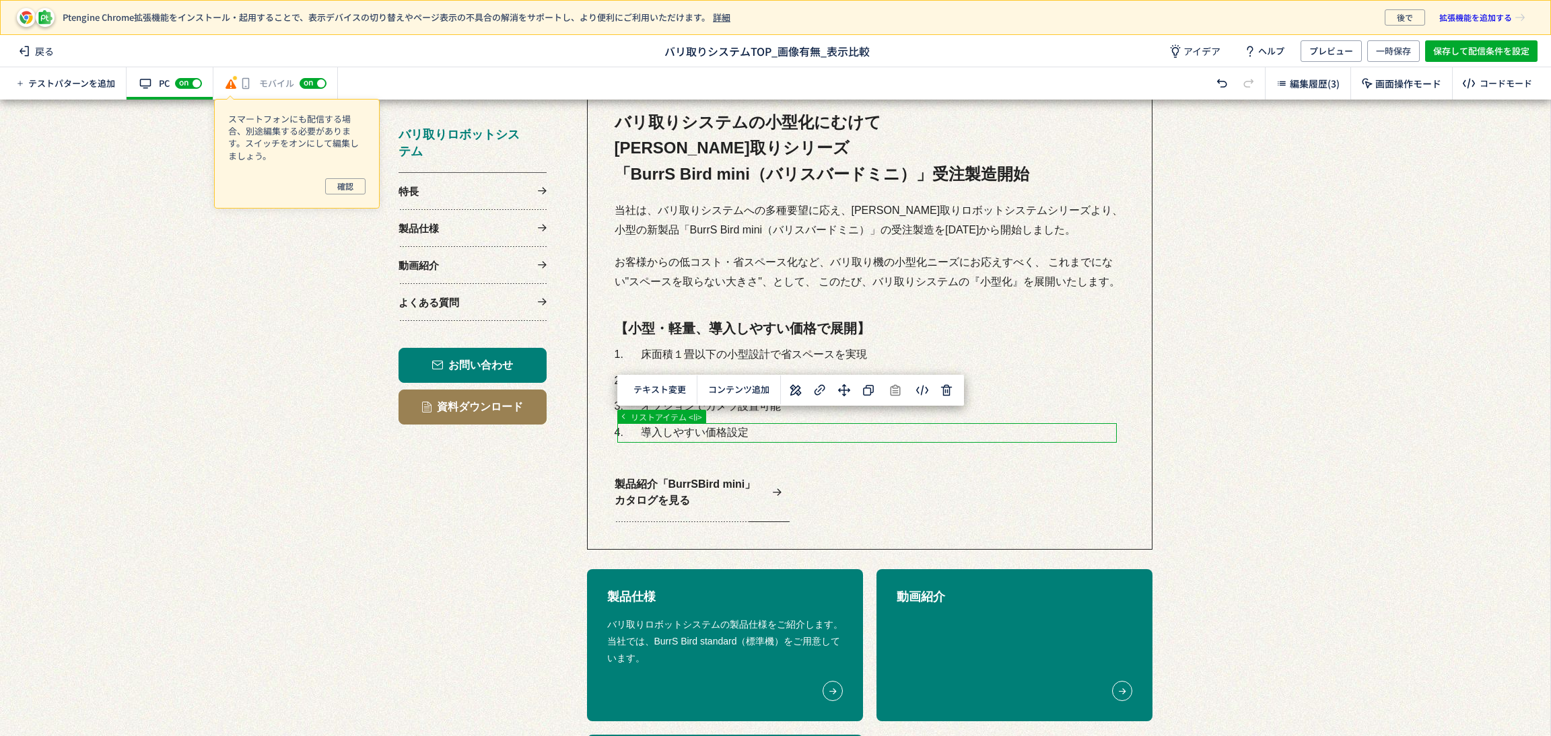
click at [1090, 428] on div at bounding box center [767, 291] width 1535 height 2804
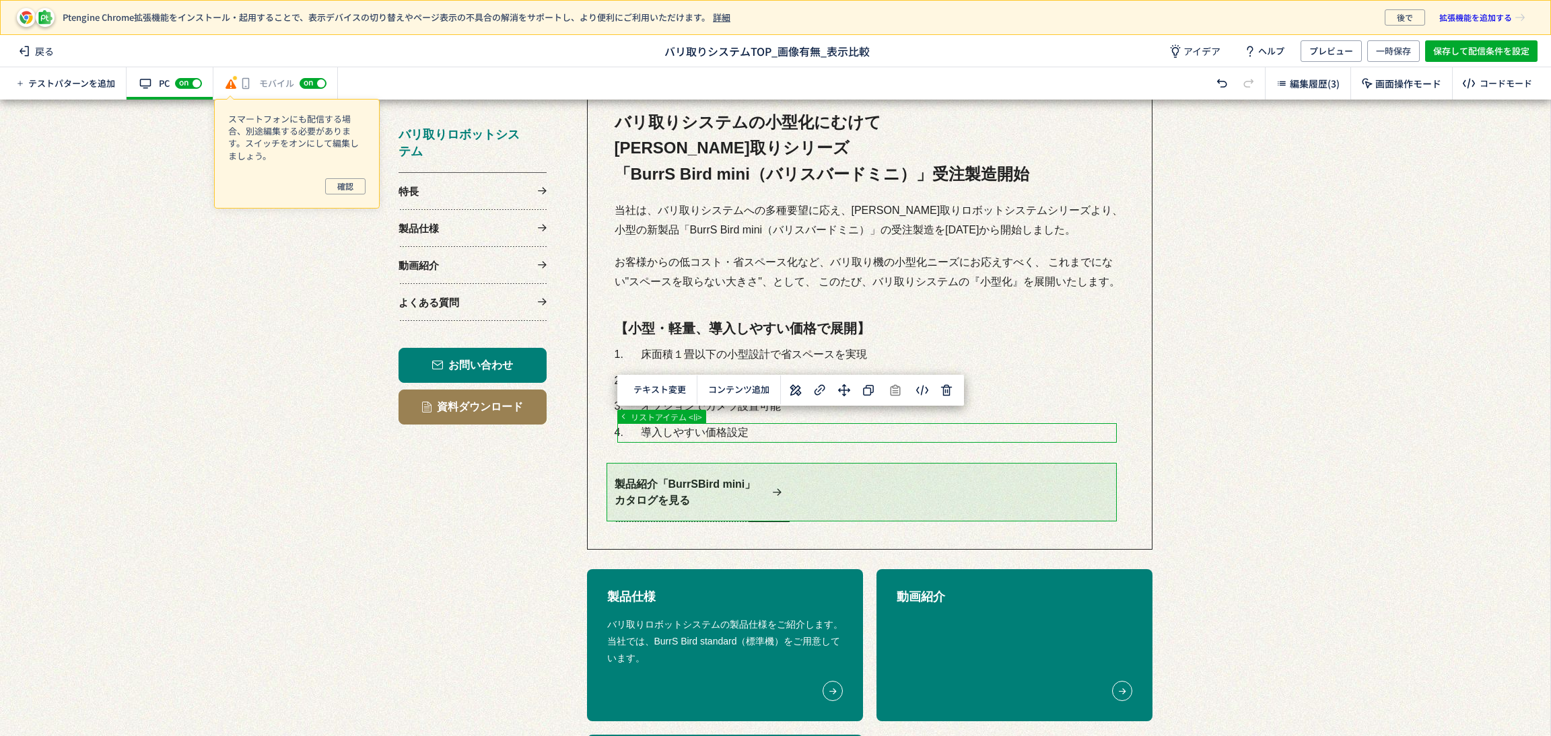
click at [1089, 518] on div at bounding box center [767, 291] width 1535 height 2804
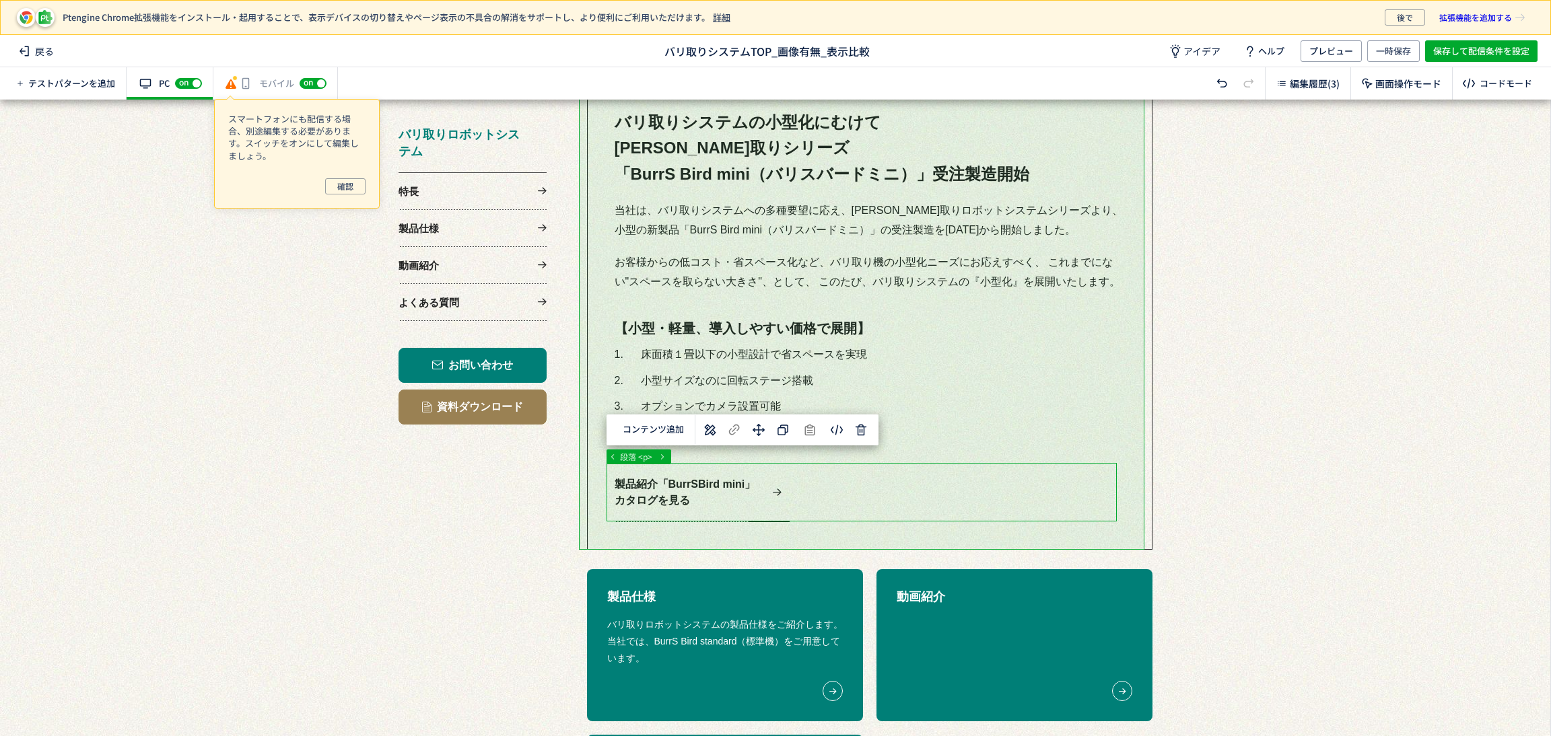
click at [1126, 531] on div at bounding box center [767, 291] width 1535 height 2804
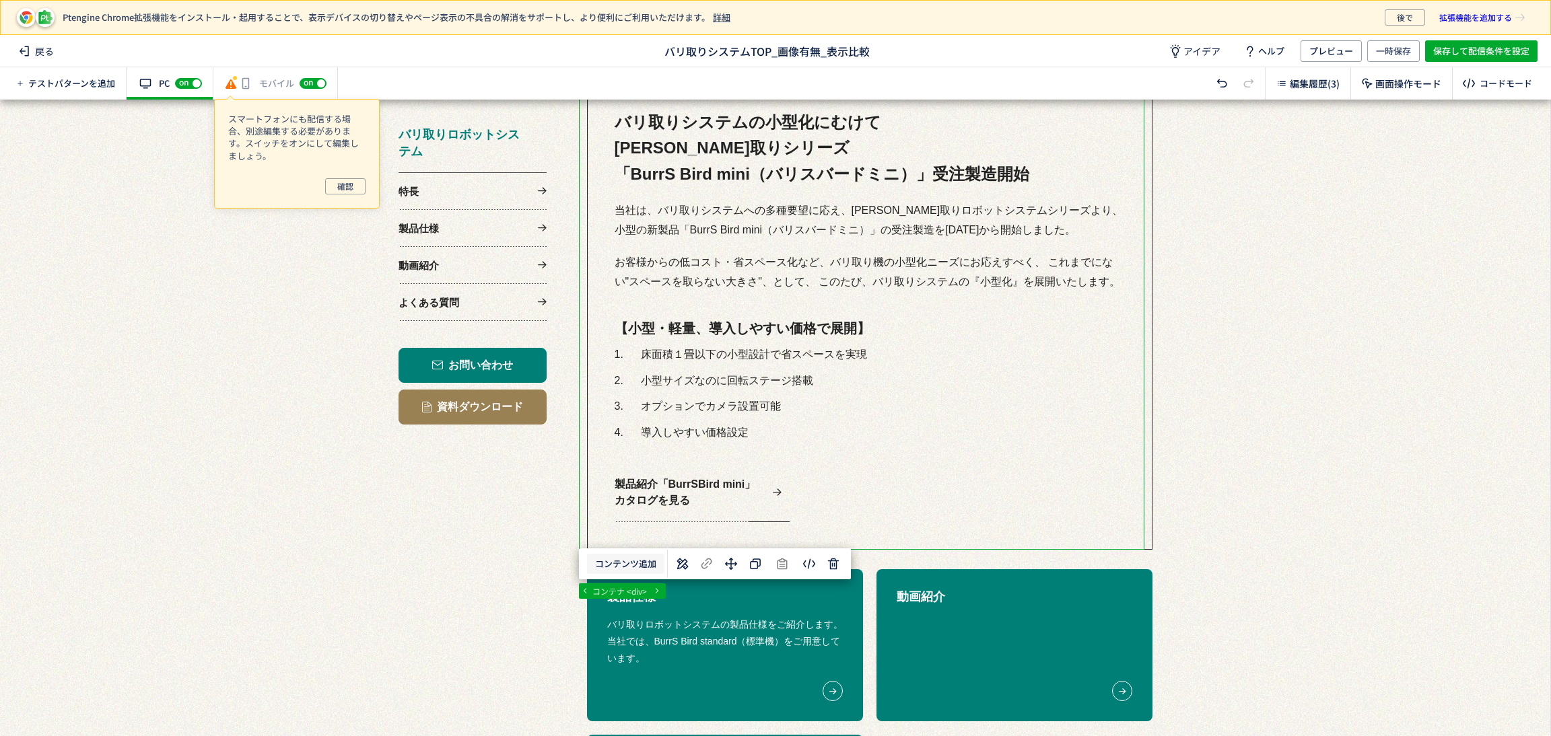
click at [642, 559] on button "コンテンツ追加" at bounding box center [625, 564] width 77 height 21
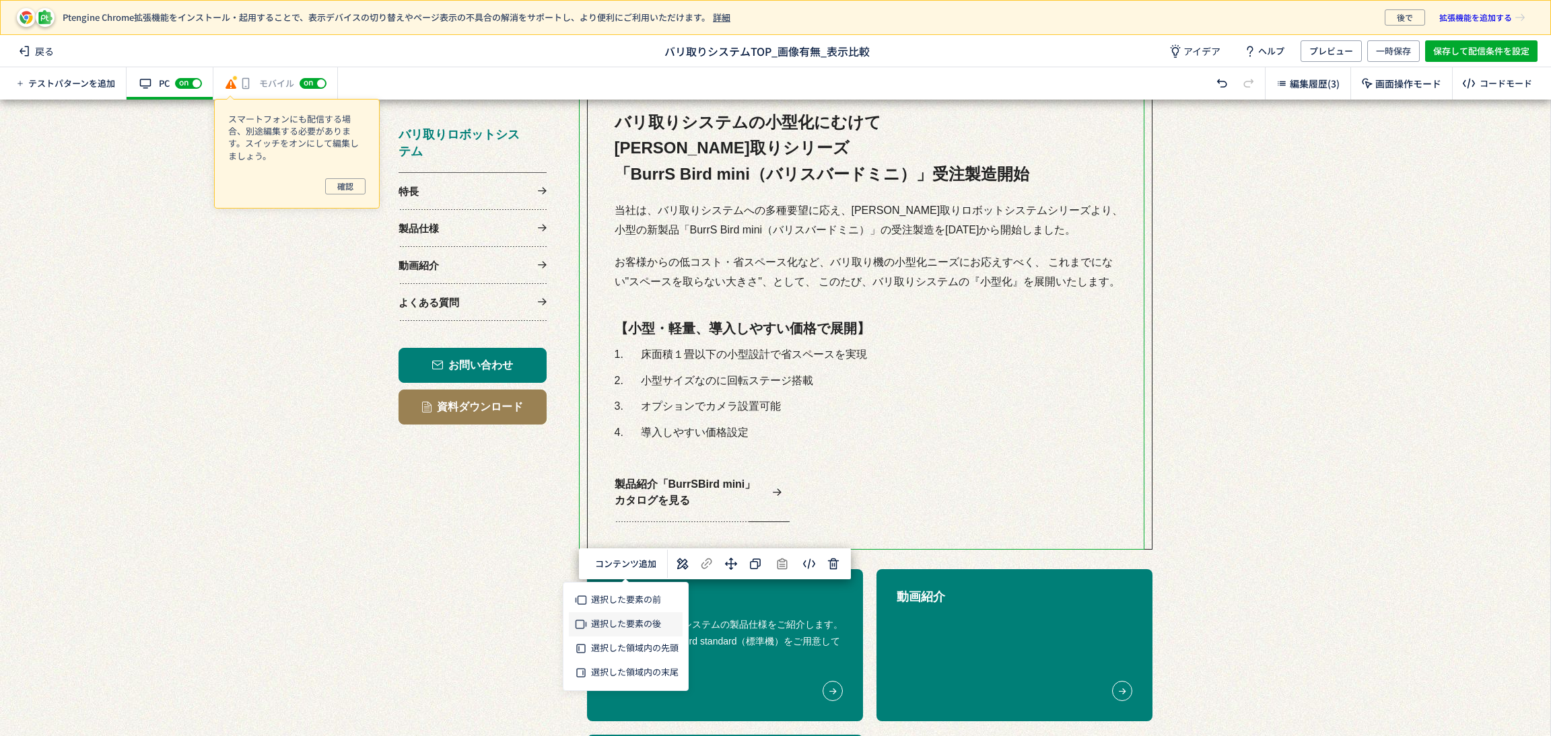
click at [648, 617] on span "選択した要素の後" at bounding box center [626, 623] width 70 height 13
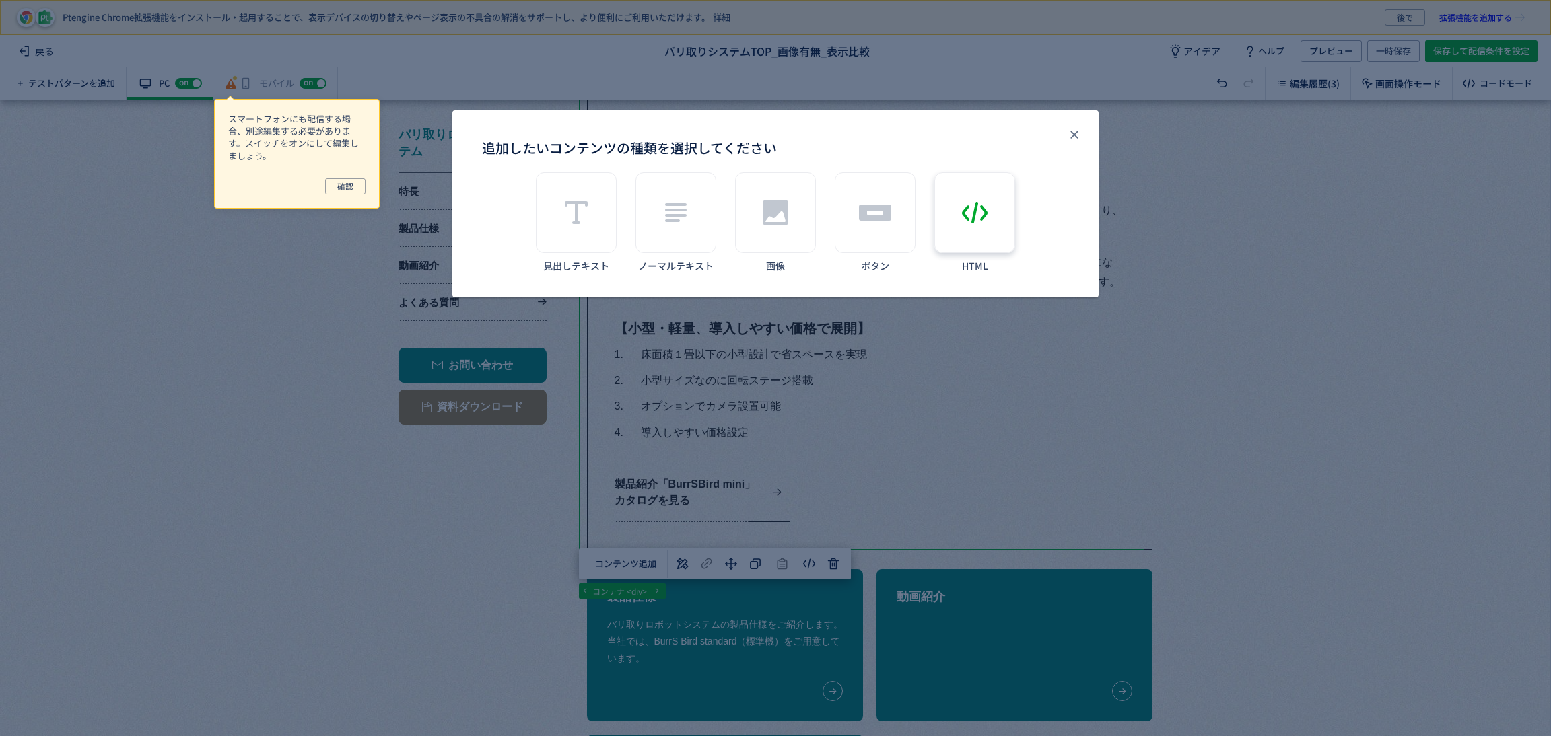
click at [971, 223] on icon "追加したいコンテンツの種類を選択してください" at bounding box center [975, 213] width 32 height 32
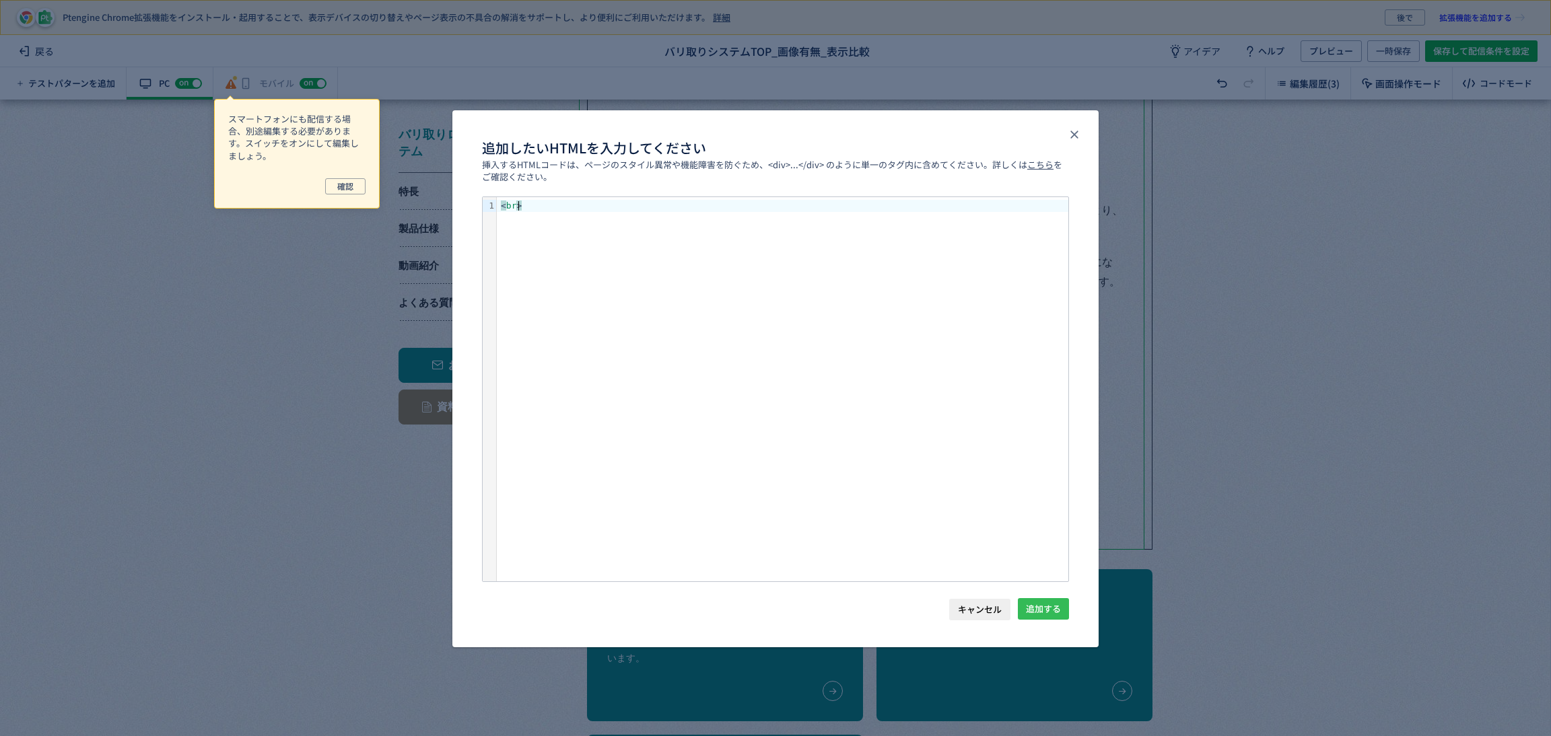
click at [1045, 615] on span "追加する" at bounding box center [1043, 609] width 35 height 22
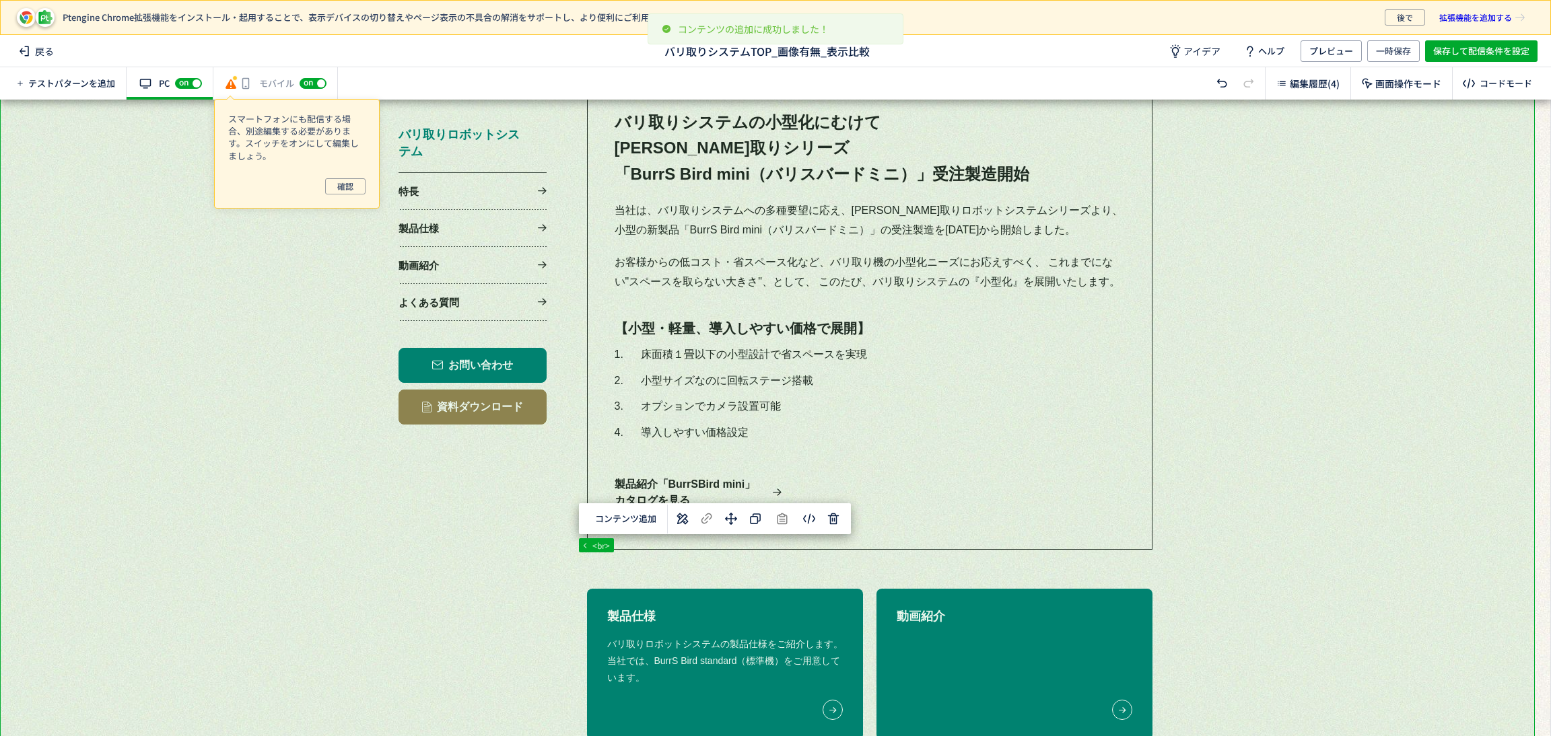
click at [1178, 504] on div at bounding box center [767, 291] width 1535 height 2804
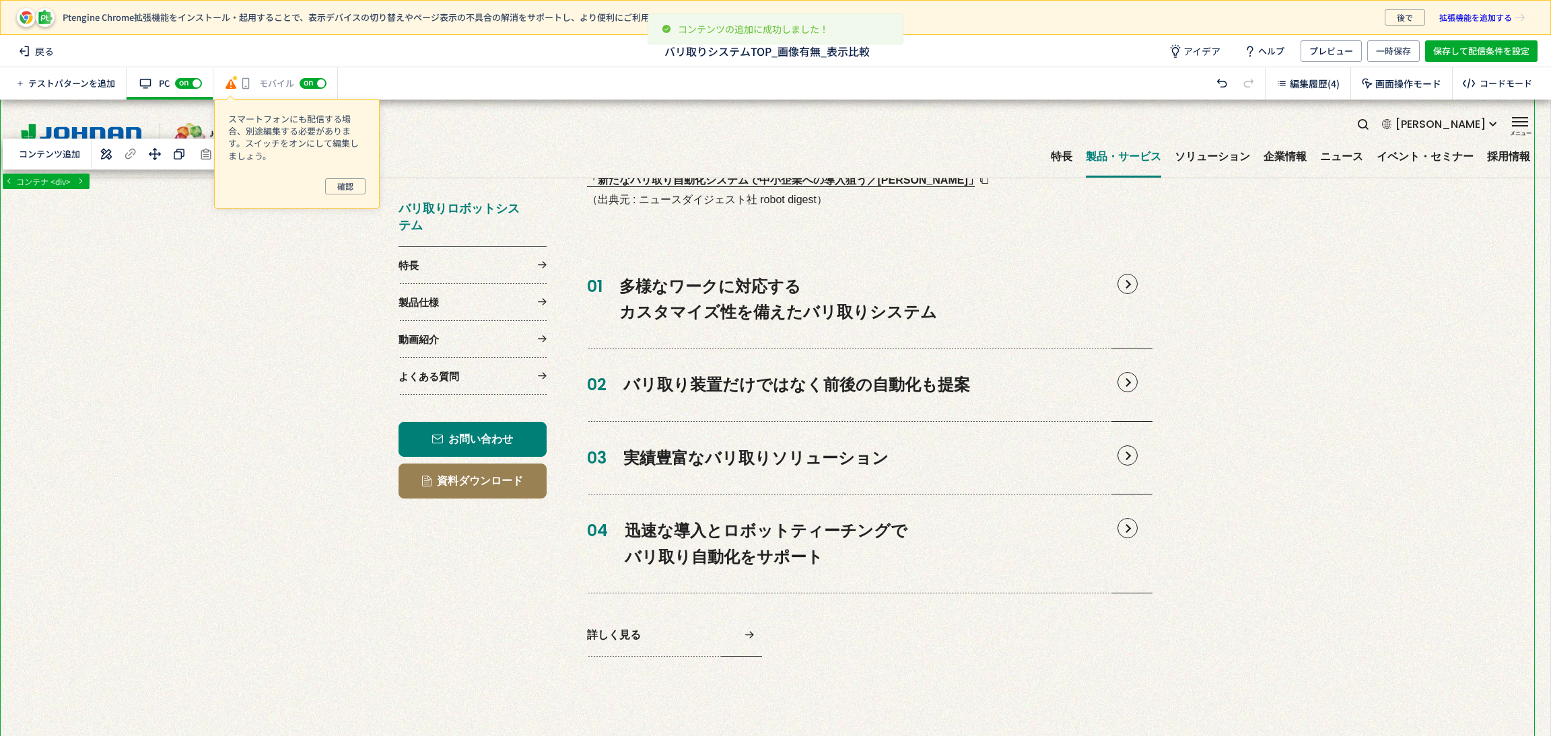
scroll to position [302, 0]
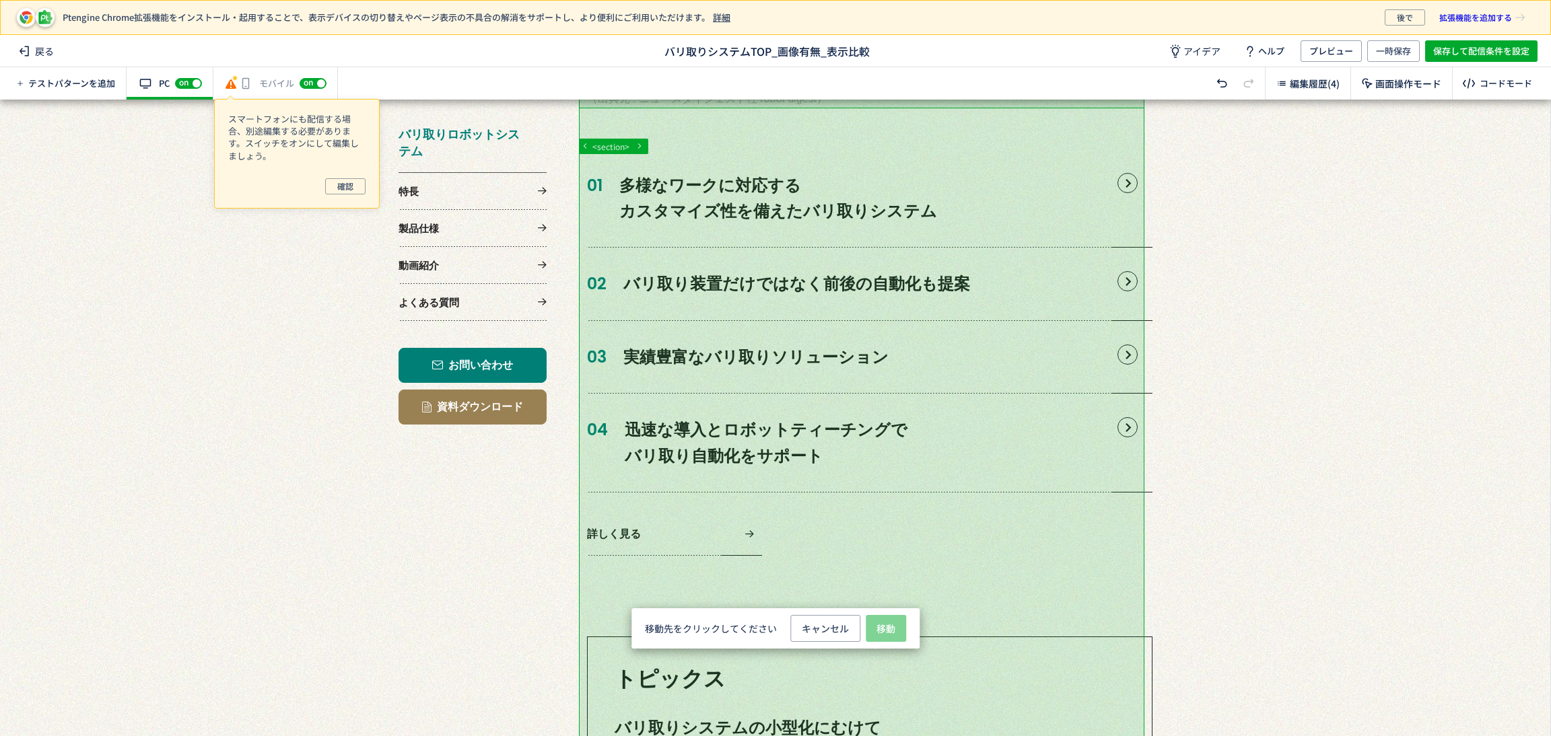
scroll to position [808, 0]
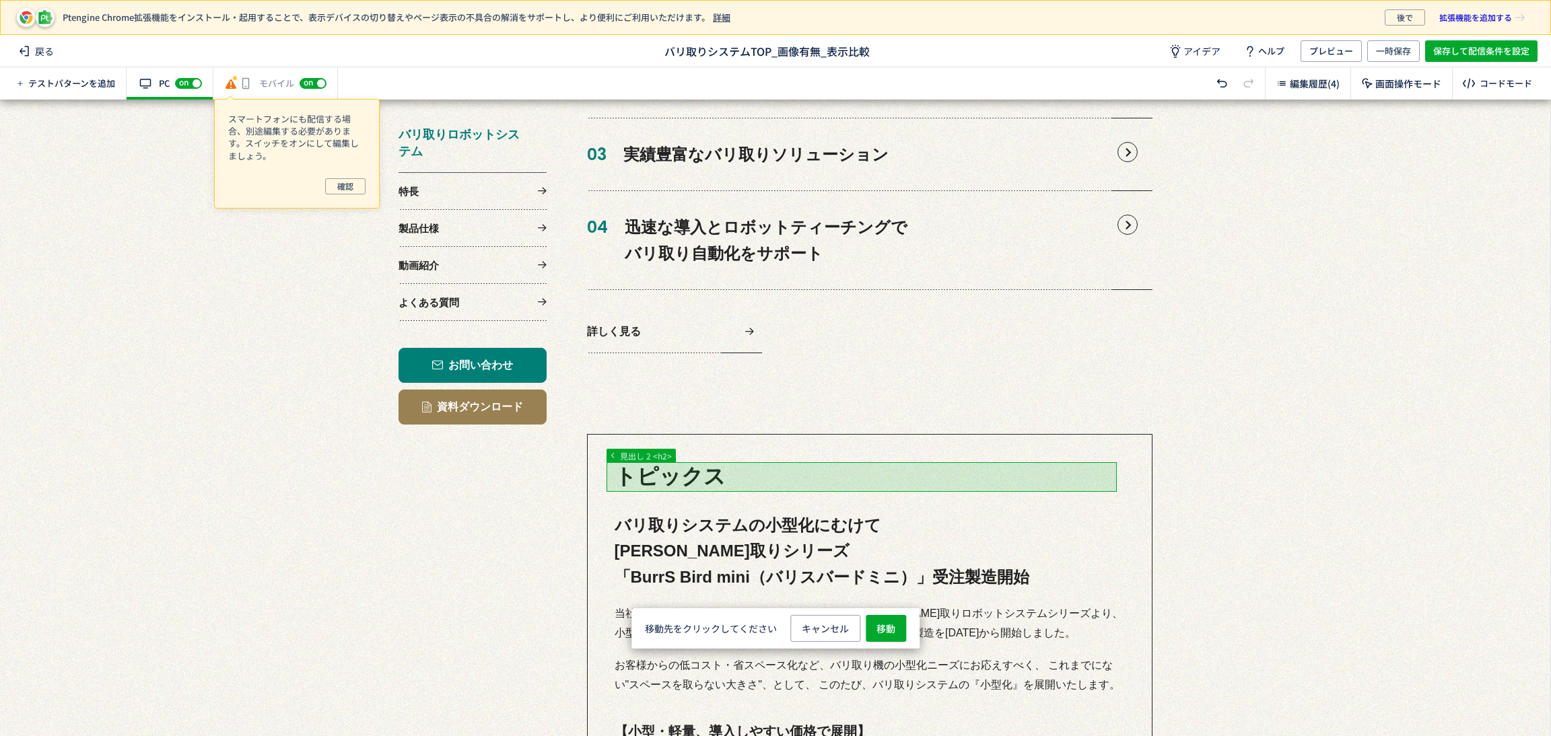
click at [1008, 479] on div at bounding box center [767, 703] width 1535 height 2823
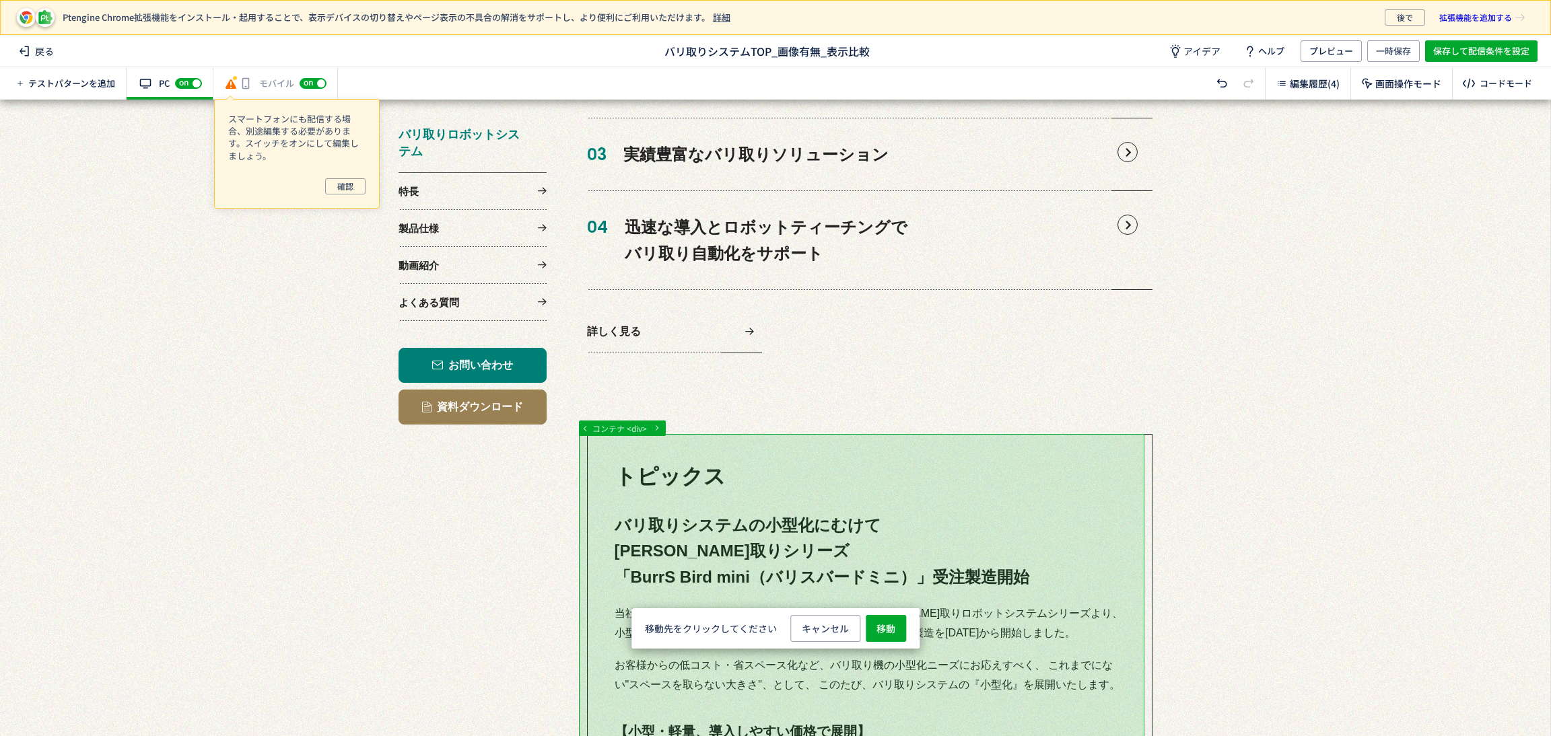
click at [999, 448] on div at bounding box center [767, 703] width 1535 height 2823
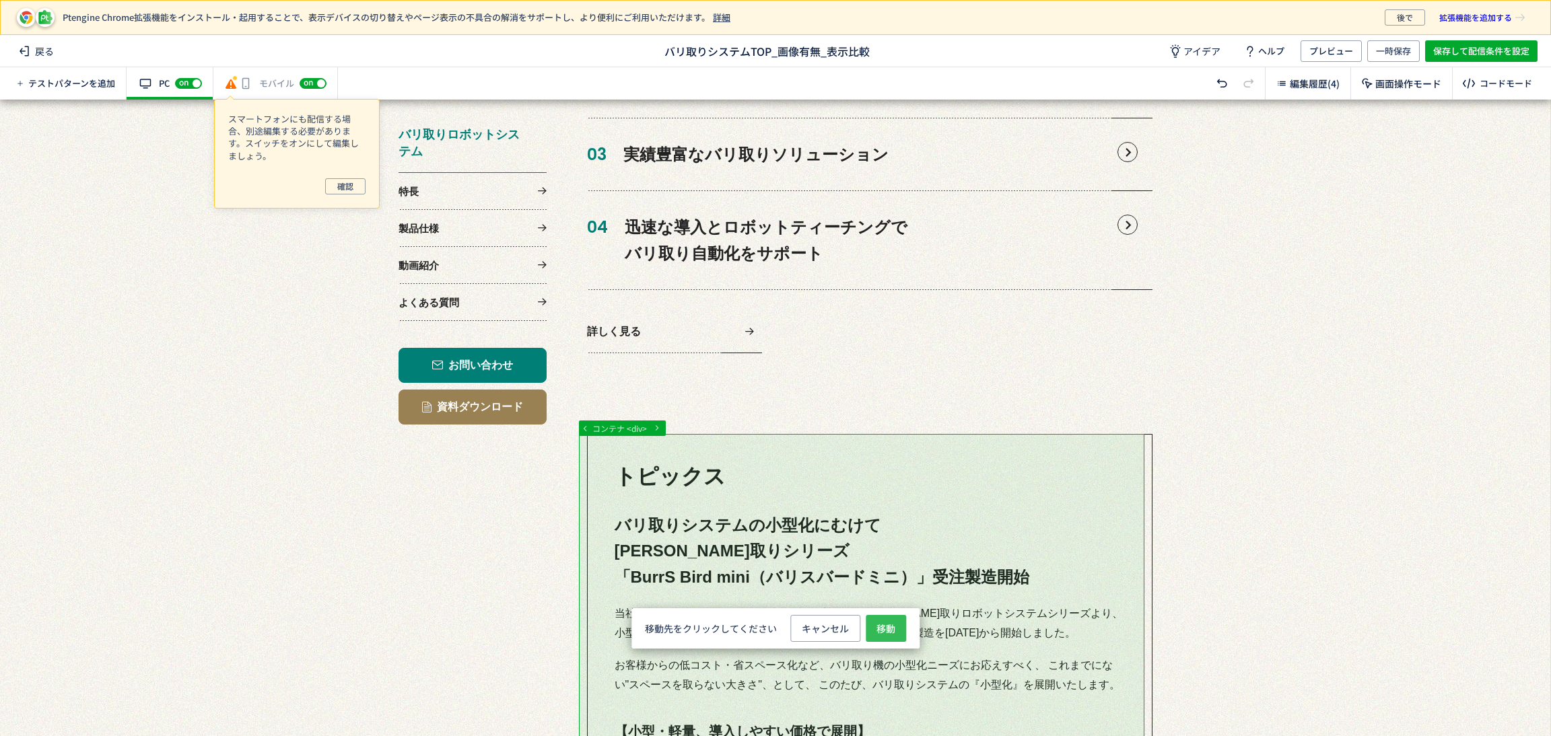
click at [895, 629] on button "移動" at bounding box center [886, 628] width 40 height 27
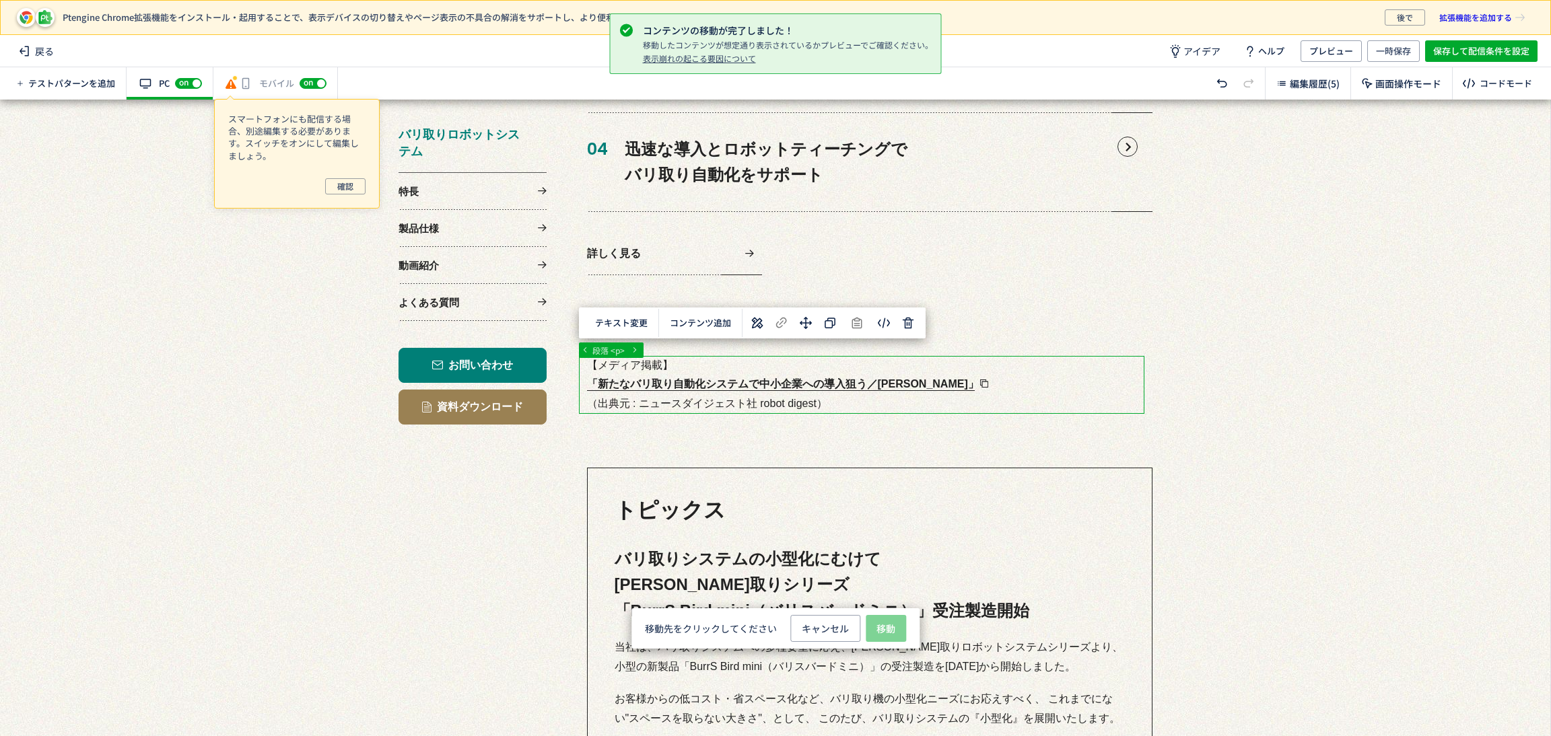
click at [891, 512] on span "選択した要素の前" at bounding box center [886, 515] width 70 height 13
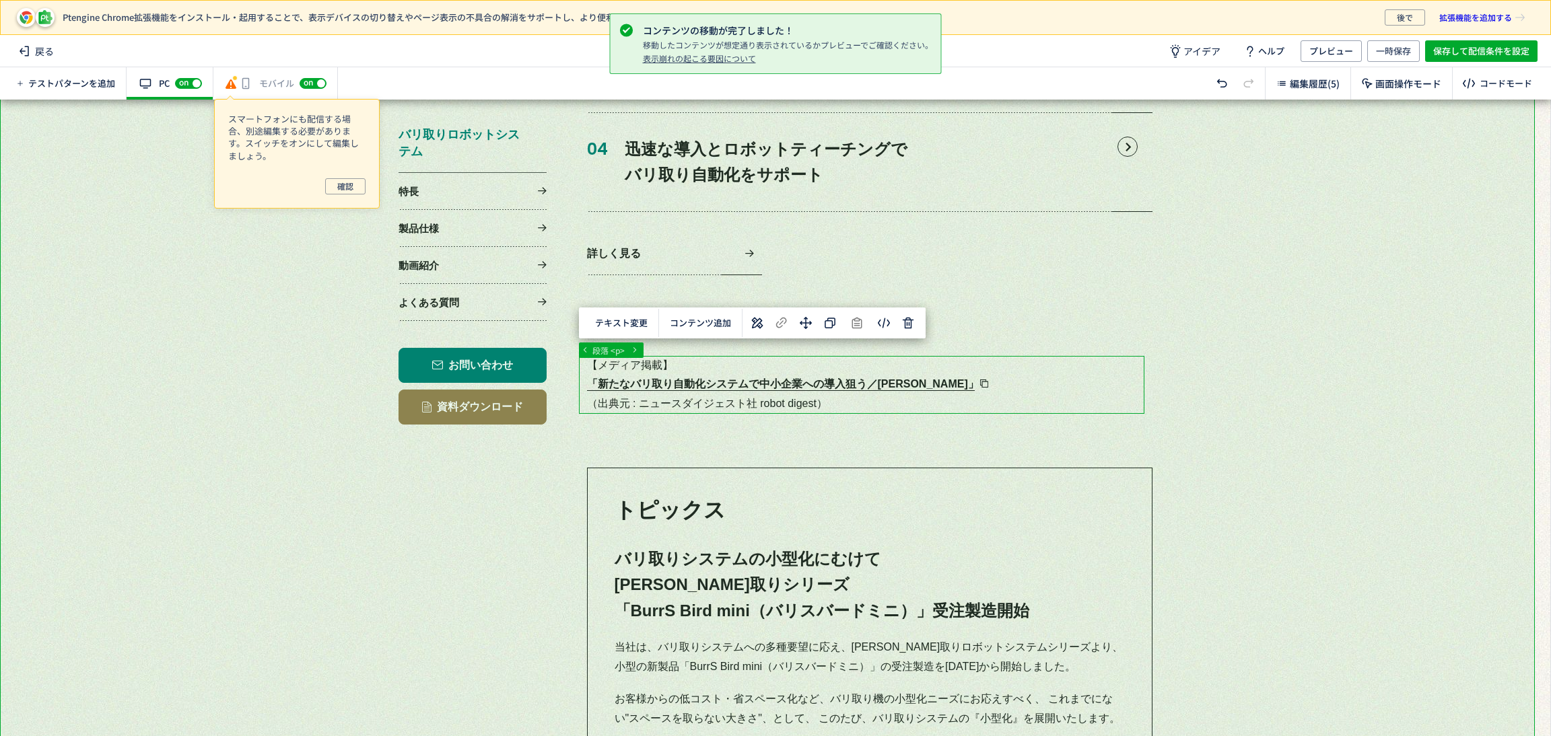
click at [1350, 400] on div at bounding box center [767, 703] width 1535 height 2823
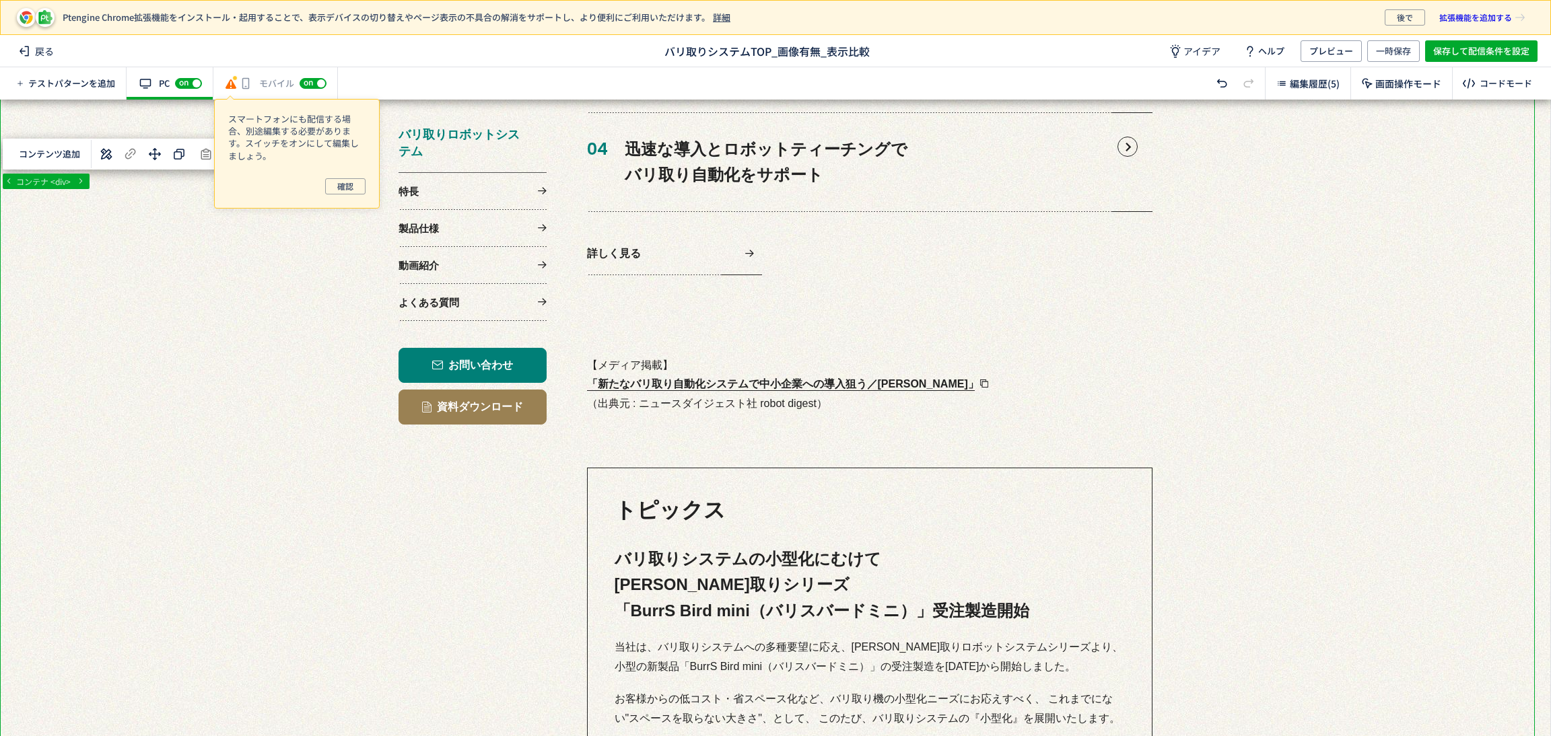
scroll to position [605, 0]
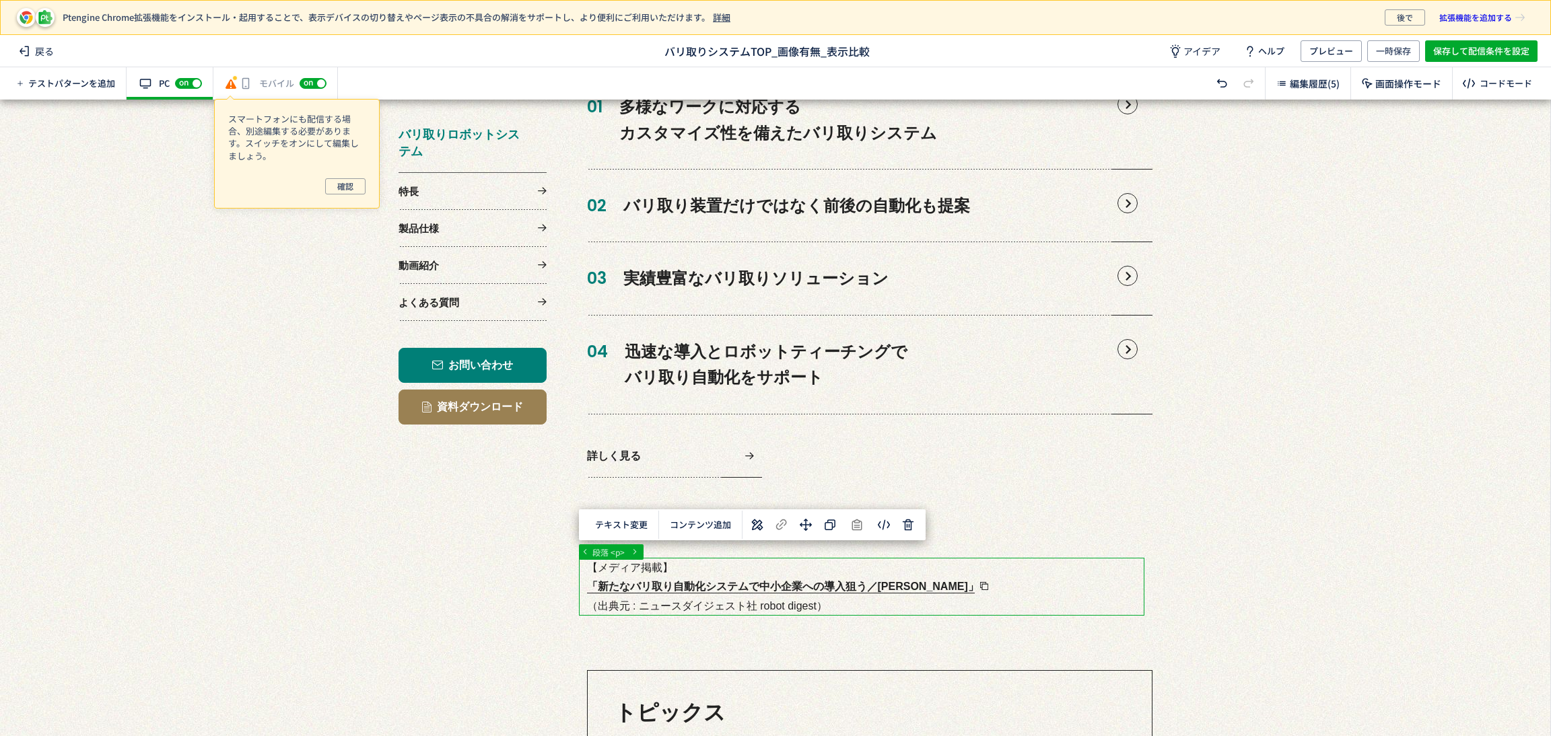
click at [754, 529] on use at bounding box center [756, 525] width 11 height 11
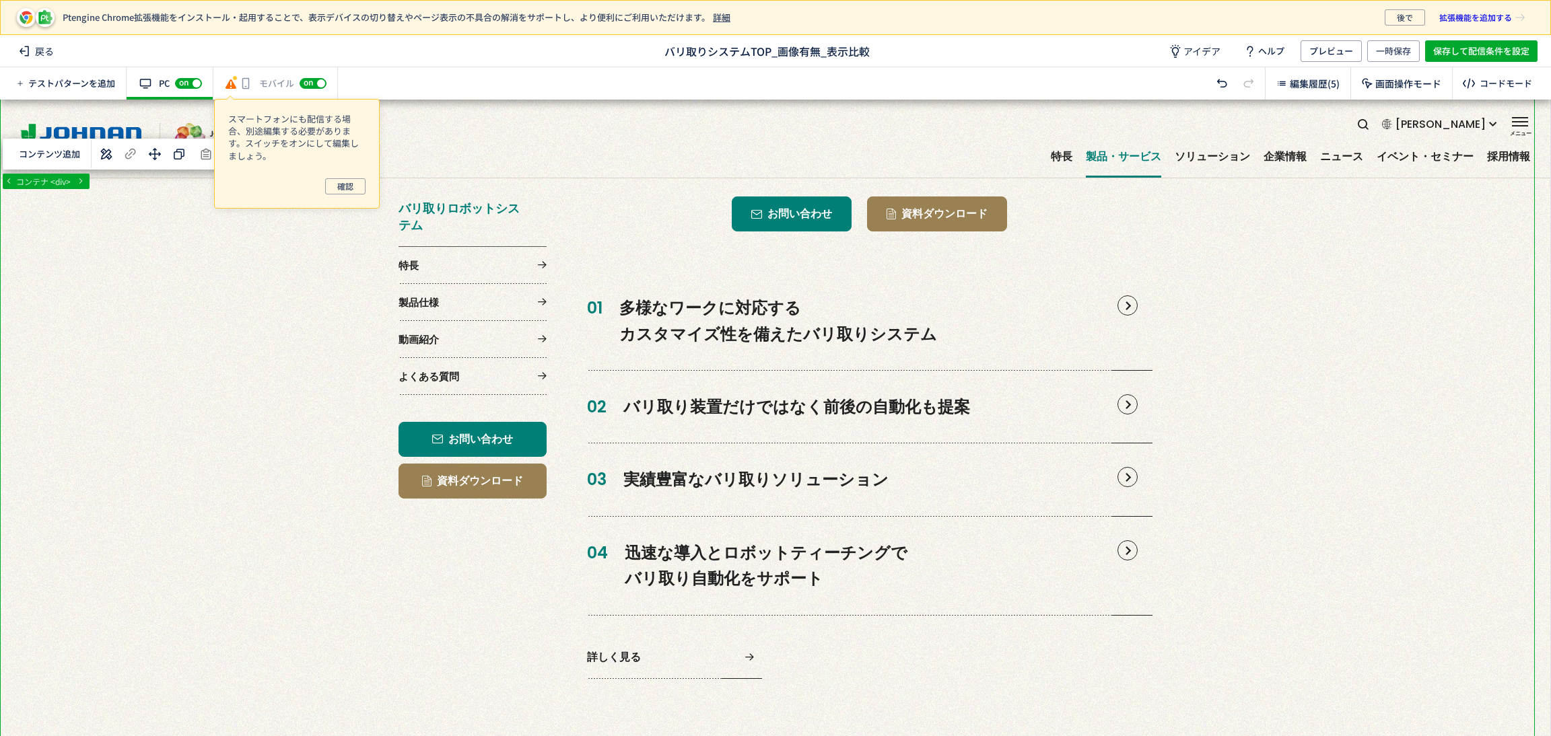
scroll to position [101, 0]
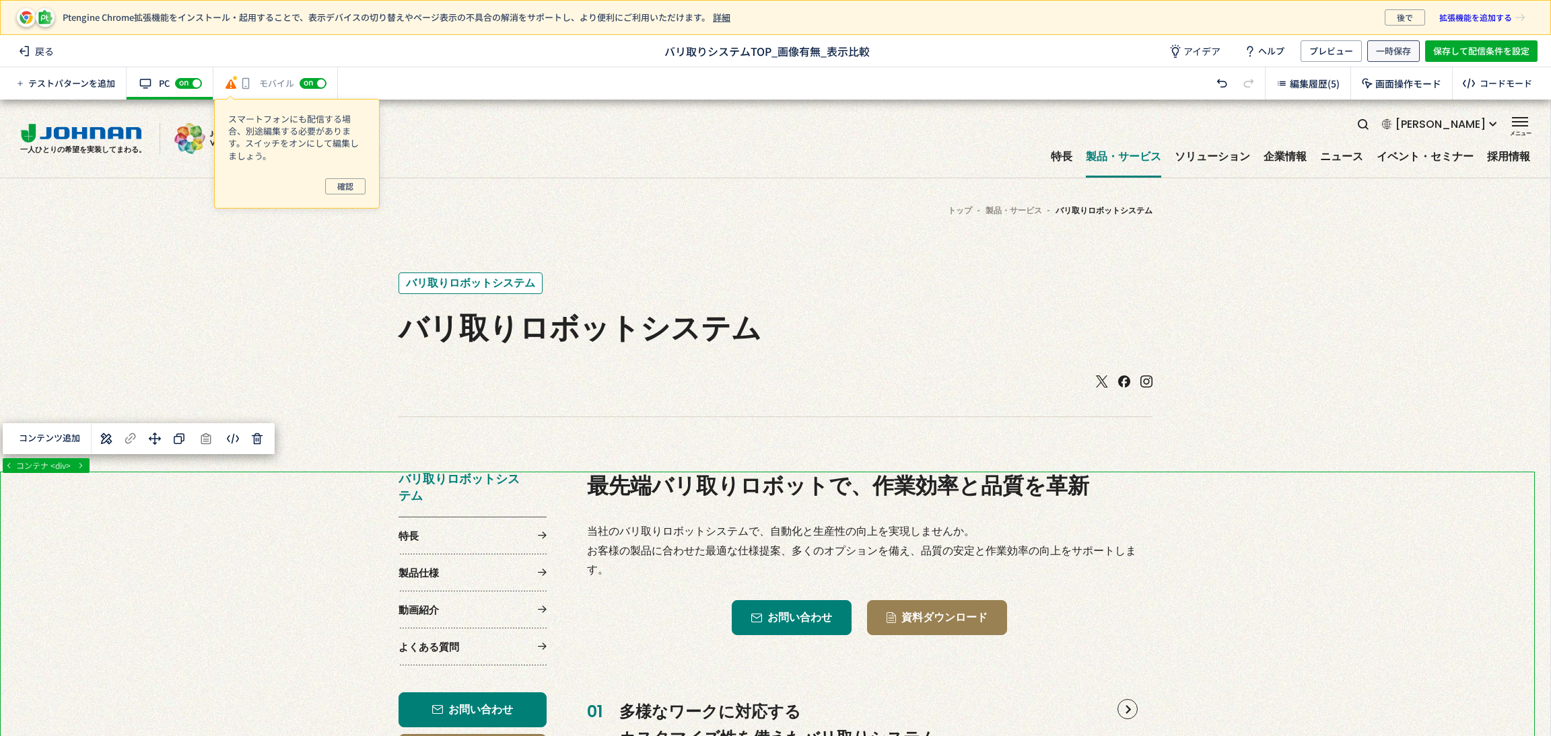
click at [1390, 54] on span "一時保存" at bounding box center [1393, 51] width 35 height 22
click at [1330, 53] on span "プレビュー" at bounding box center [1331, 51] width 44 height 22
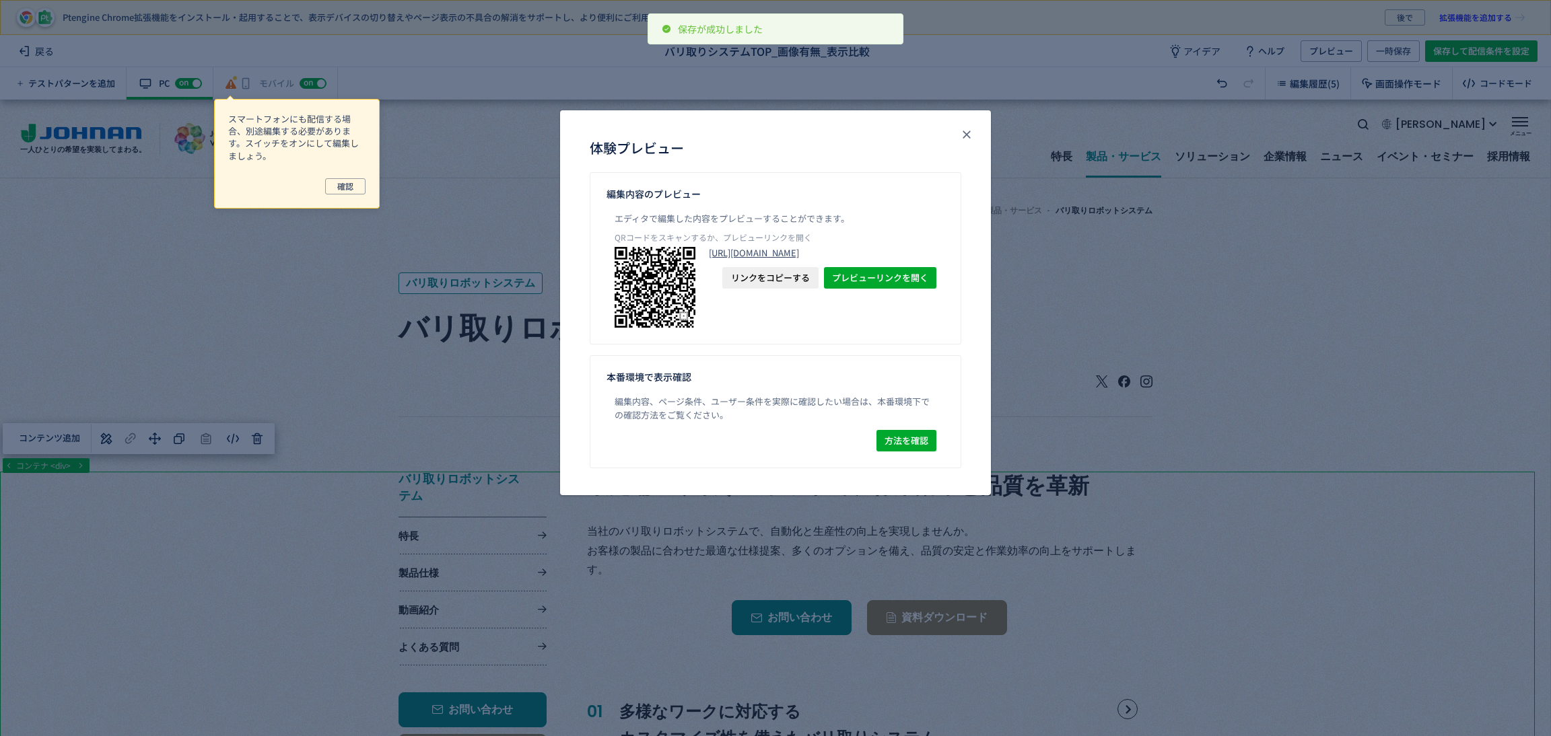
click at [847, 259] on link "[URL][DOMAIN_NAME]" at bounding box center [823, 253] width 228 height 12
click at [963, 129] on icon "close" at bounding box center [966, 134] width 13 height 13
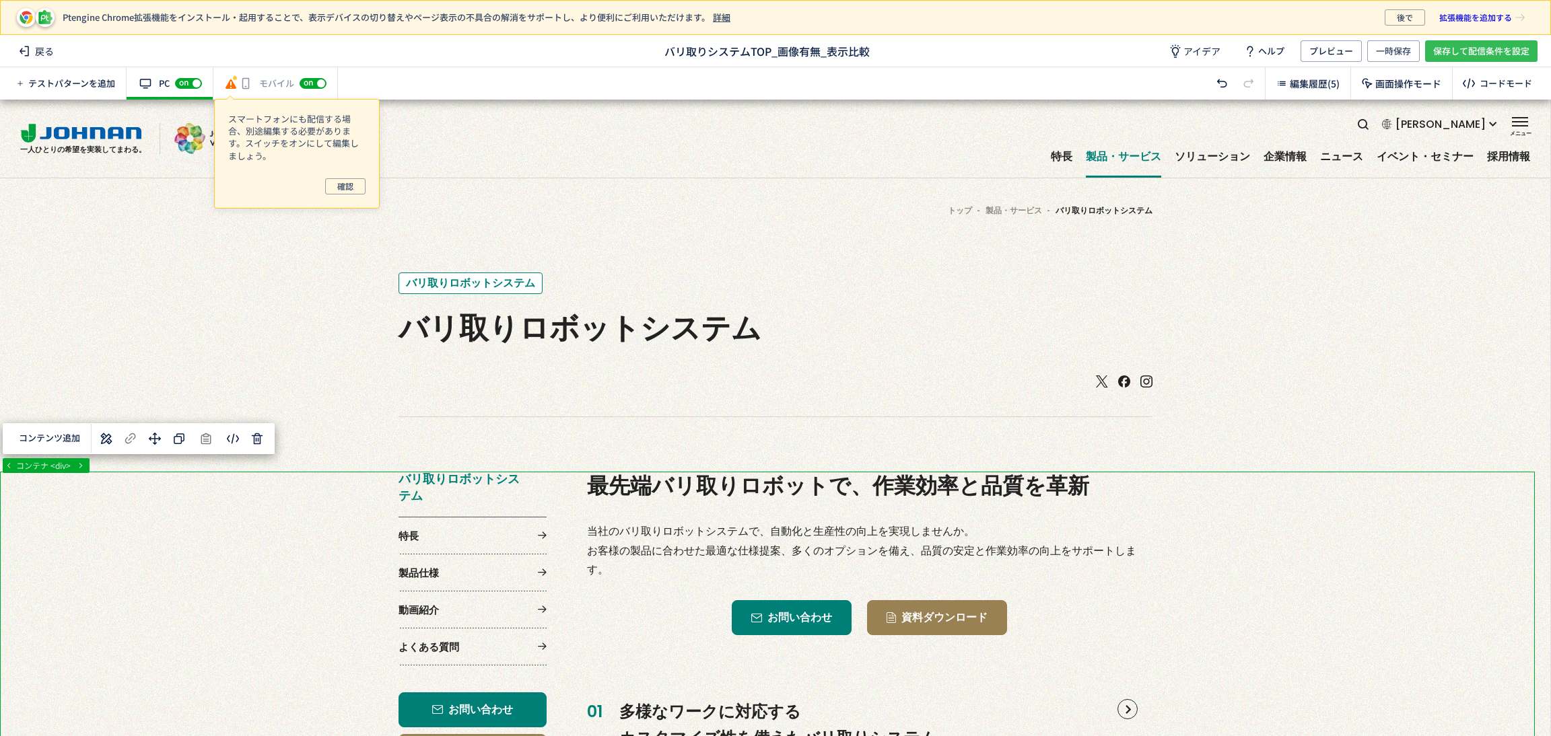
click at [1497, 56] on span "保存して配信条件を設定" at bounding box center [1481, 51] width 96 height 22
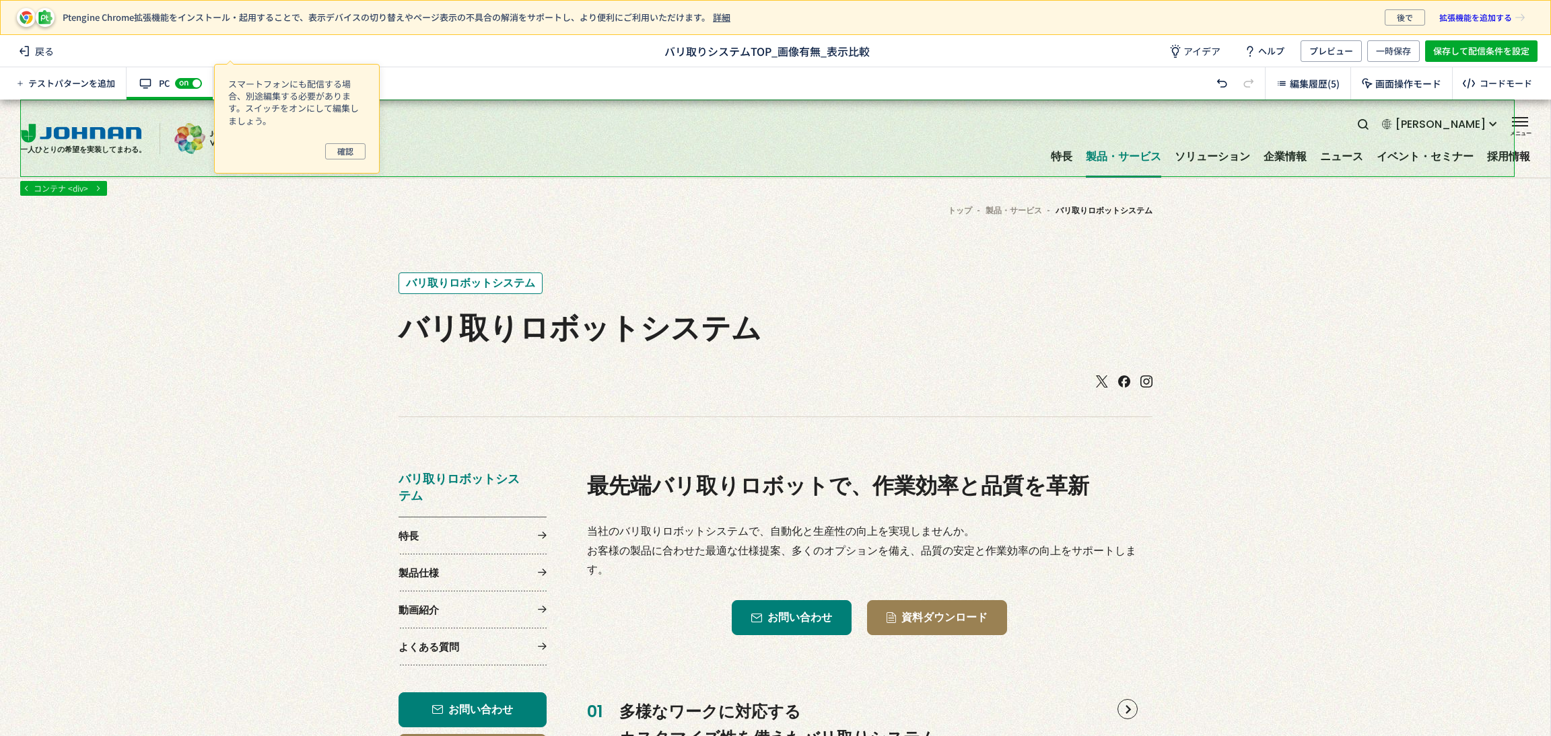
click at [537, 77] on div "テストパターンを追加 有効な編集箇所が確認されません PC off on 有効な編集箇所が確認されません モバイル off on 編集履歴(5) 画面操作モー…" at bounding box center [775, 83] width 1551 height 32
click at [350, 147] on span "確認" at bounding box center [345, 151] width 16 height 16
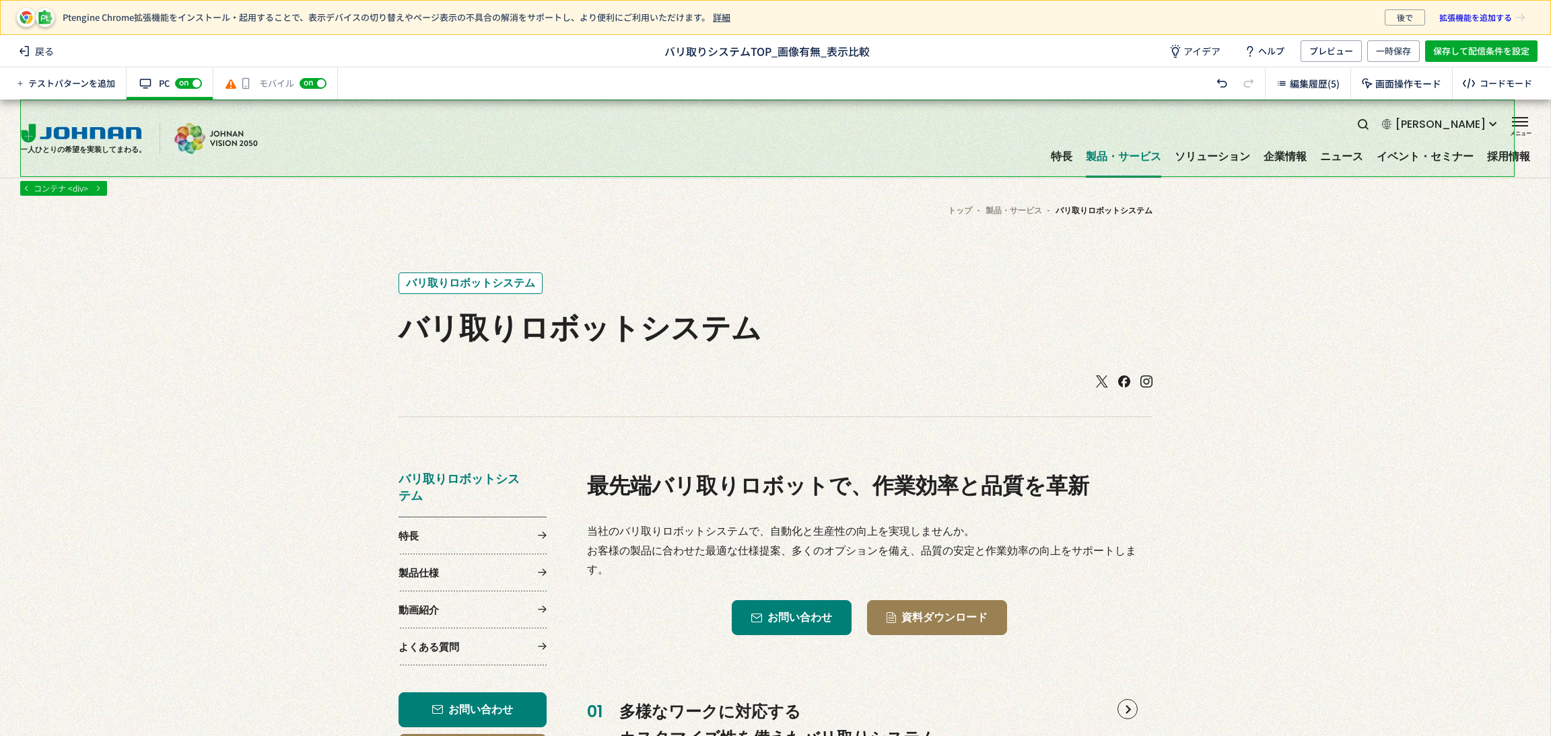
click at [254, 82] on div "有効な編集箇所が確認されません モバイル off on" at bounding box center [275, 83] width 125 height 32
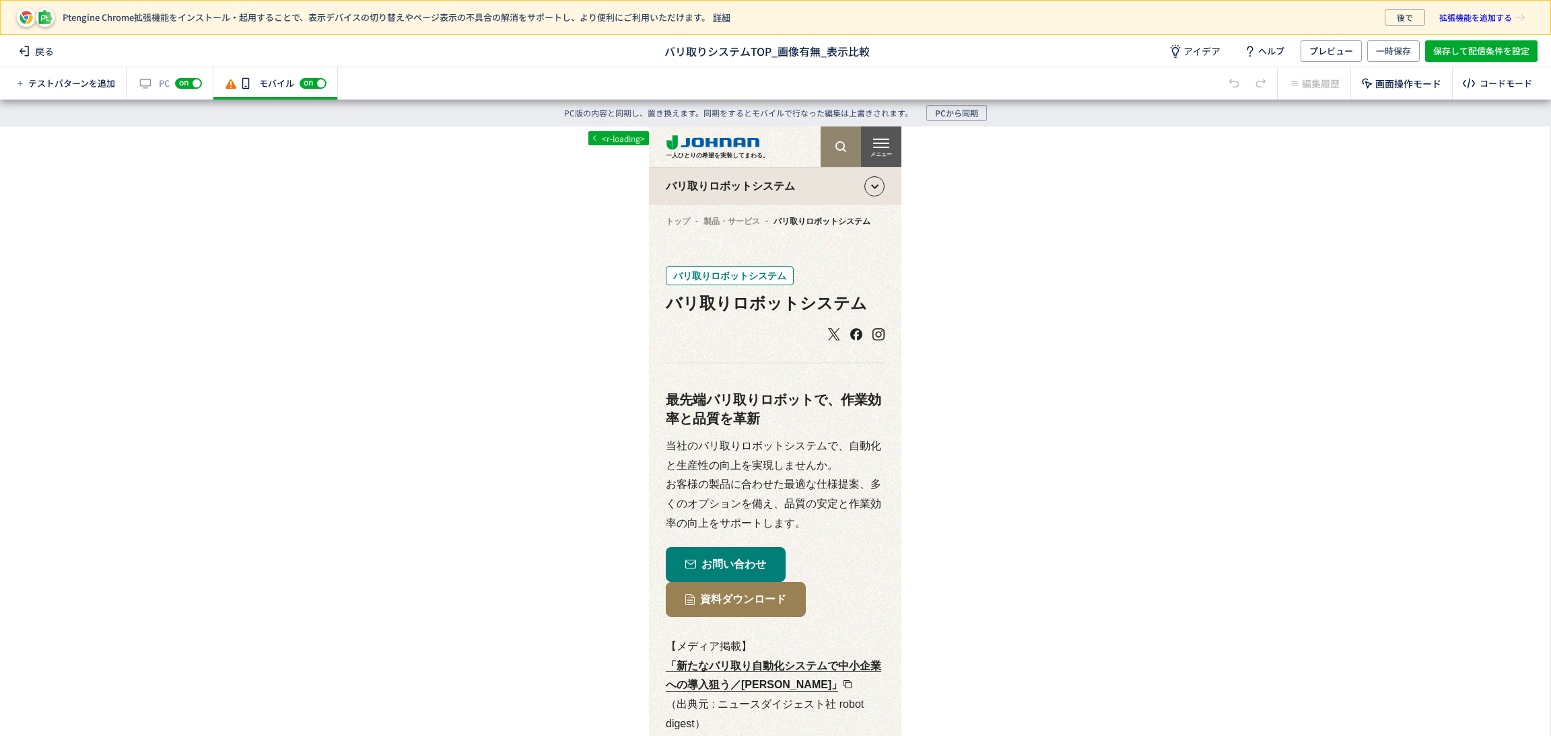
click at [243, 84] on div "有効な編集箇所が確認されません モバイル off on" at bounding box center [275, 83] width 125 height 32
click at [316, 78] on span "on" at bounding box center [309, 83] width 18 height 11
click at [304, 80] on span "off" at bounding box center [305, 83] width 10 height 8
click at [225, 83] on icon at bounding box center [230, 83] width 13 height 13
click at [300, 85] on div "モバイル off on" at bounding box center [275, 83] width 125 height 32
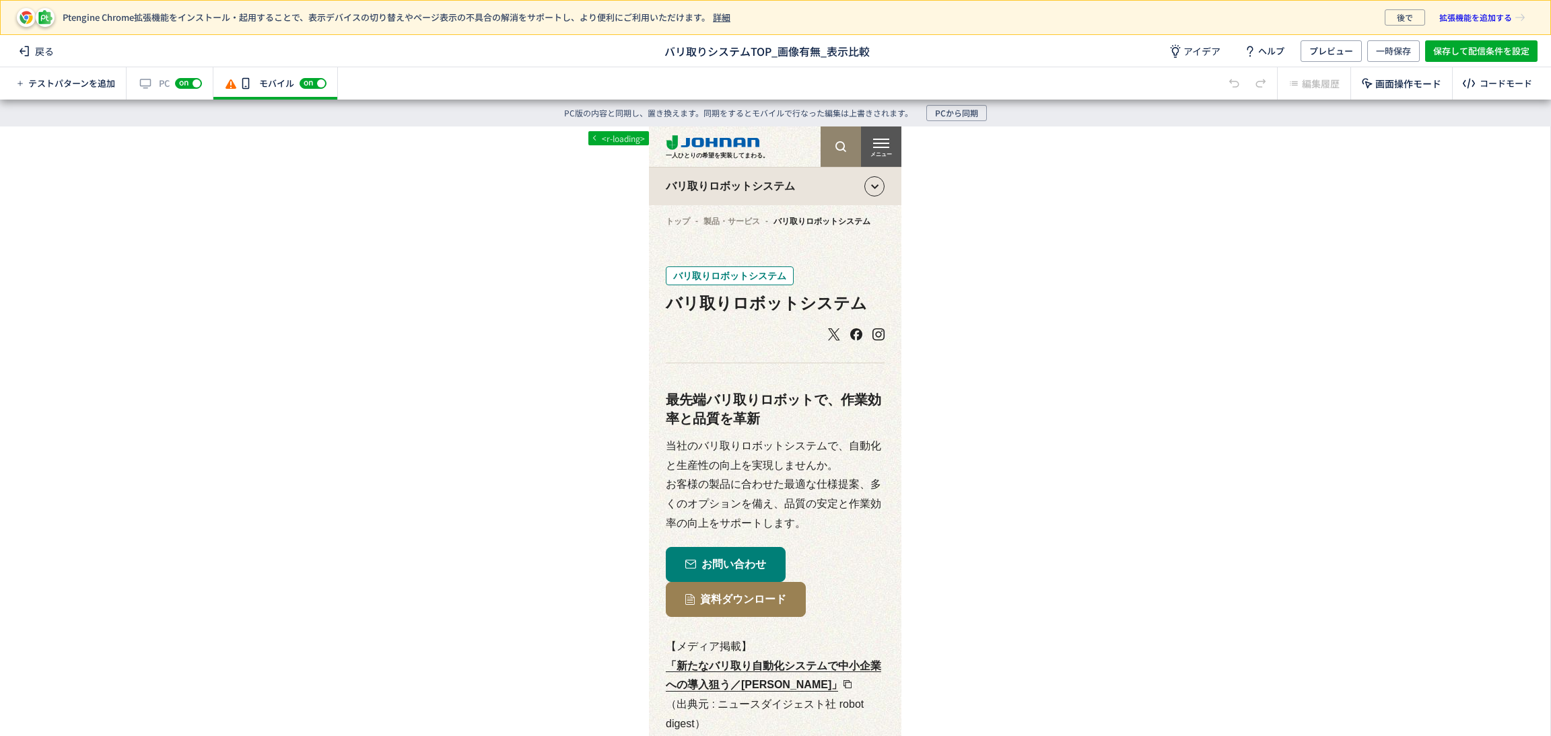
click at [313, 78] on span "on" at bounding box center [308, 82] width 9 height 8
click at [322, 162] on div "body <r-loading> 単色 カラーコード R 0 G 0 B 0 A 0.00 マイカラー 移動先をクリックしてください キャンセル 選択した要素…" at bounding box center [775, 418] width 1550 height 583
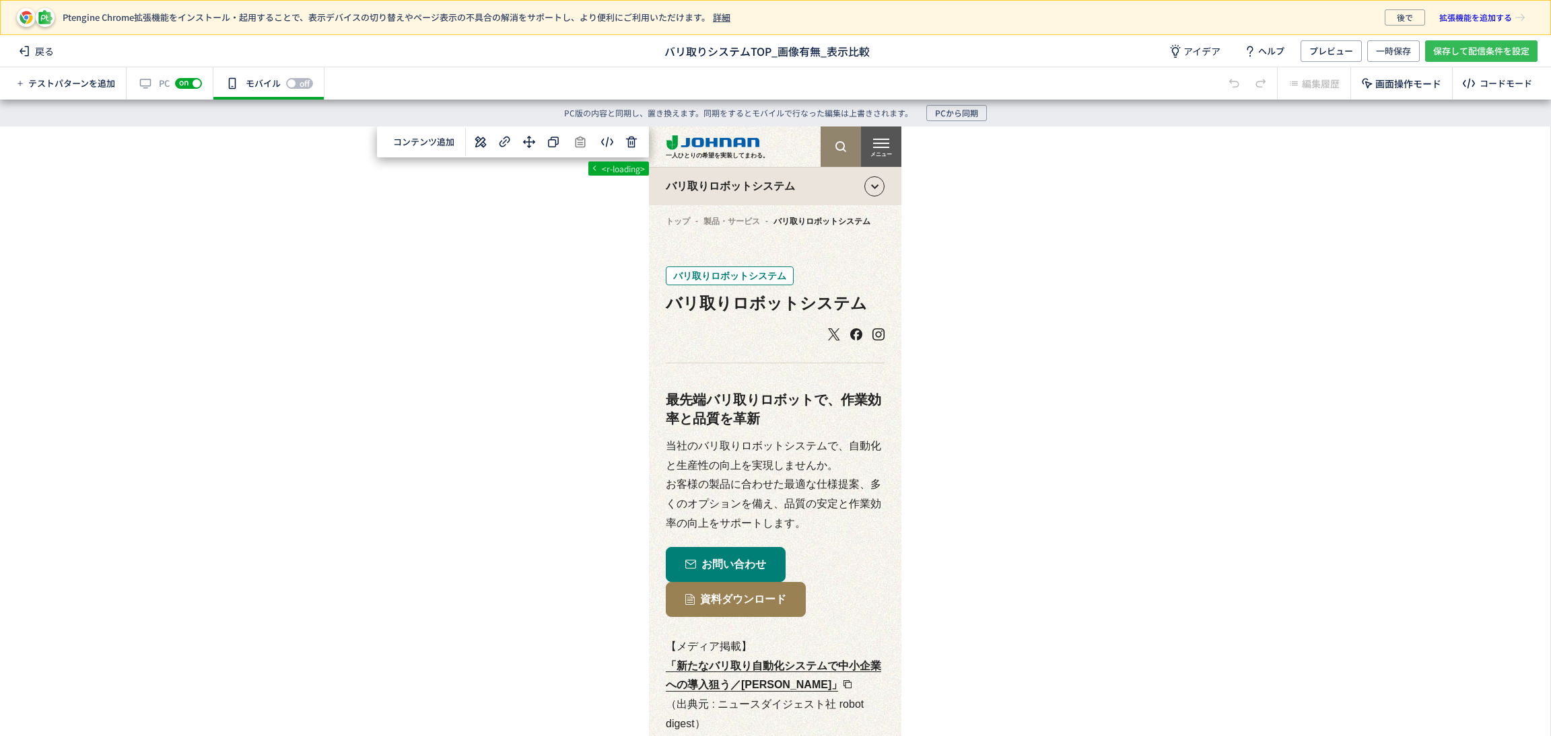
drag, startPoint x: 1480, startPoint y: 46, endPoint x: 1476, endPoint y: 53, distance: 8.4
click at [1480, 46] on span "保存して配信条件を設定" at bounding box center [1481, 51] width 96 height 22
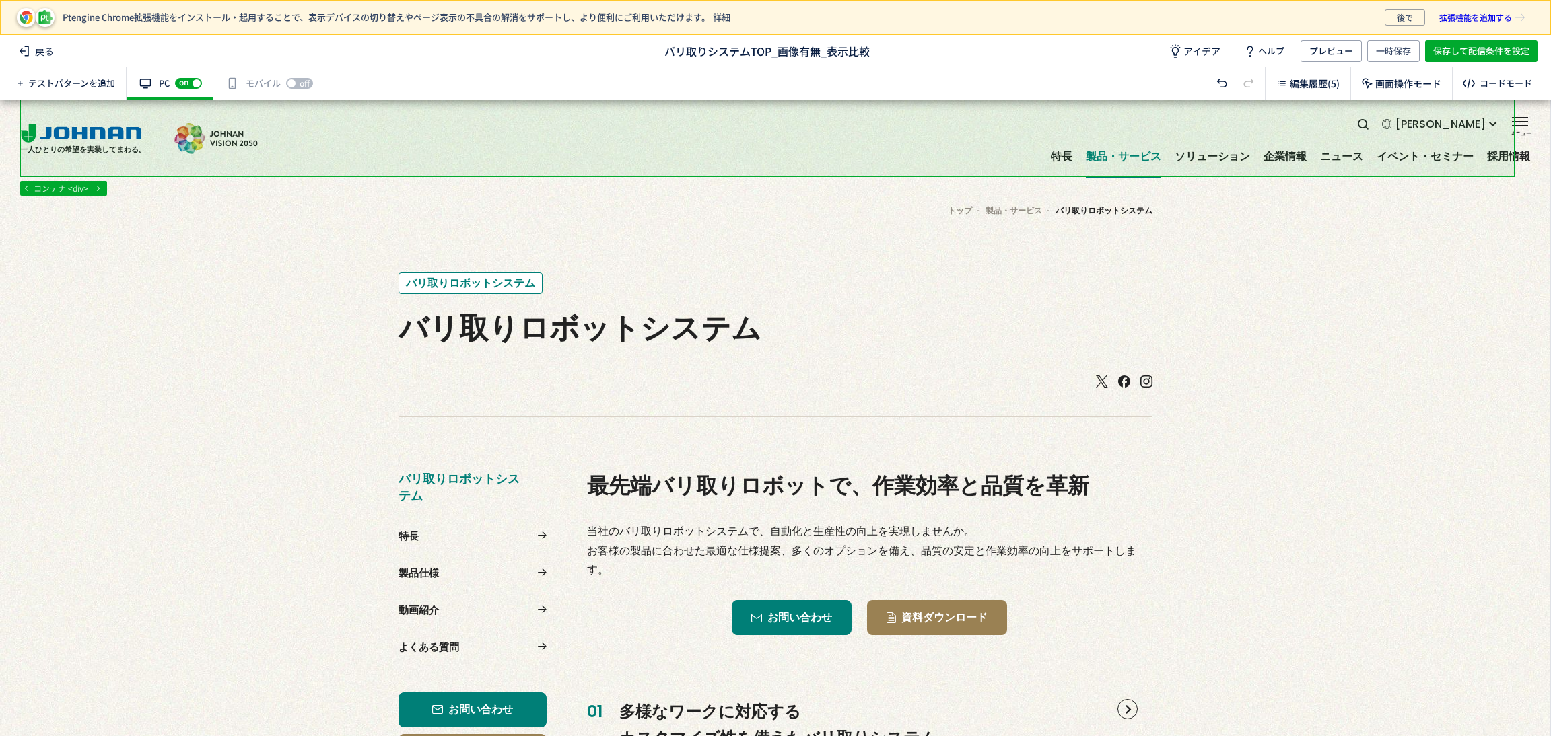
click at [306, 87] on span "off" at bounding box center [305, 83] width 10 height 8
click at [244, 83] on div "有効な編集箇所が確認されません モバイル off on" at bounding box center [275, 83] width 125 height 32
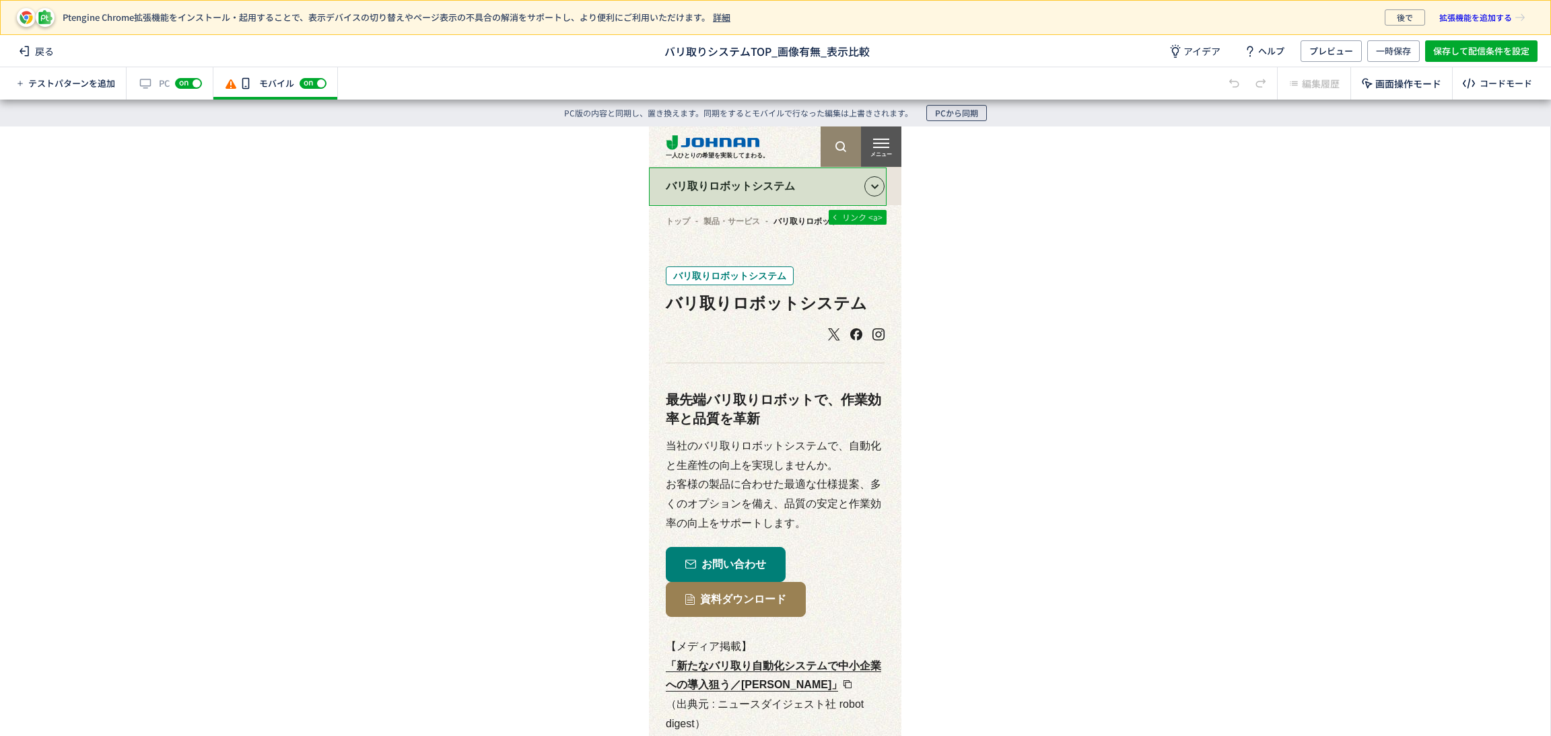
click at [970, 110] on span "PCから同期" at bounding box center [956, 113] width 43 height 16
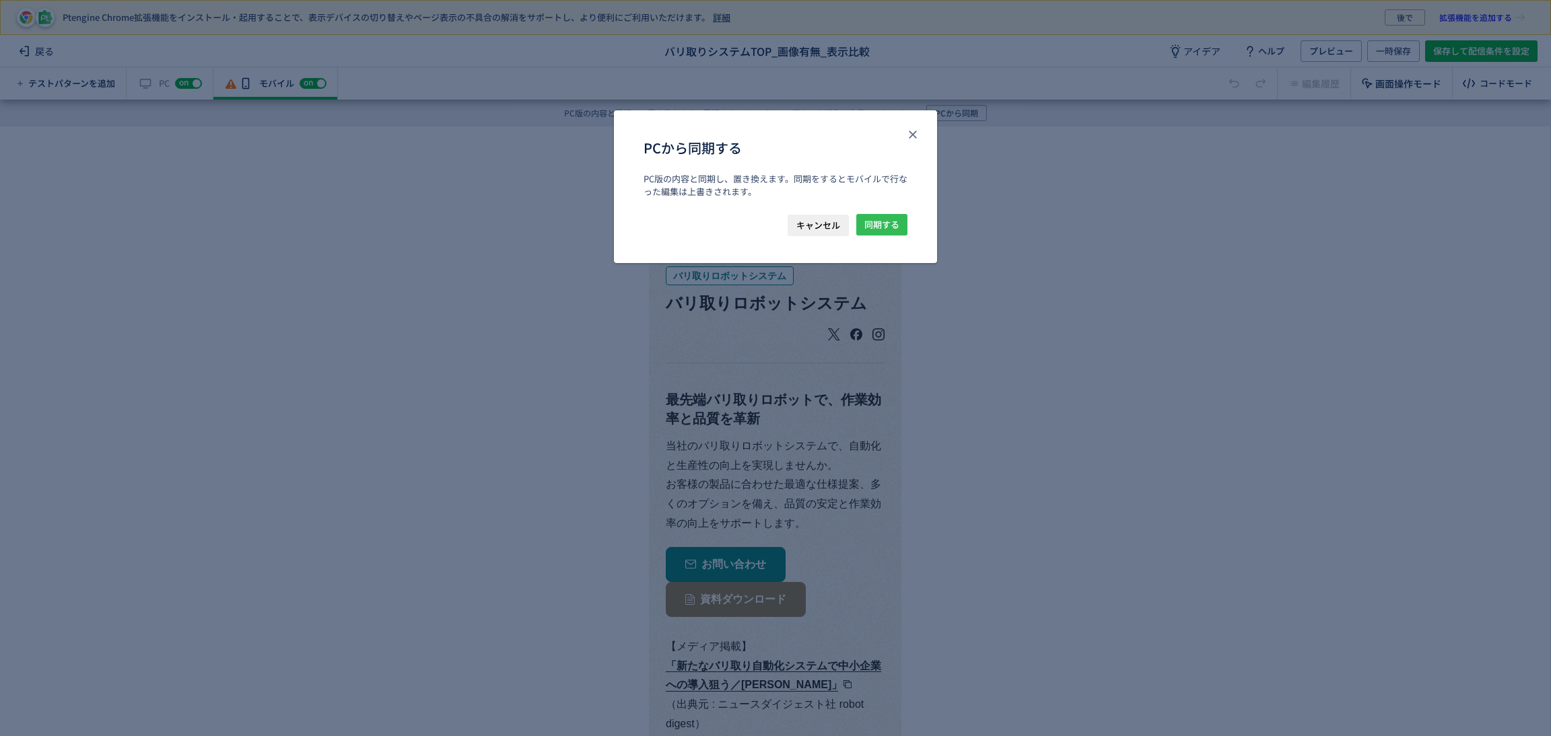
click at [890, 232] on span "同期する" at bounding box center [881, 225] width 35 height 22
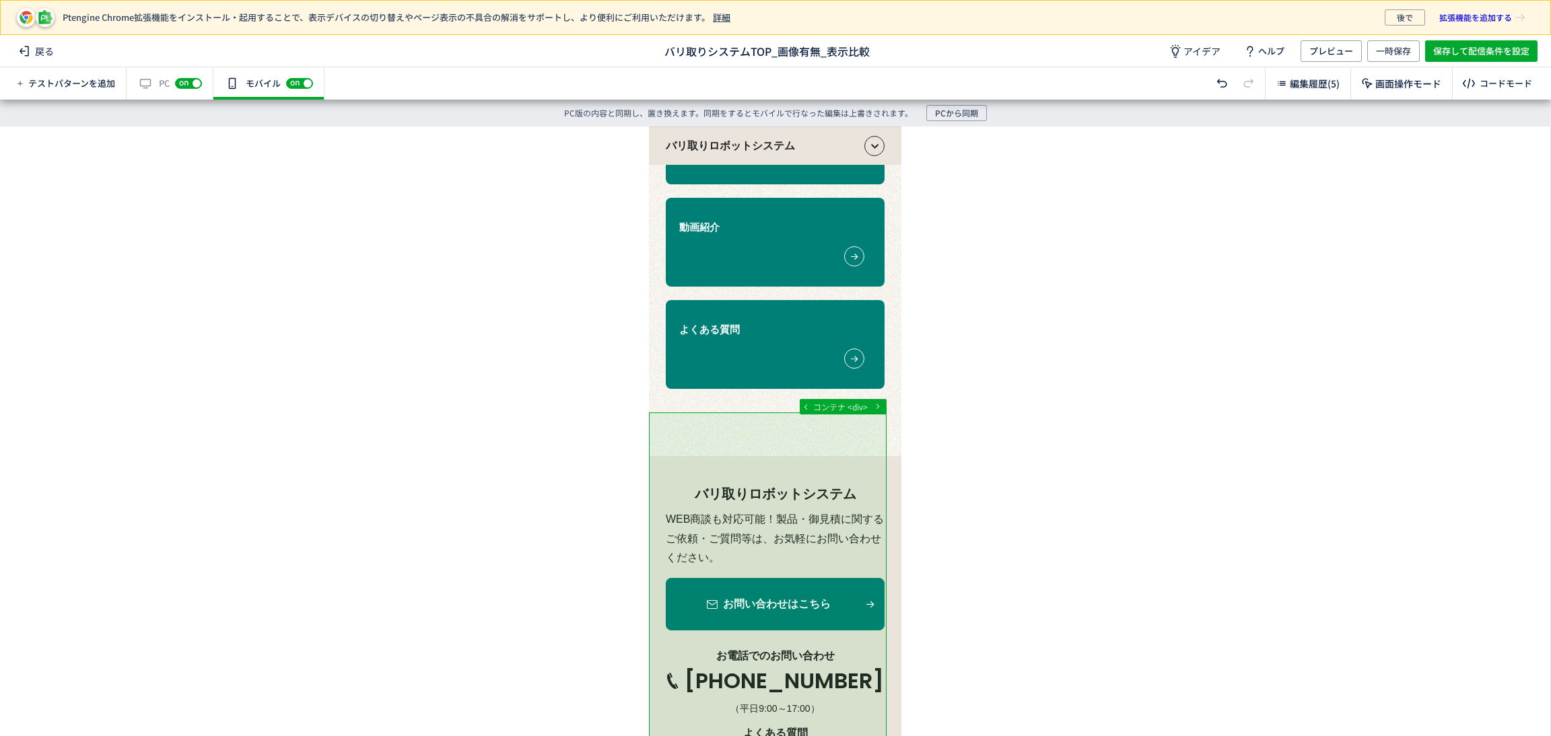
scroll to position [2120, 0]
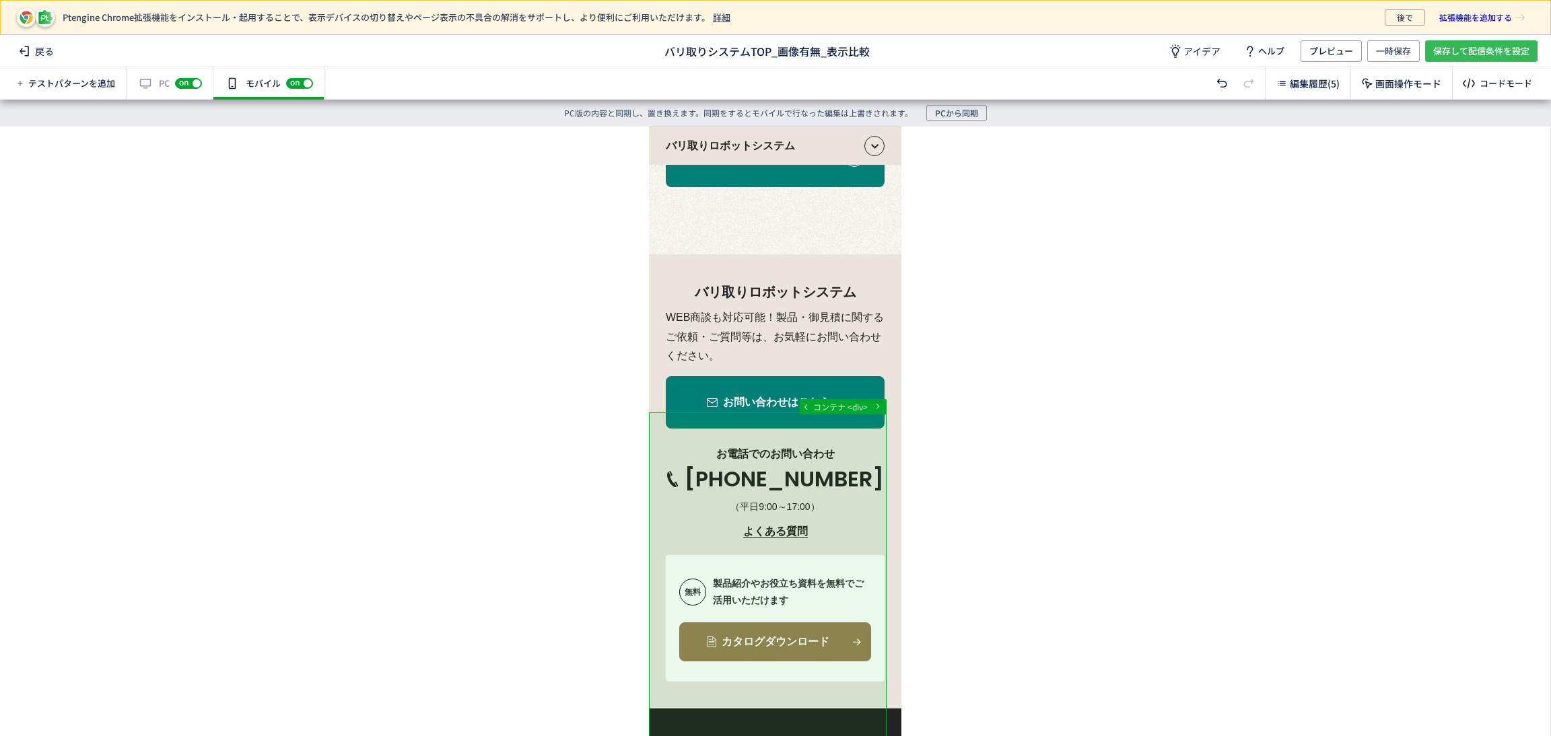
click at [1443, 46] on span "保存して配信条件を設定" at bounding box center [1481, 51] width 96 height 22
